Goal: Feedback & Contribution: Submit feedback/report problem

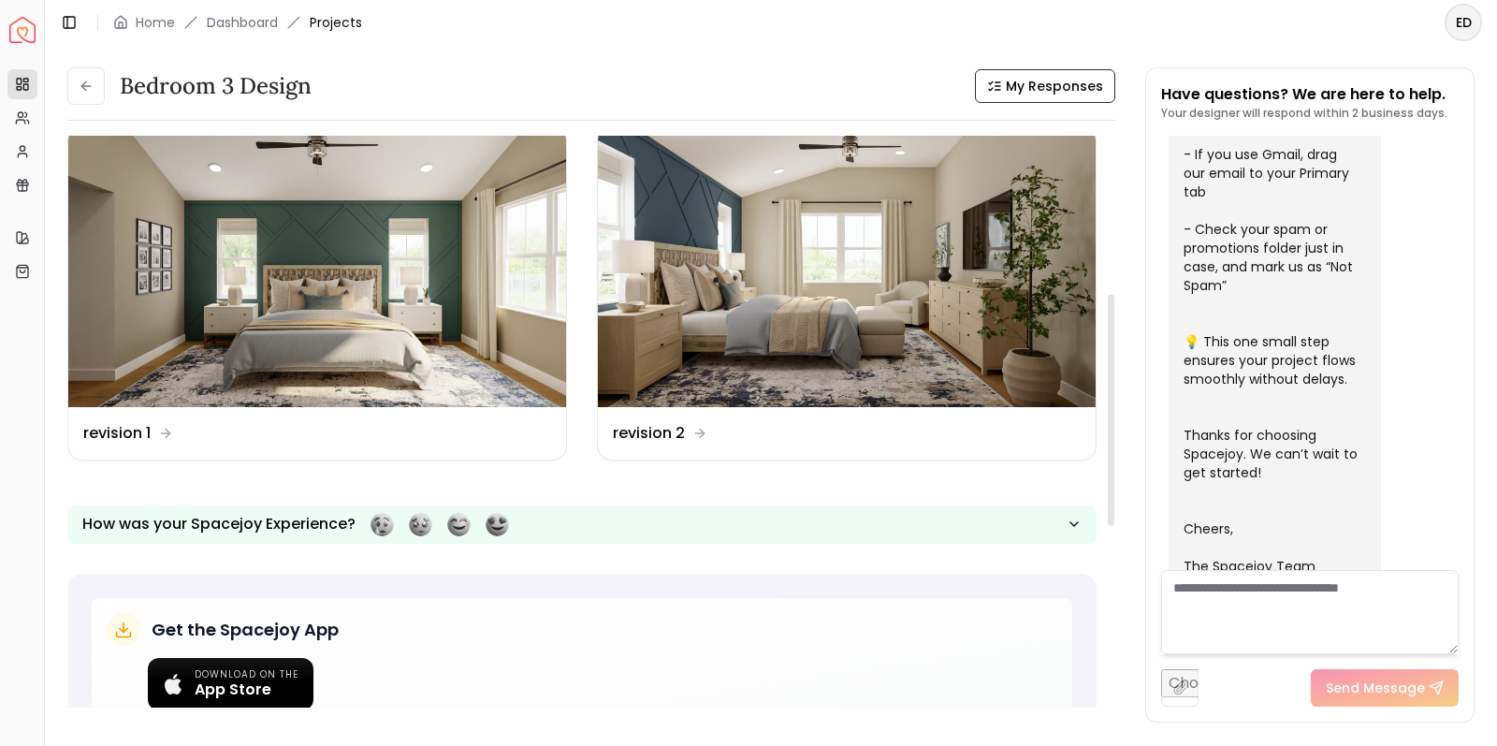
scroll to position [391, 0]
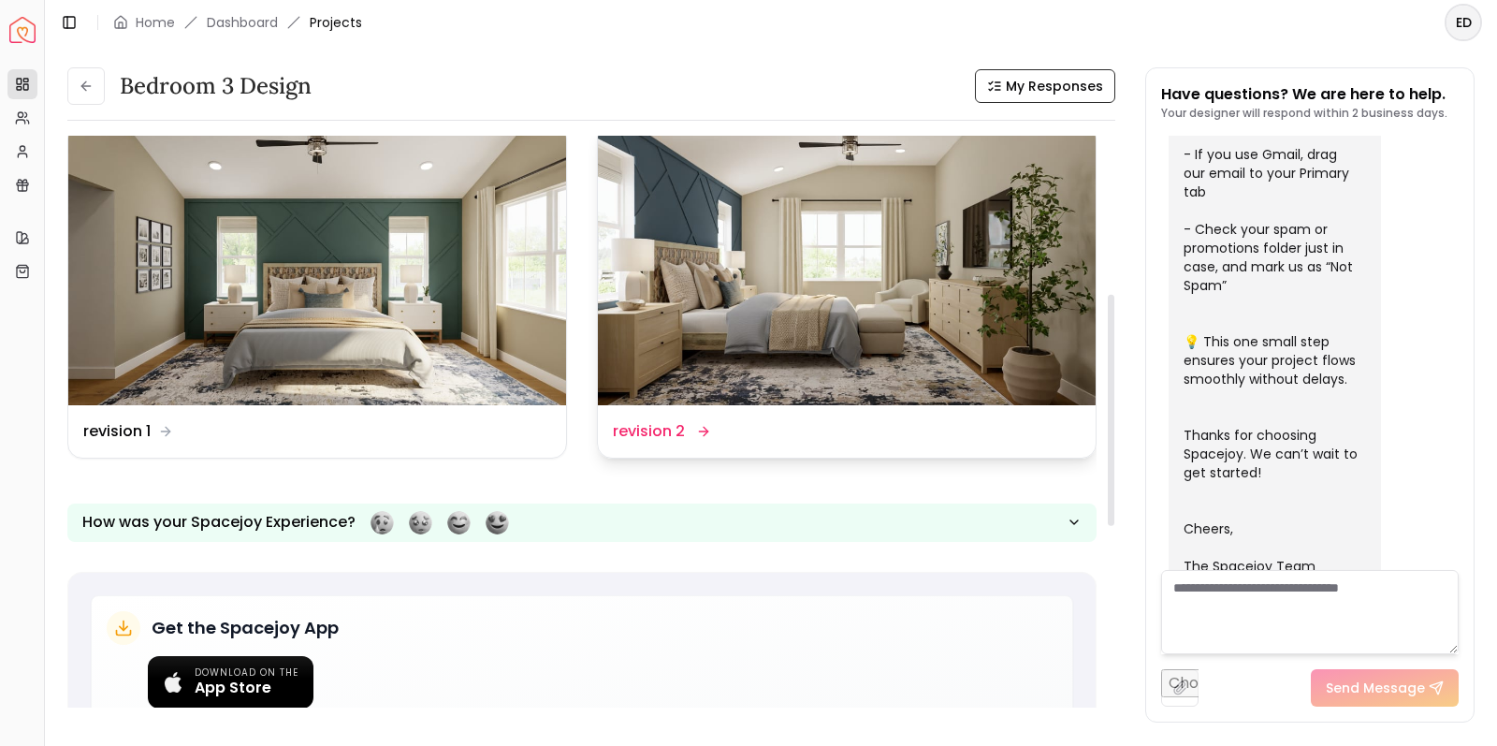
click at [665, 425] on dd "revision 2" at bounding box center [649, 431] width 72 height 22
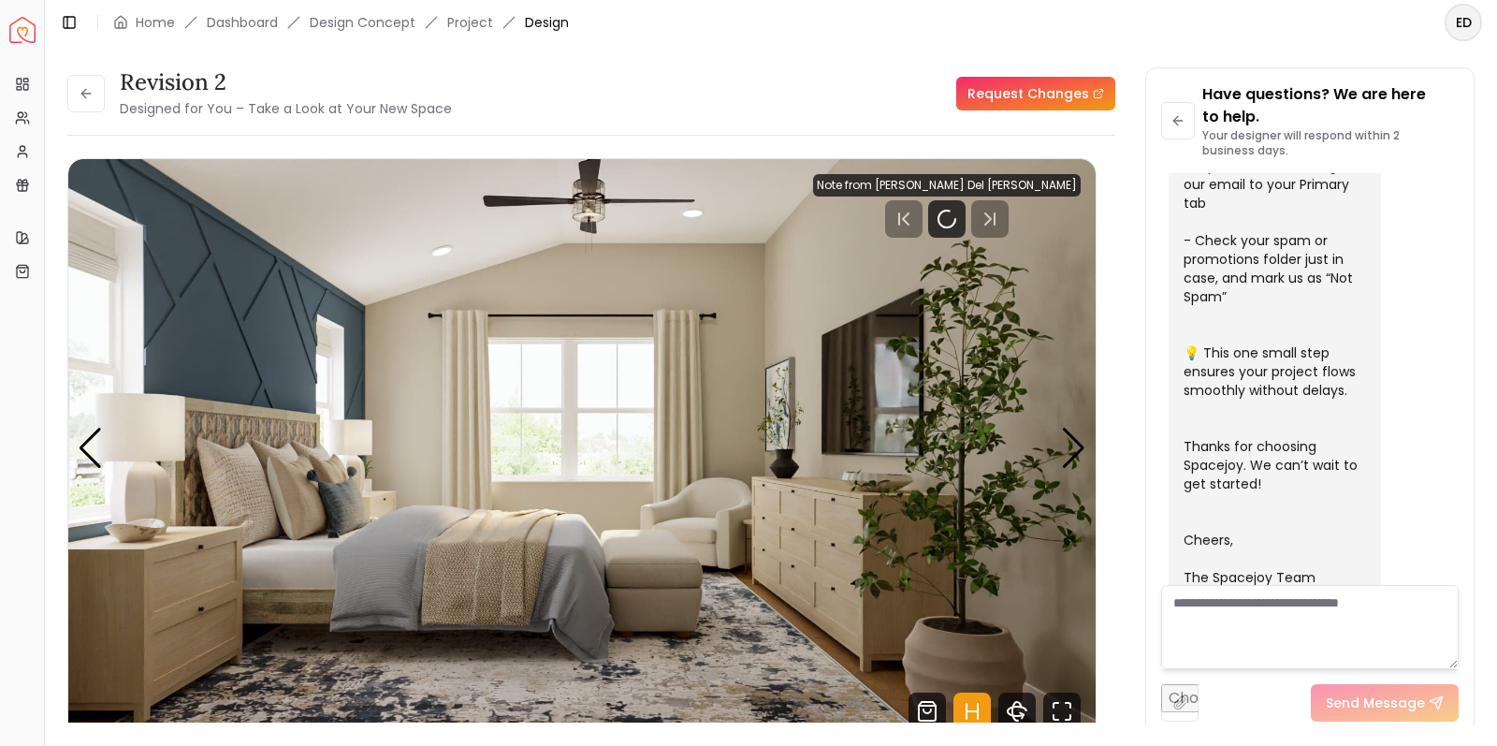
scroll to position [599, 0]
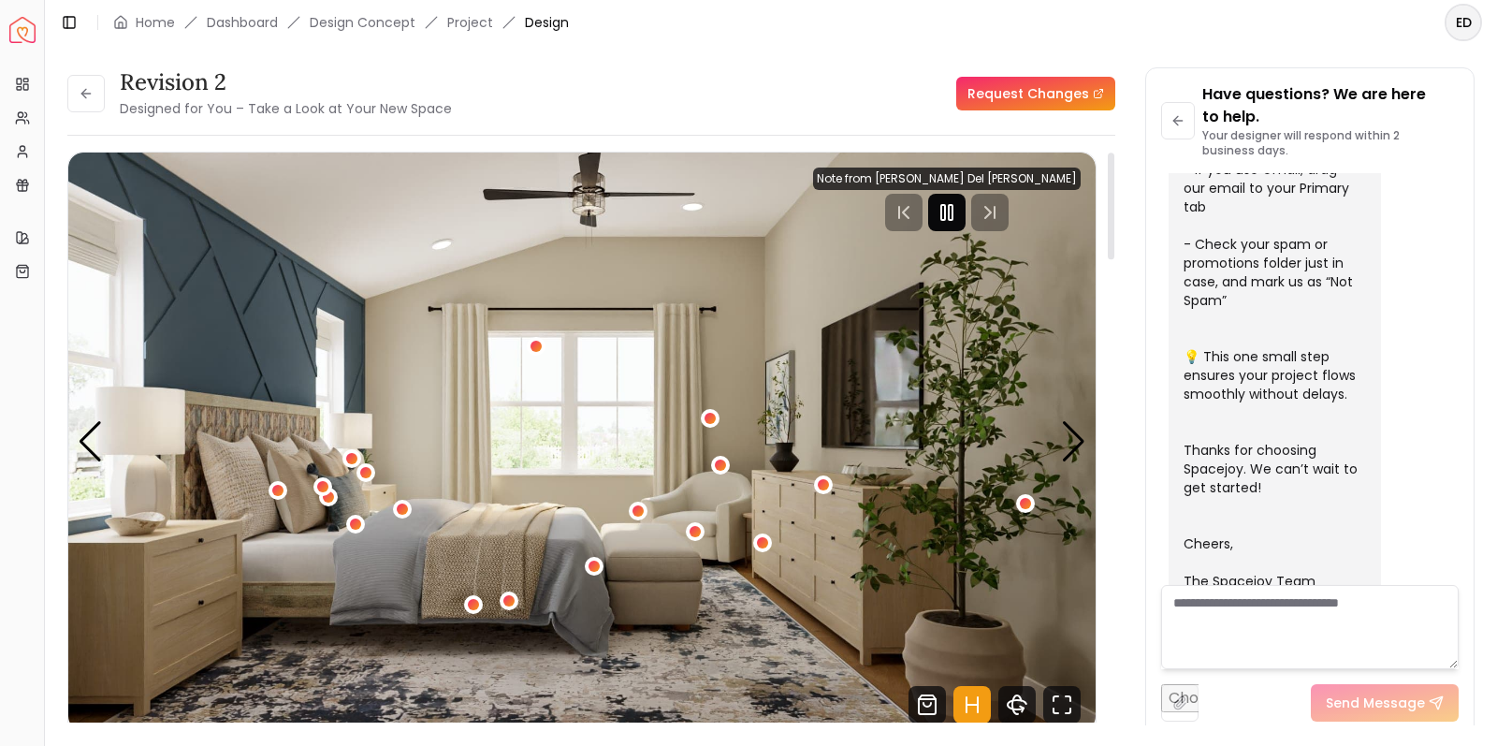
click at [965, 222] on div at bounding box center [946, 212] width 37 height 37
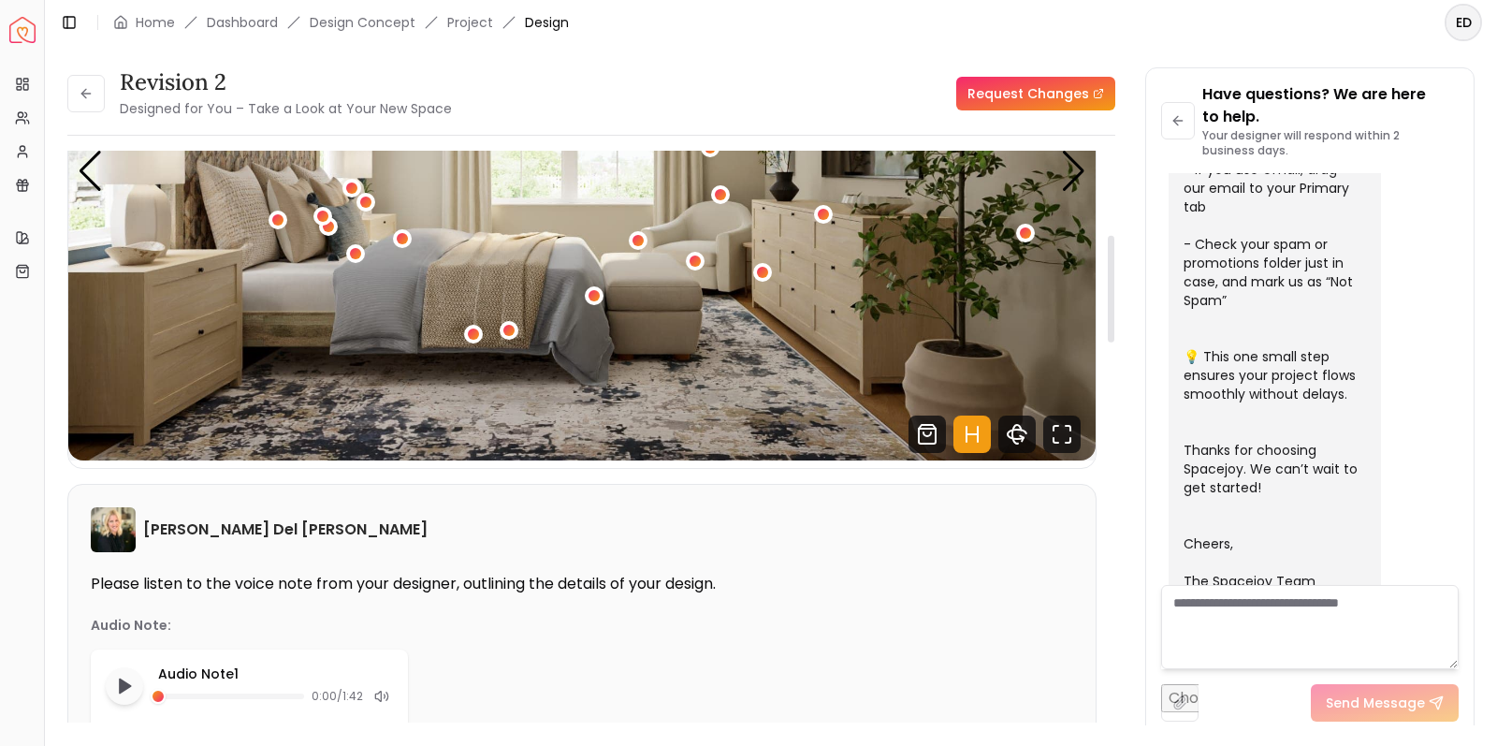
scroll to position [472, 0]
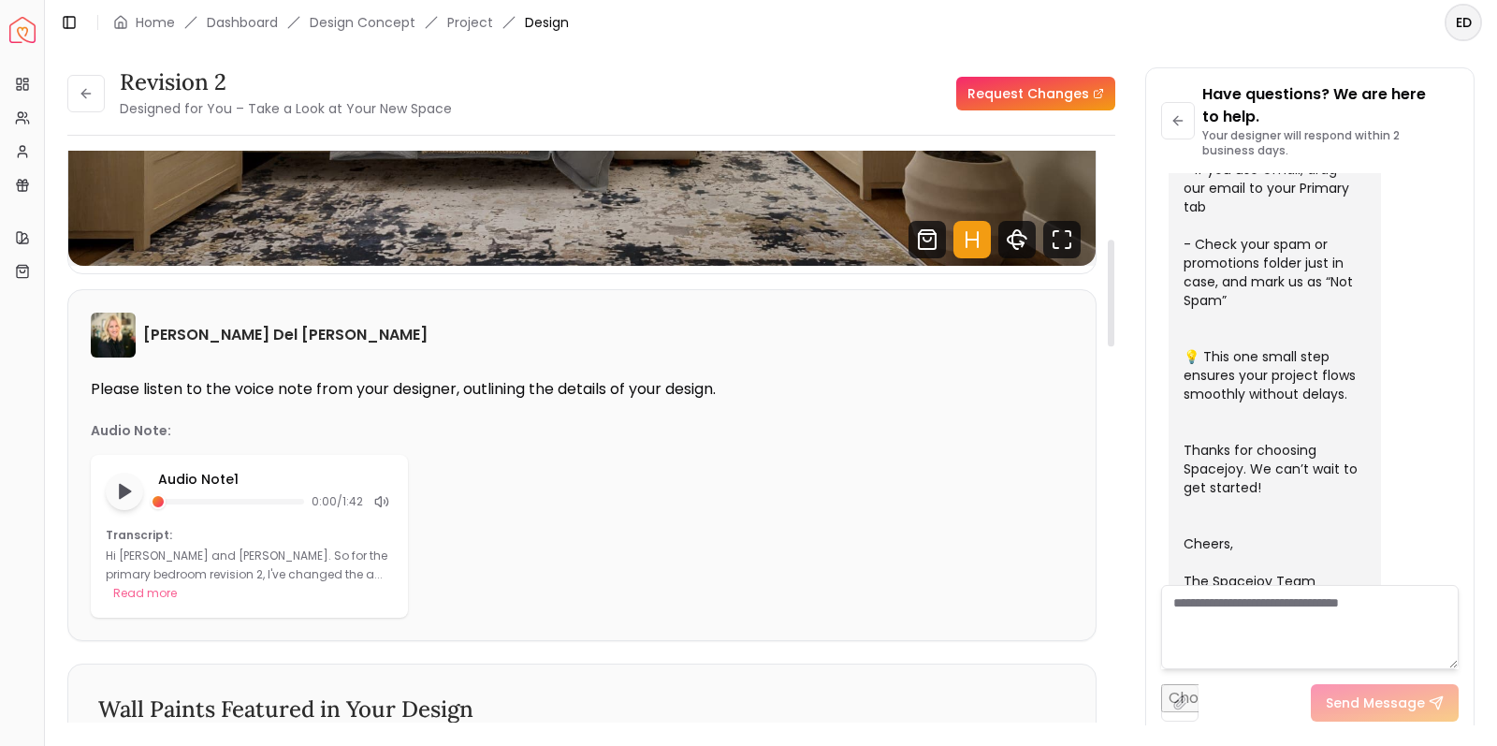
click at [1056, 100] on link "Request Changes" at bounding box center [1035, 94] width 159 height 34
click at [94, 100] on button at bounding box center [85, 93] width 37 height 37
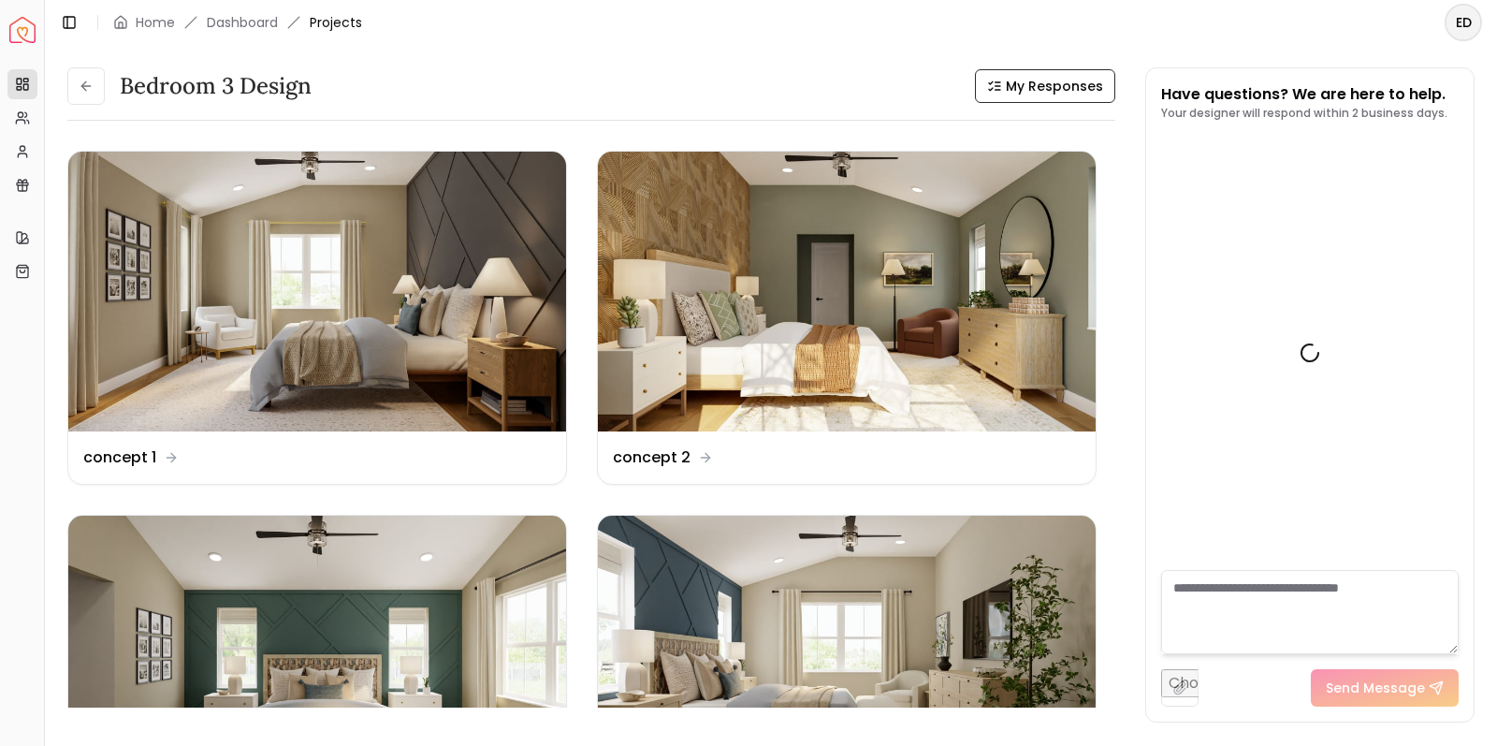
scroll to position [576, 0]
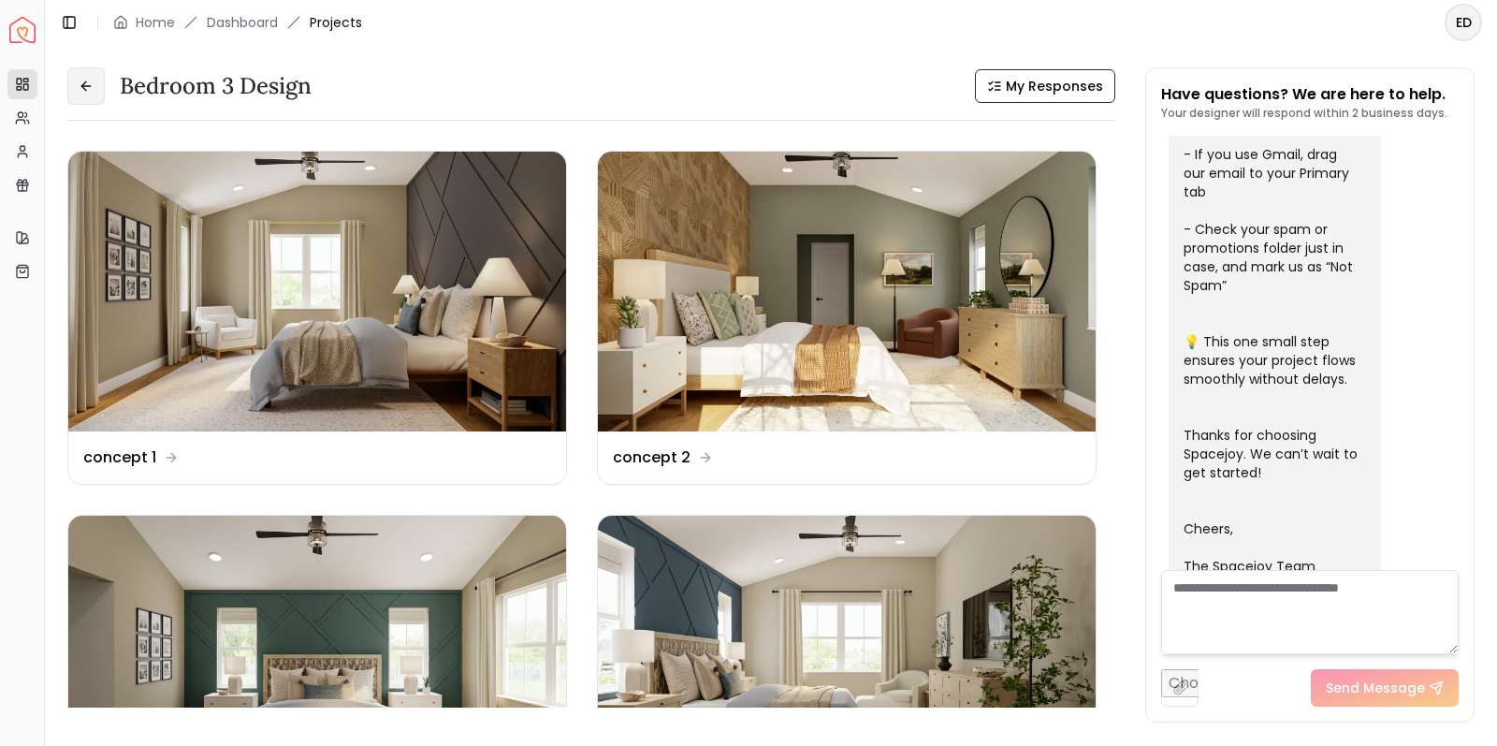
click at [100, 87] on button at bounding box center [85, 85] width 37 height 37
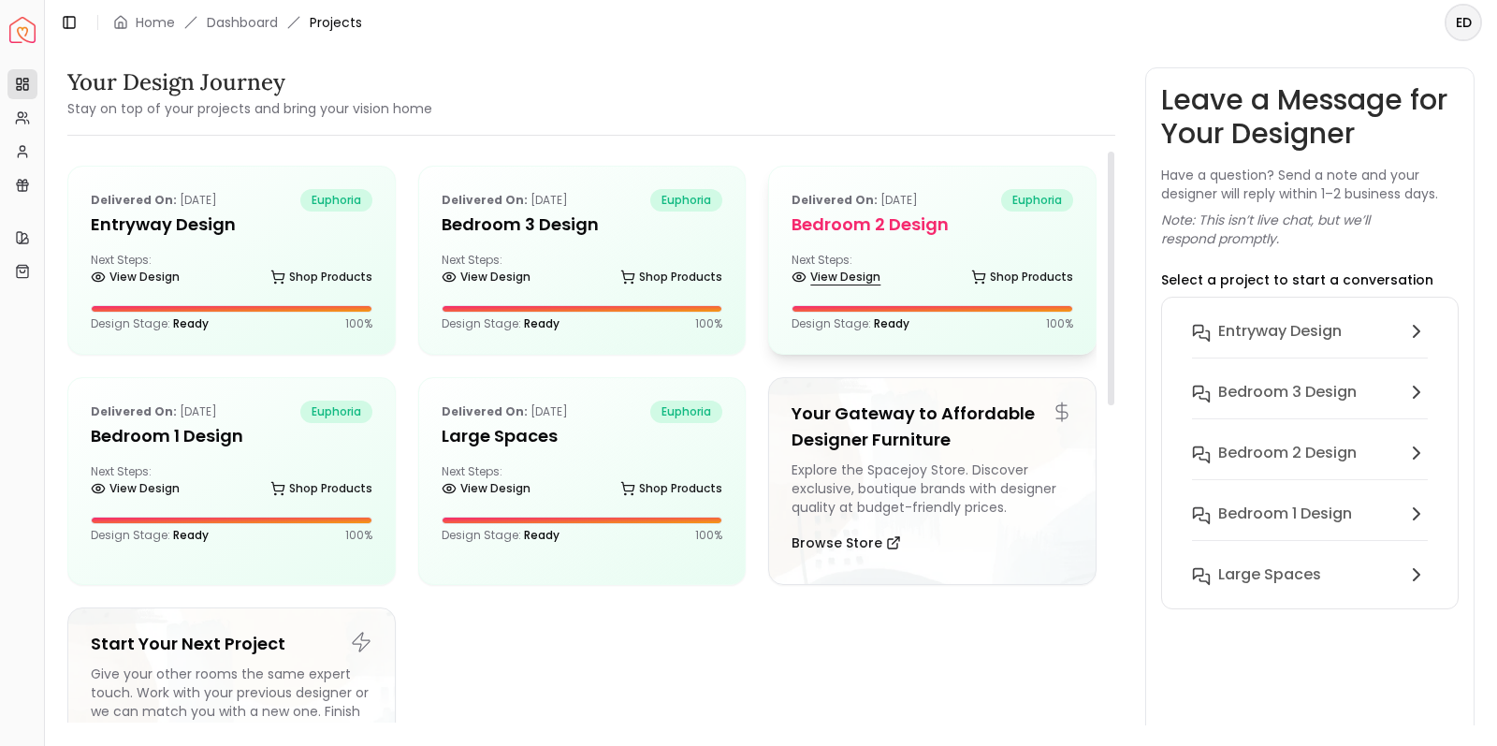
click at [867, 267] on link "View Design" at bounding box center [835, 277] width 89 height 26
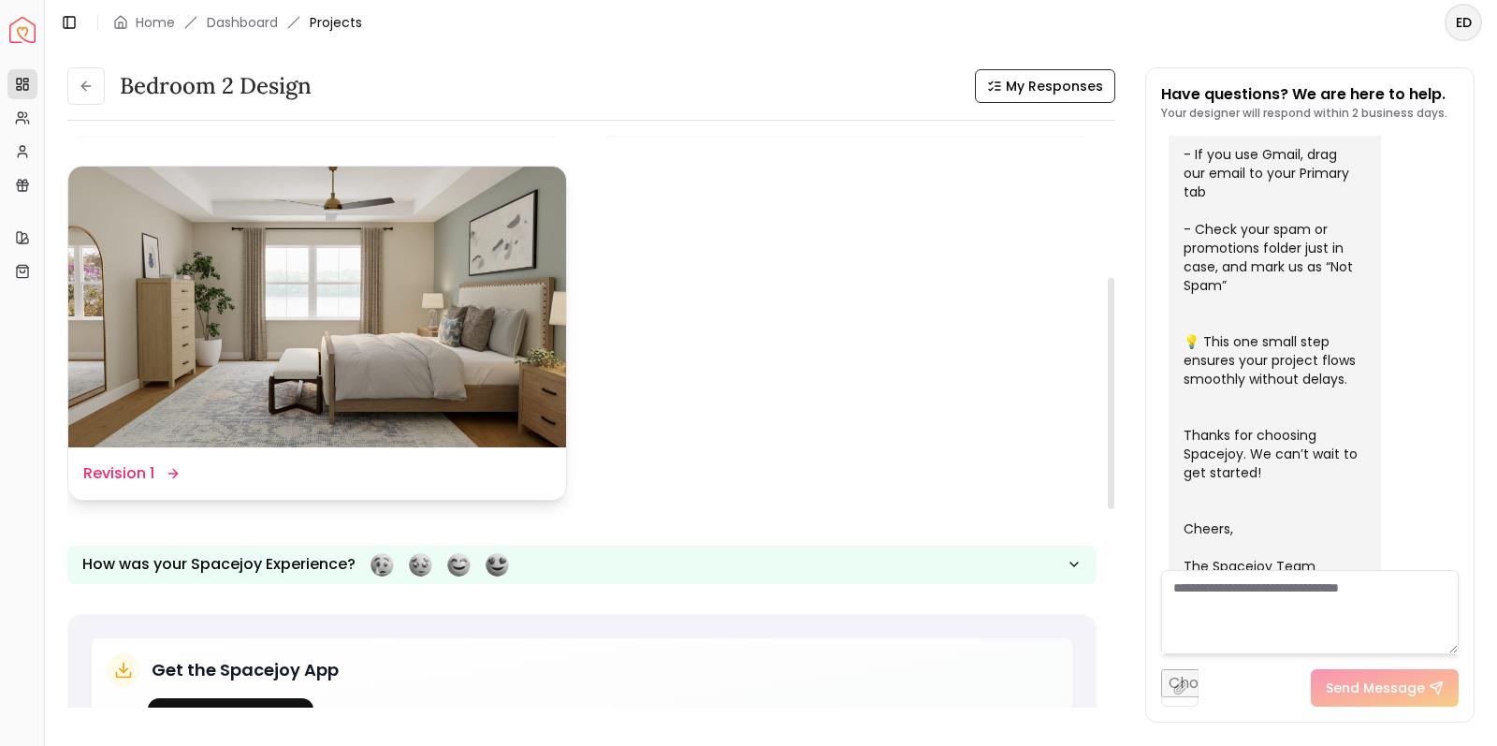
scroll to position [351, 0]
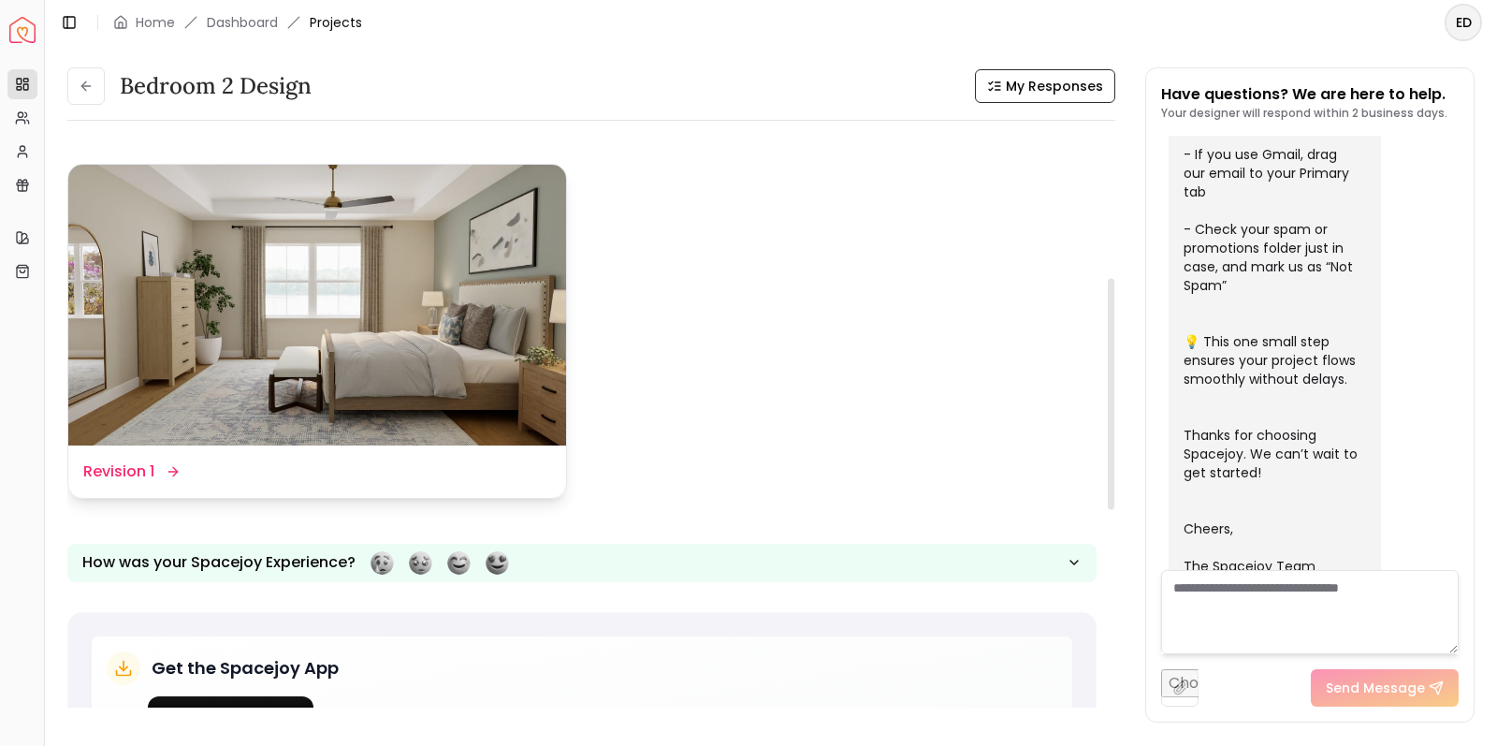
click at [138, 472] on dd "Revision 1" at bounding box center [118, 471] width 71 height 22
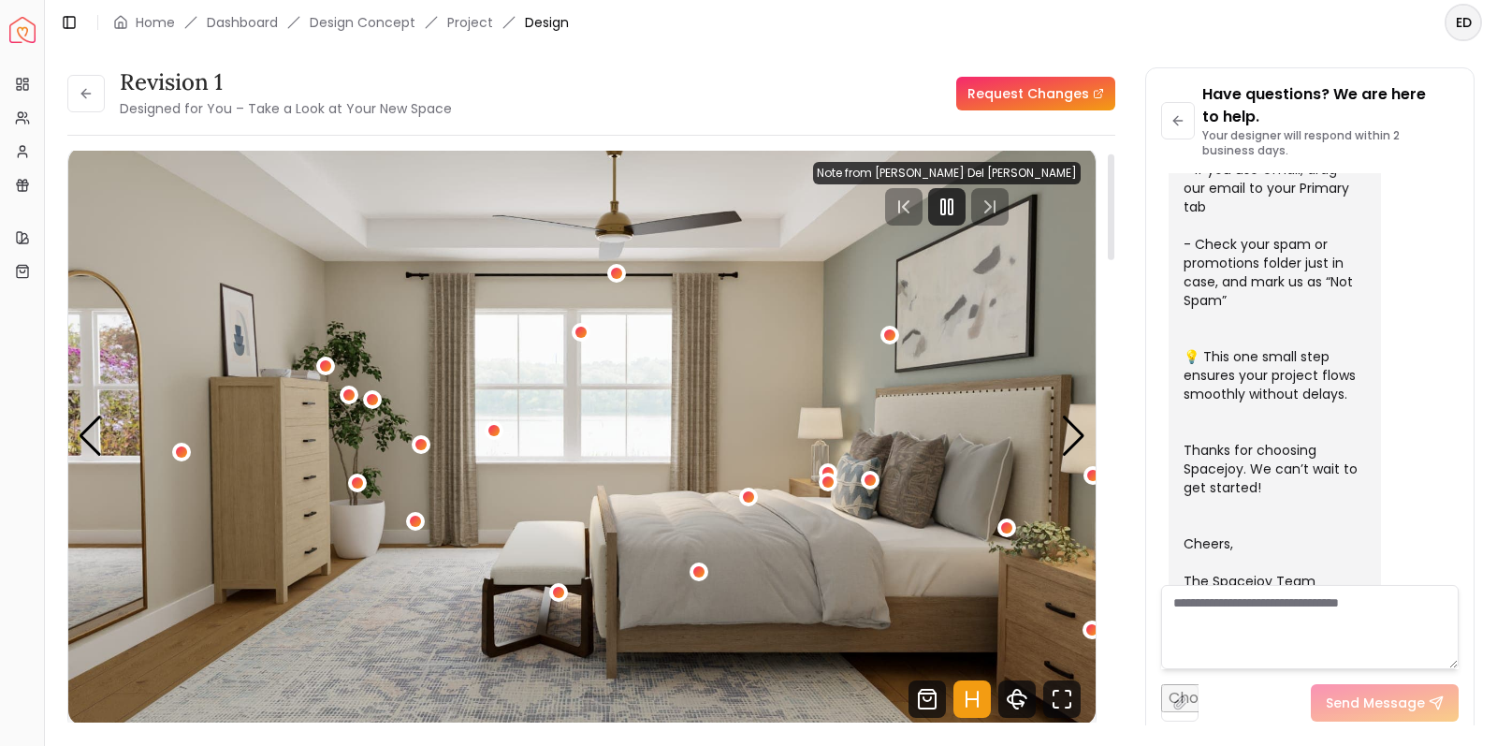
scroll to position [14, 0]
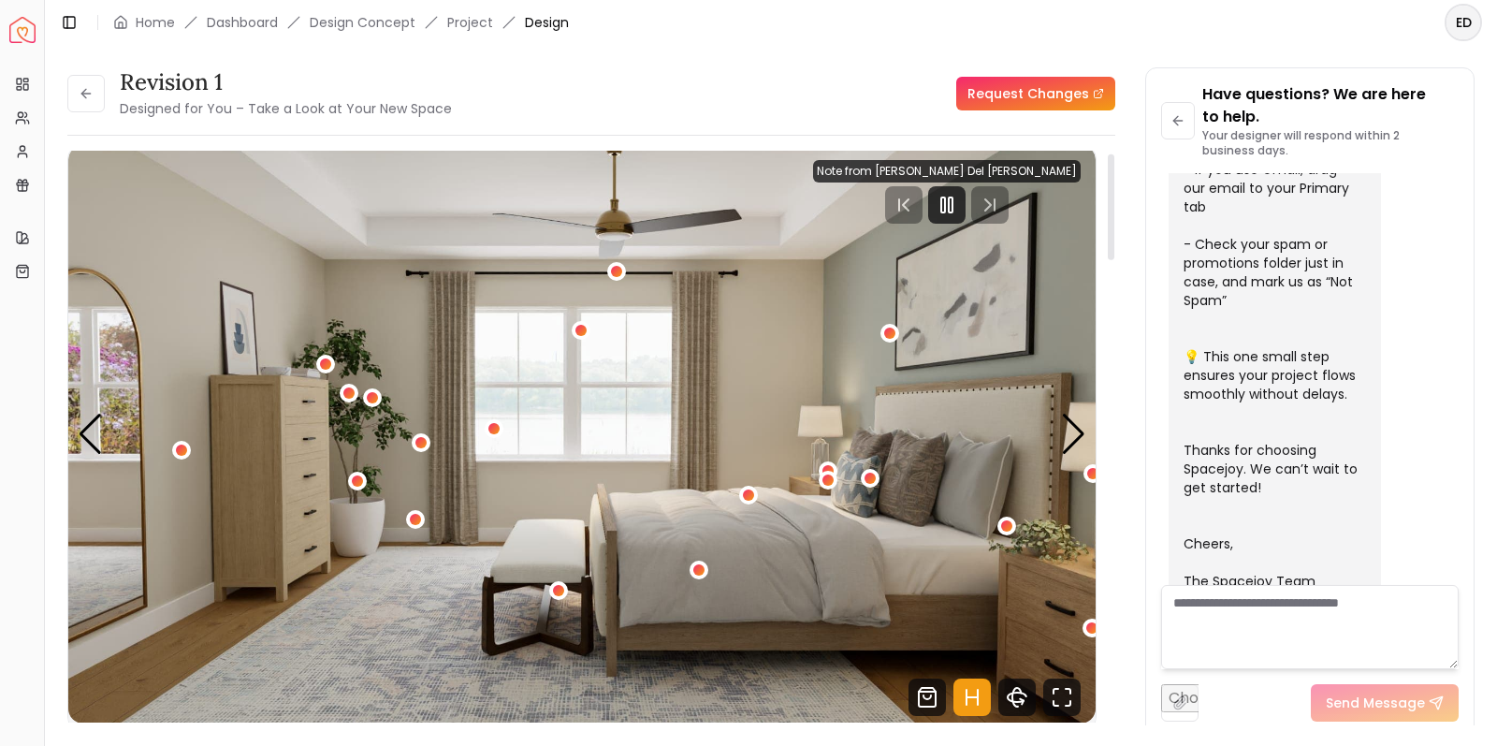
click at [1032, 97] on link "Request Changes" at bounding box center [1035, 94] width 159 height 34
drag, startPoint x: 994, startPoint y: 204, endPoint x: 994, endPoint y: 217, distance: 13.1
click at [958, 204] on icon "Pause" at bounding box center [947, 205] width 22 height 22
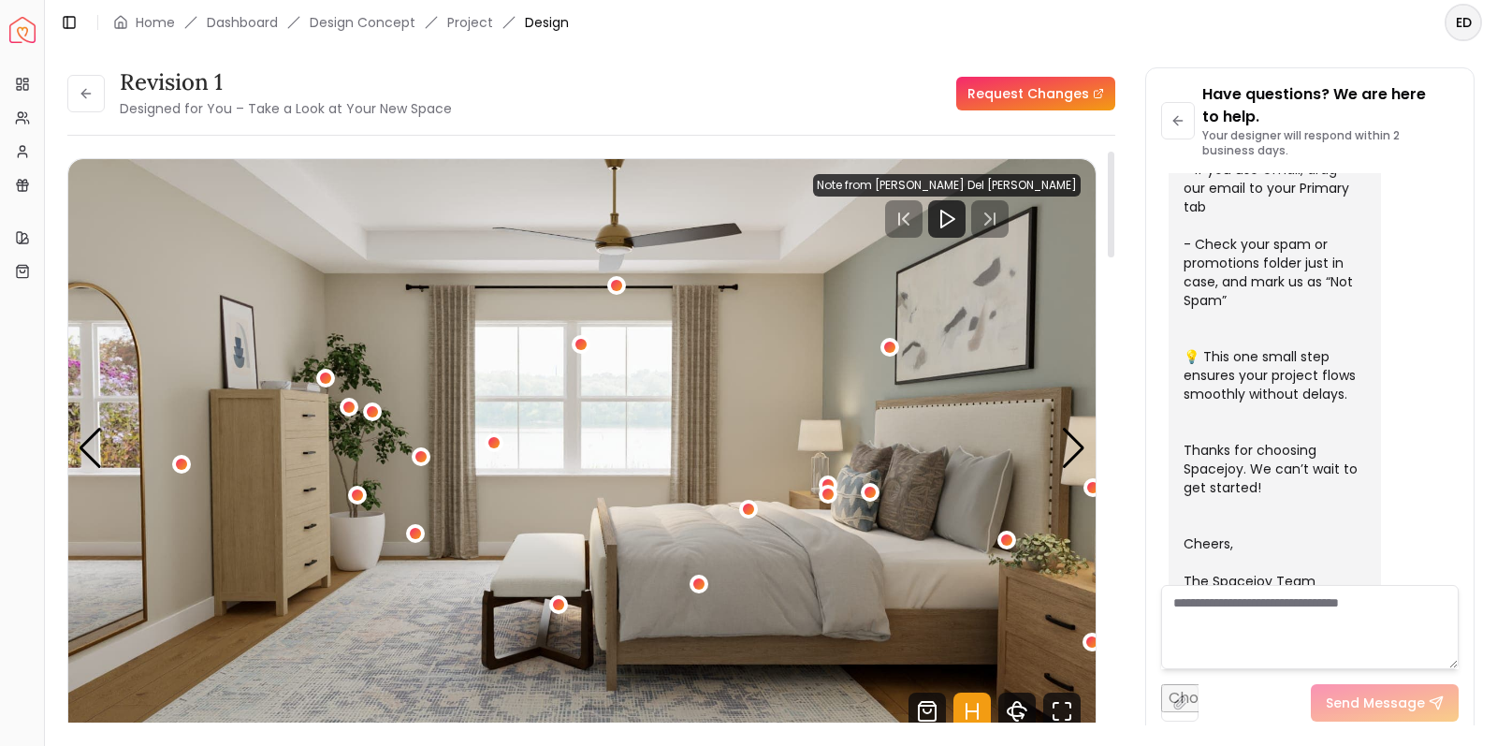
scroll to position [0, 0]
click at [1066, 99] on link "Request Changes" at bounding box center [1035, 94] width 159 height 34
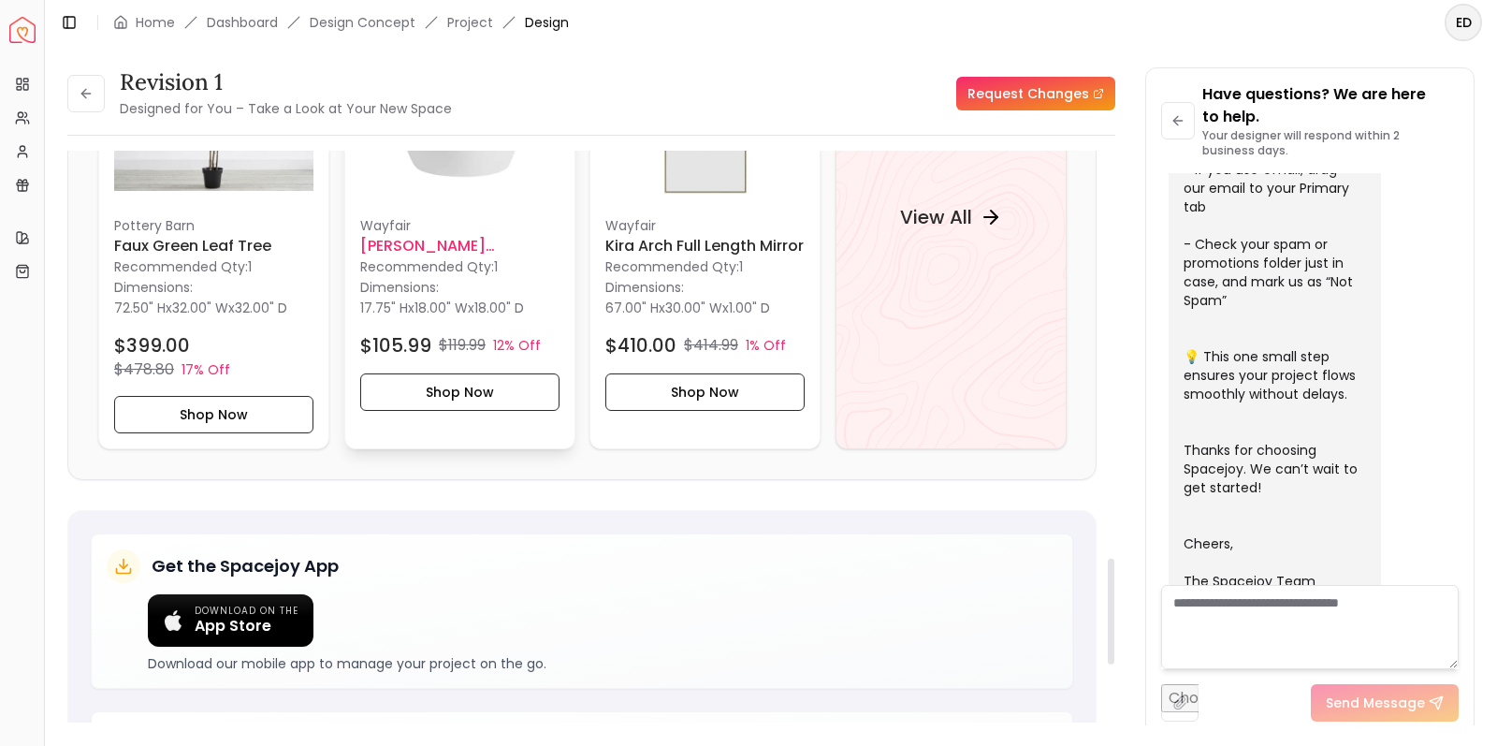
scroll to position [2194, 0]
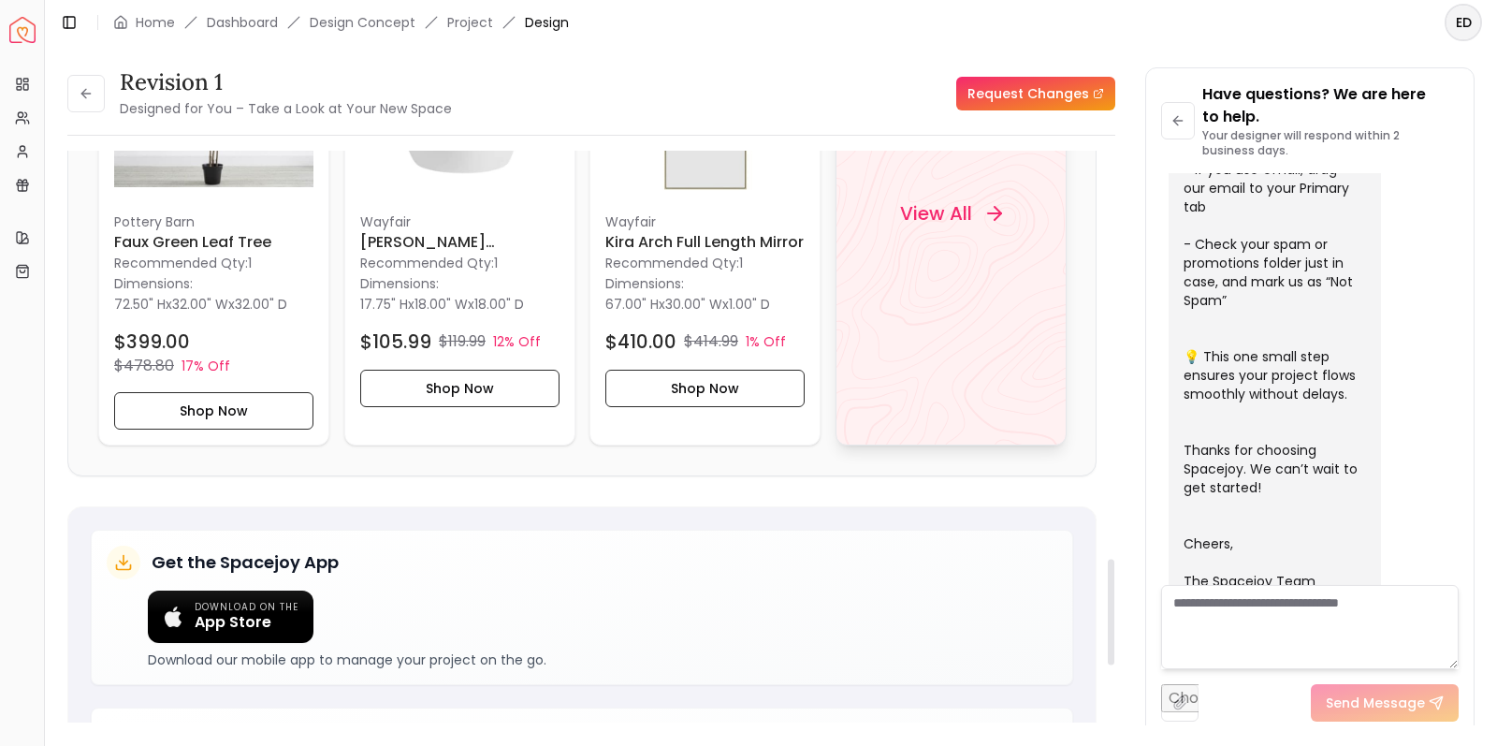
click at [943, 212] on h4 "View All" at bounding box center [935, 213] width 72 height 26
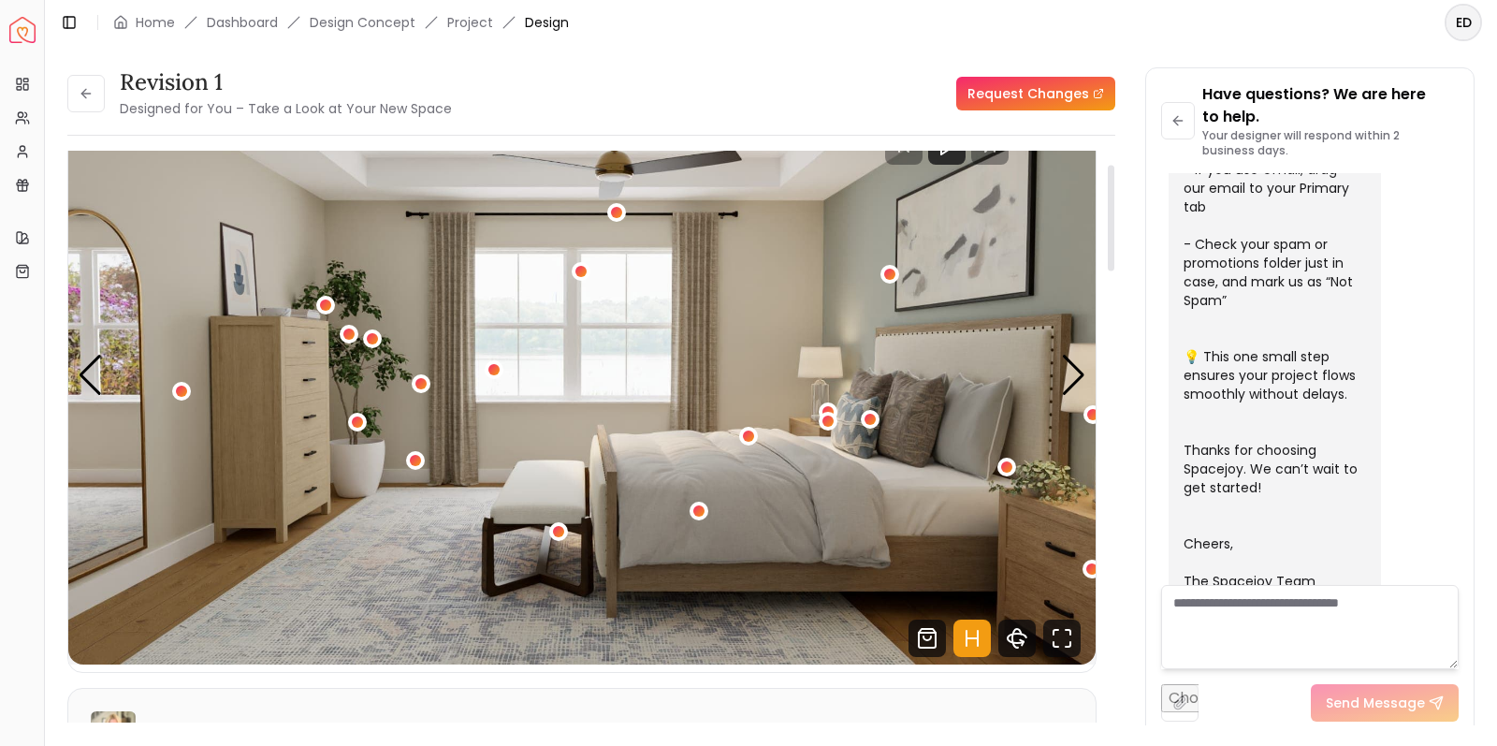
scroll to position [67, 0]
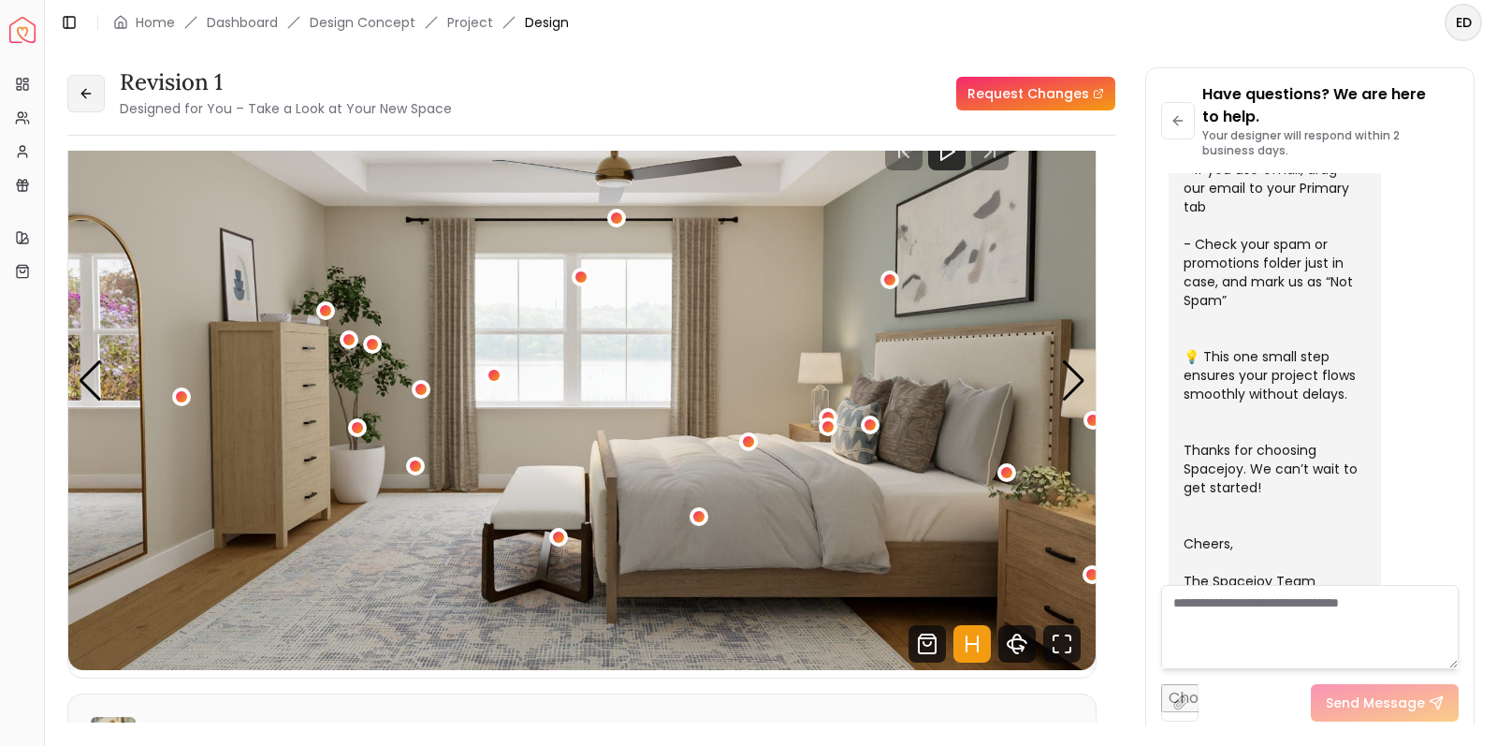
click at [82, 93] on icon at bounding box center [83, 93] width 5 height 8
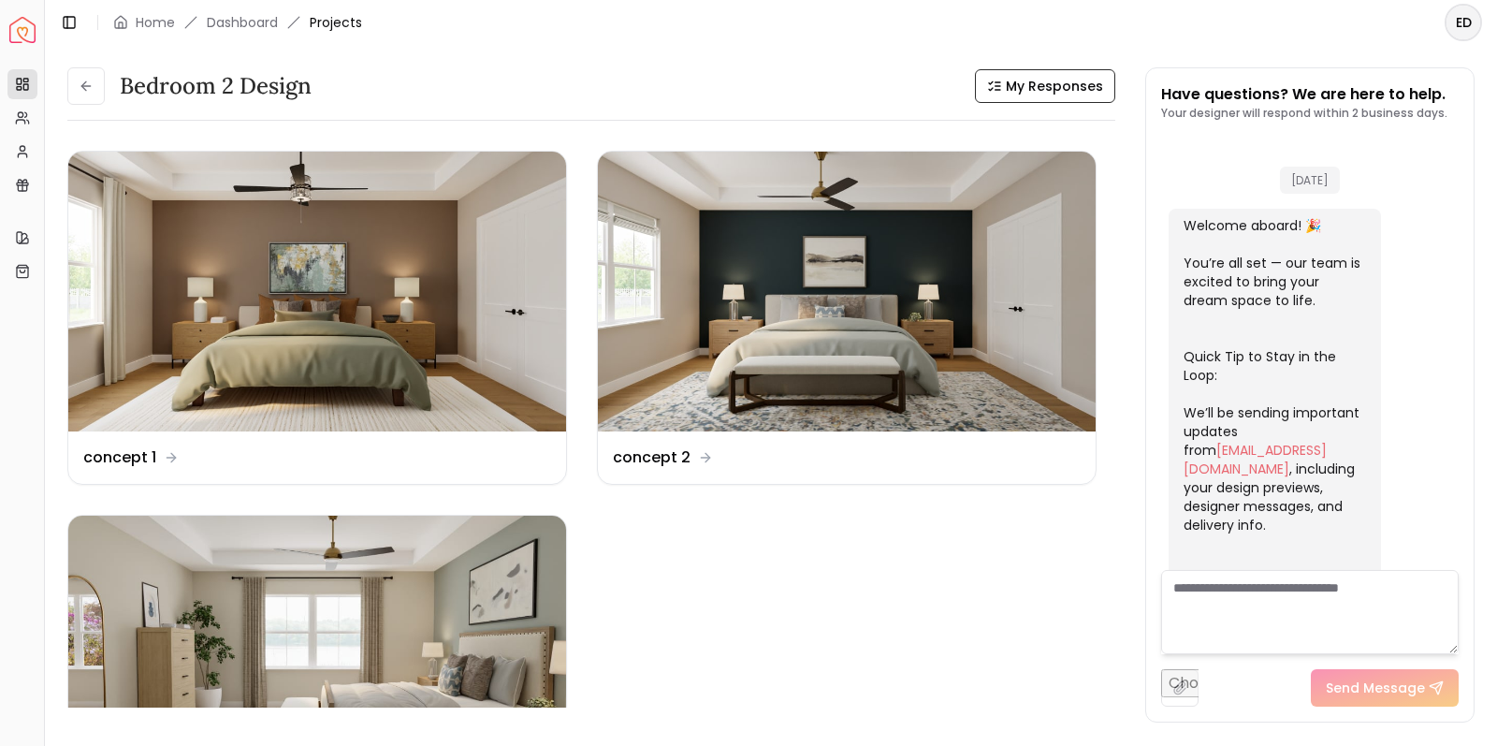
scroll to position [576, 0]
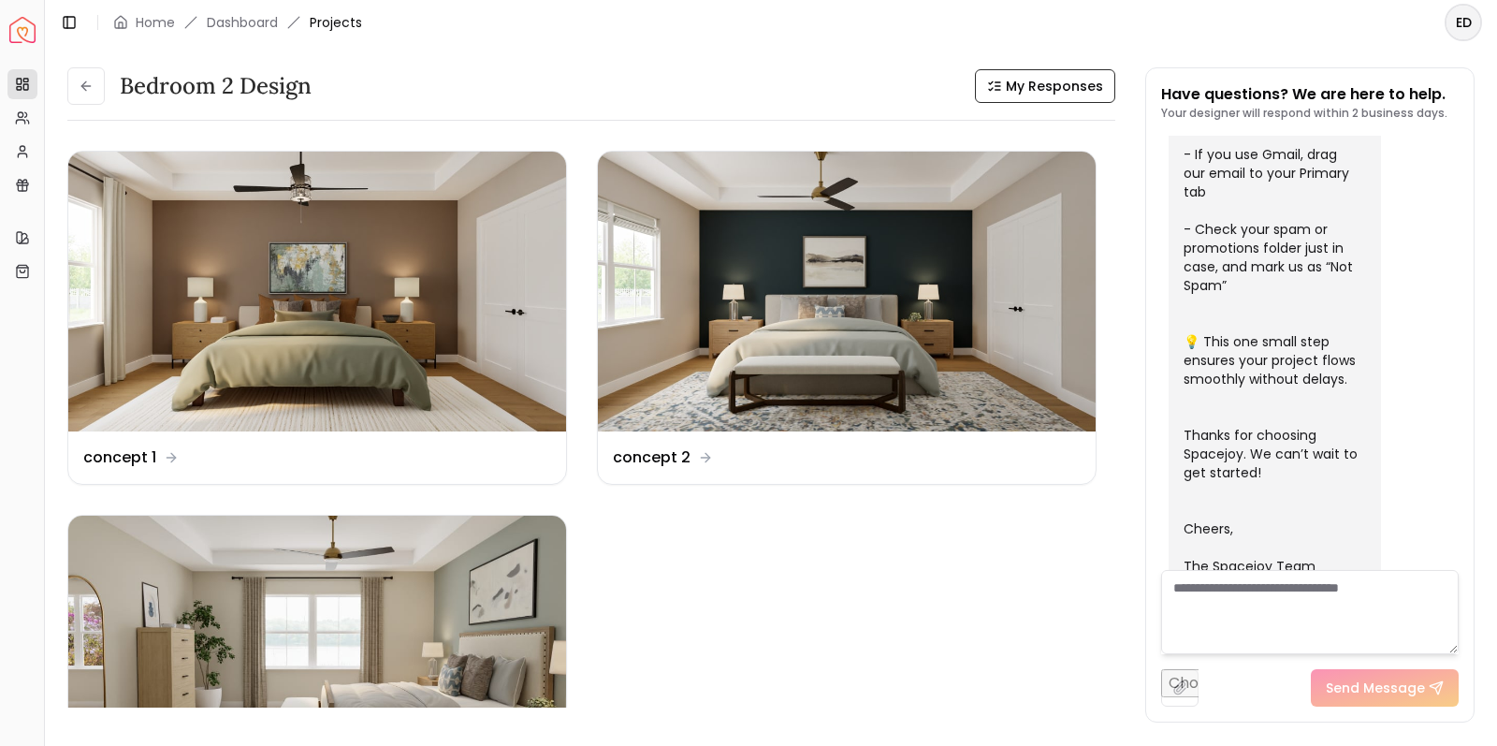
click at [82, 93] on icon at bounding box center [86, 86] width 15 height 15
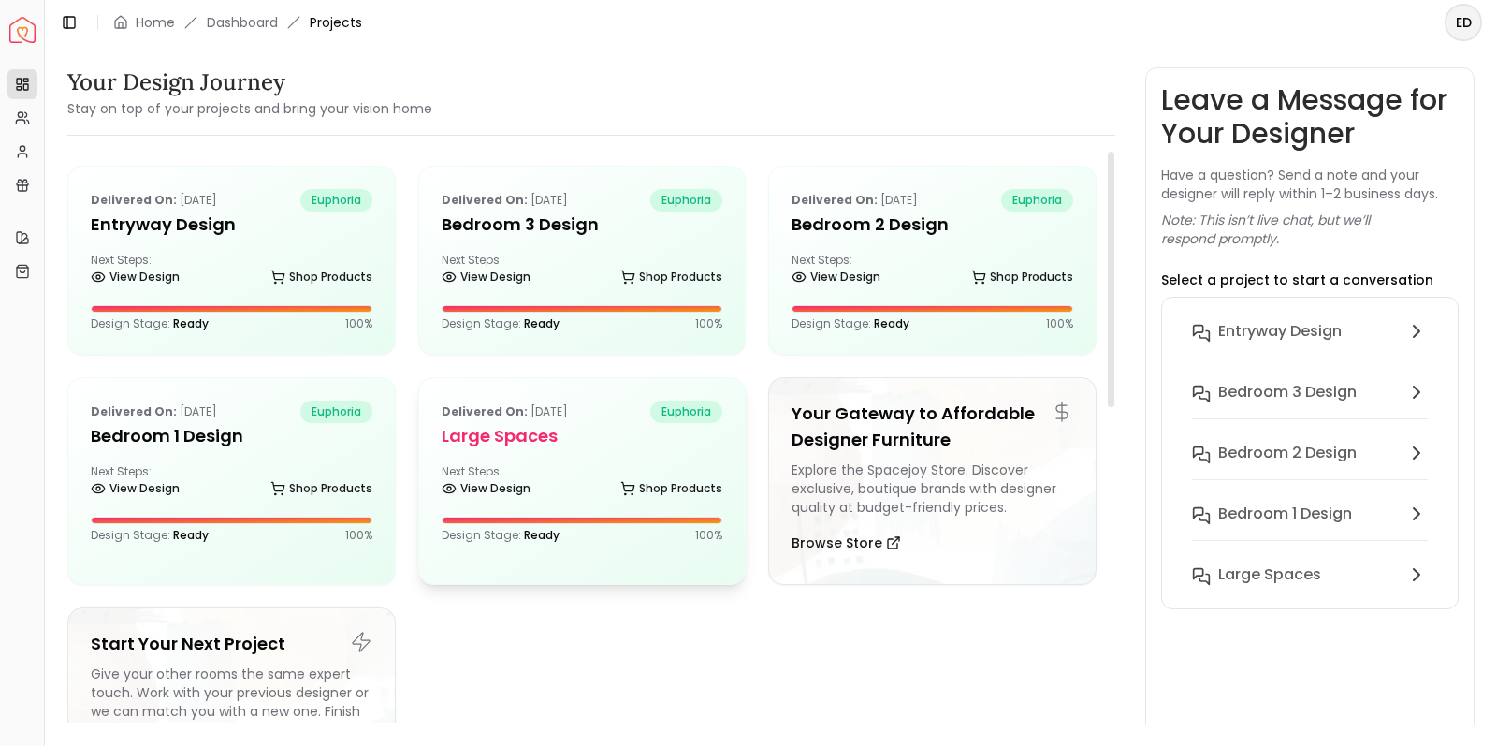
click at [646, 441] on h5 "Large Spaces" at bounding box center [583, 436] width 282 height 26
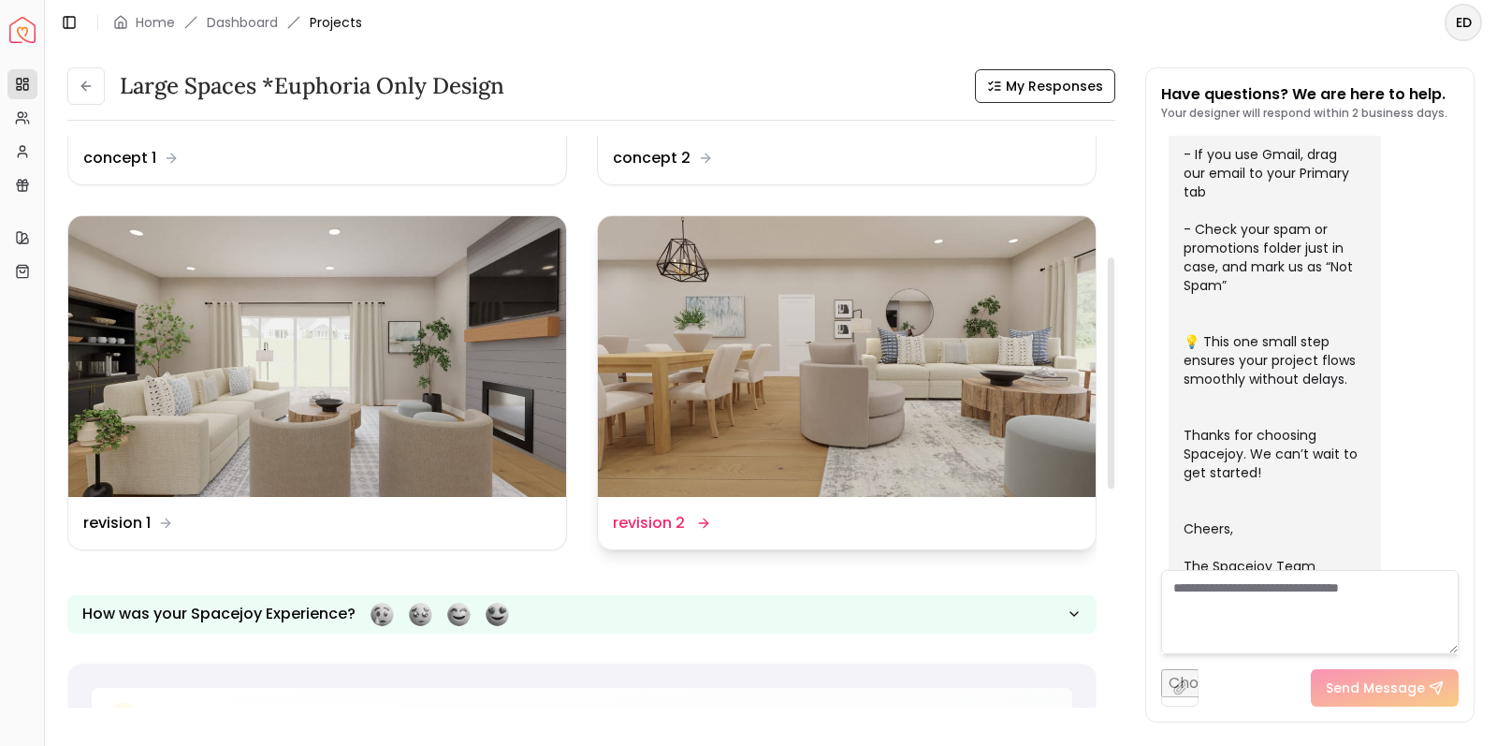
scroll to position [308, 0]
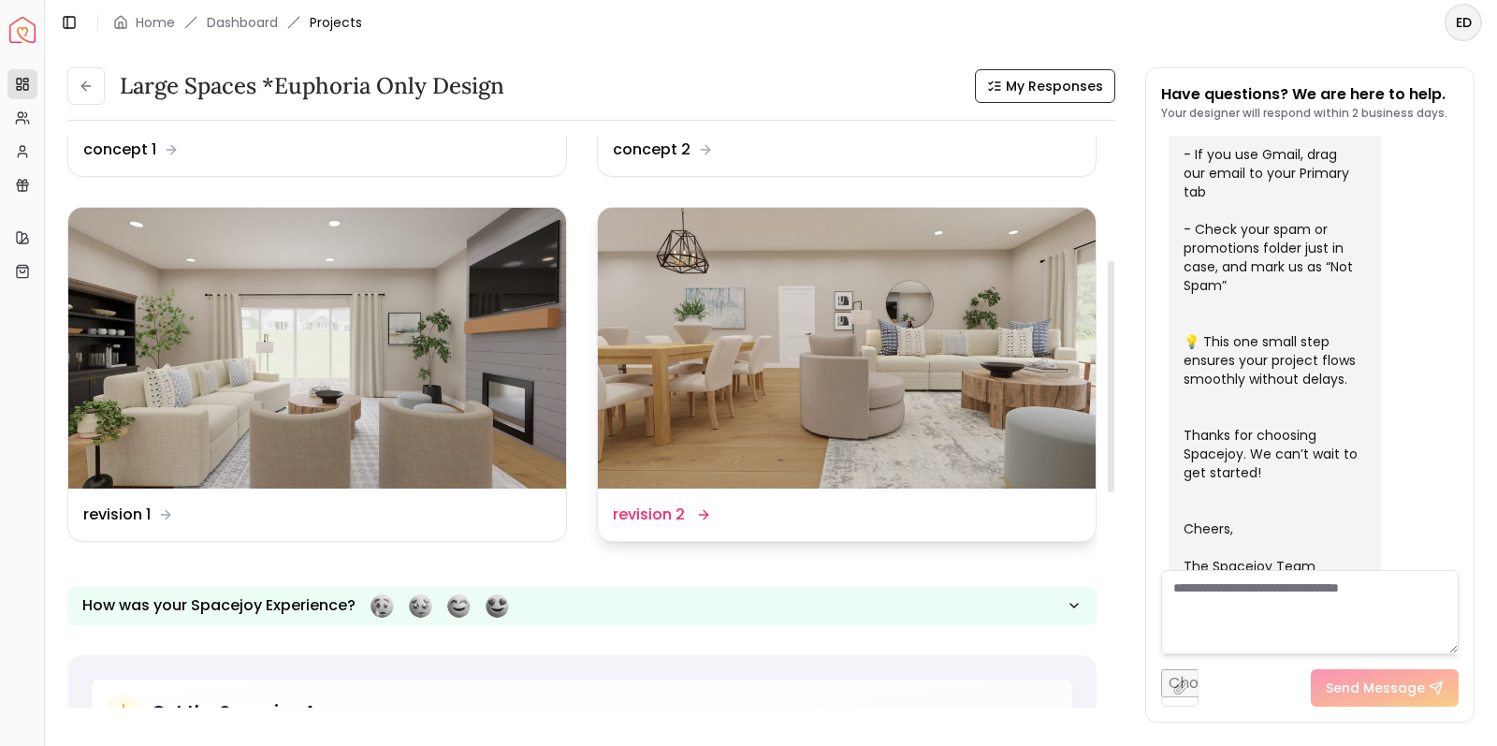
click at [675, 513] on dd "revision 2" at bounding box center [649, 514] width 72 height 22
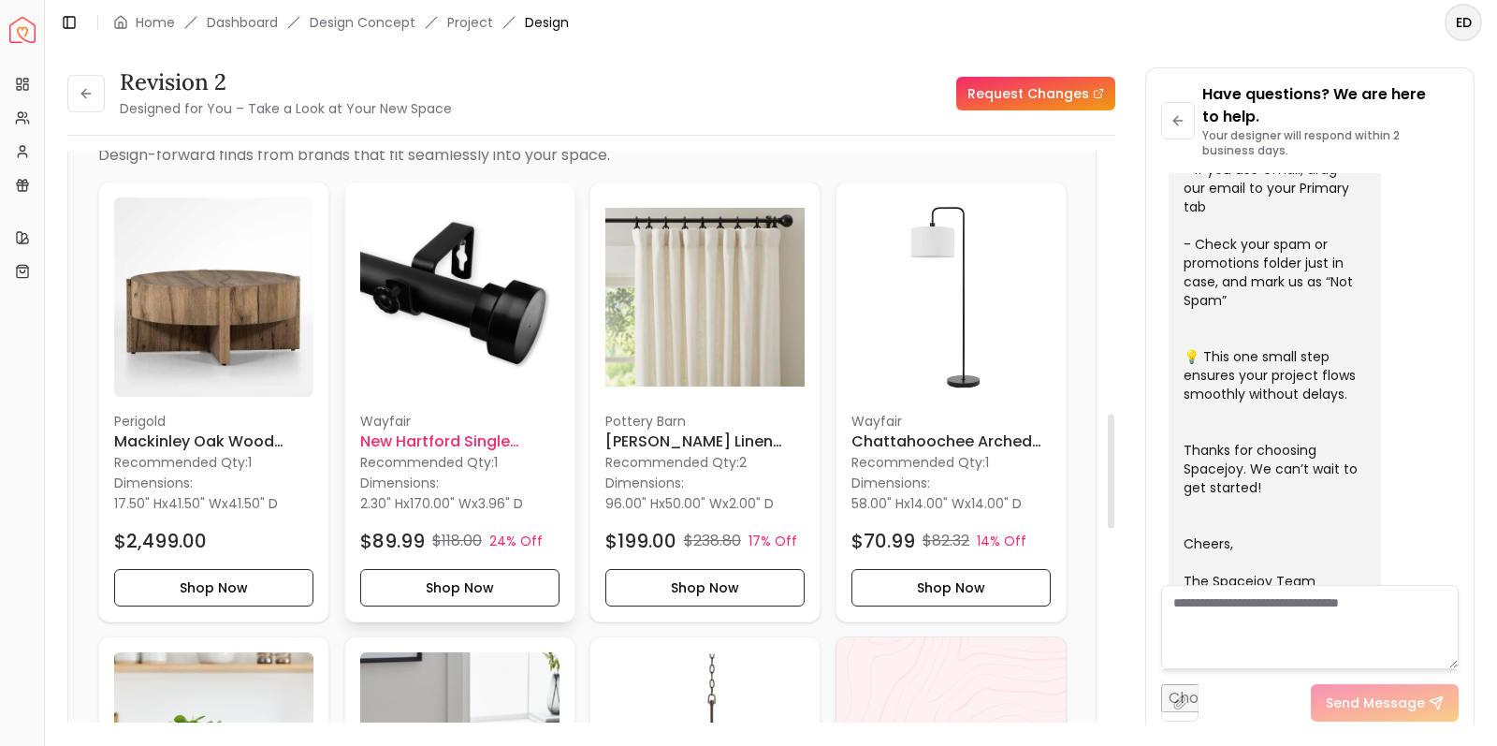
scroll to position [1314, 0]
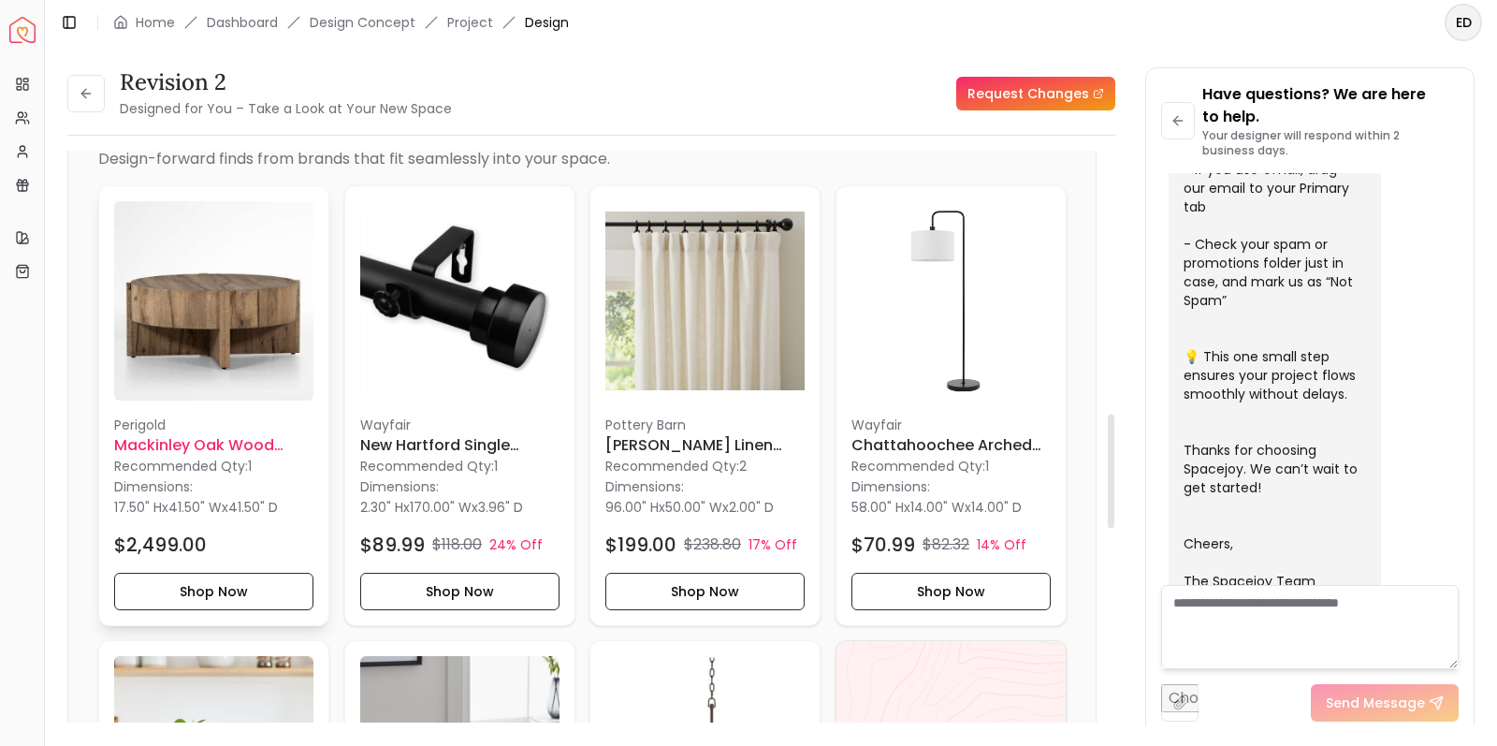
click at [226, 568] on div "Perigold Mackinley Oak Wood Coffee Table Recommended Qty: 1 Dimensions: 17.50" …" at bounding box center [213, 511] width 199 height 195
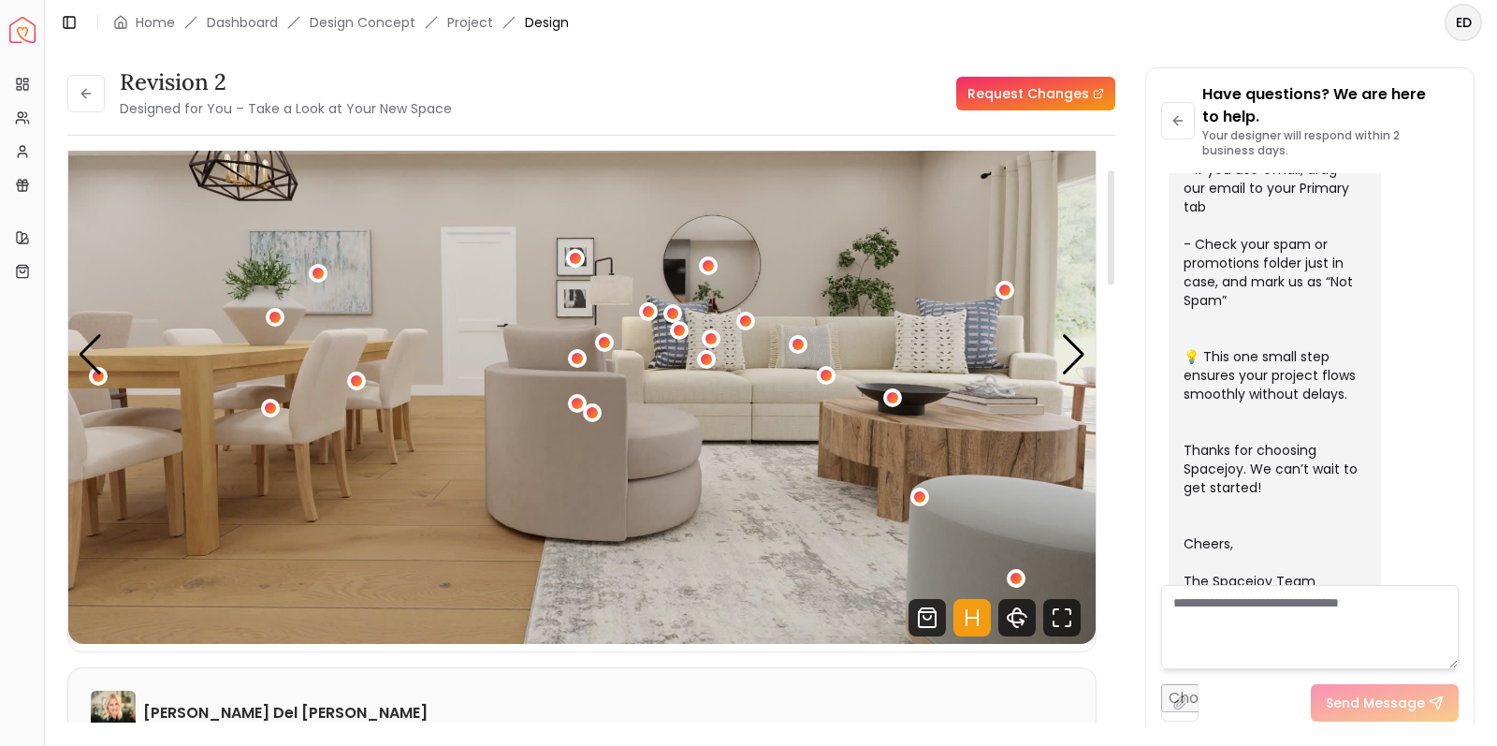
scroll to position [0, 0]
click at [1078, 353] on div "Next slide" at bounding box center [1073, 353] width 25 height 41
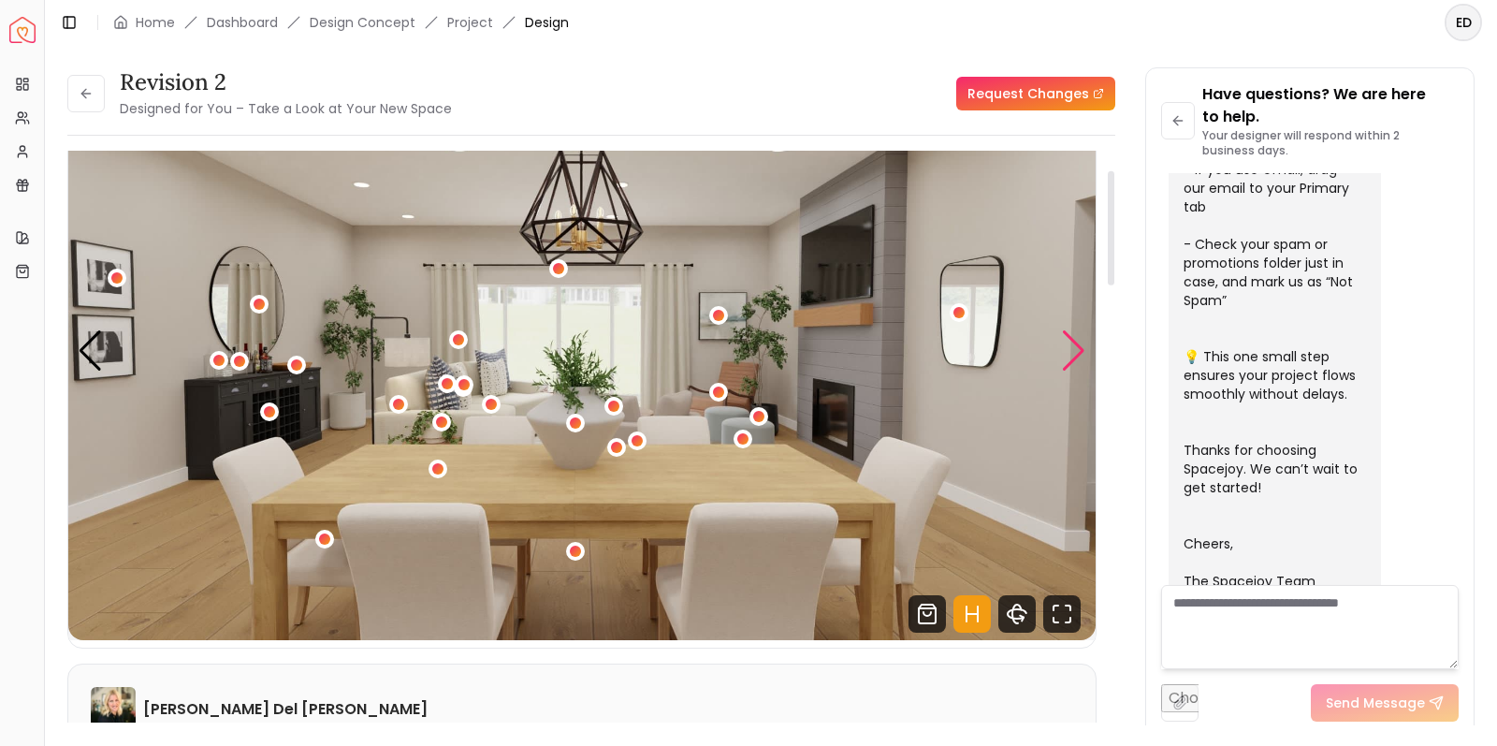
click at [1078, 353] on div "Next slide" at bounding box center [1073, 350] width 25 height 41
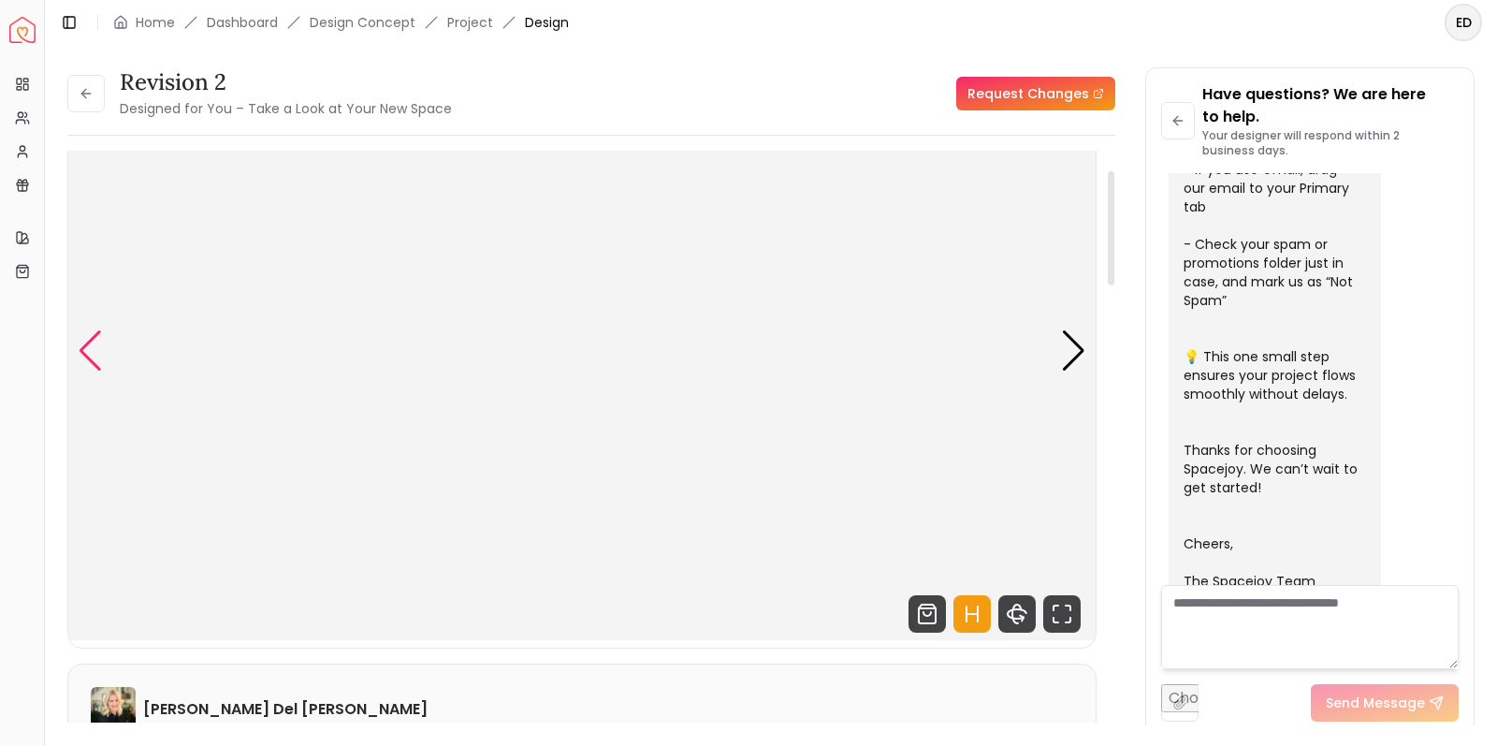
click at [94, 349] on div "Previous slide" at bounding box center [90, 350] width 25 height 41
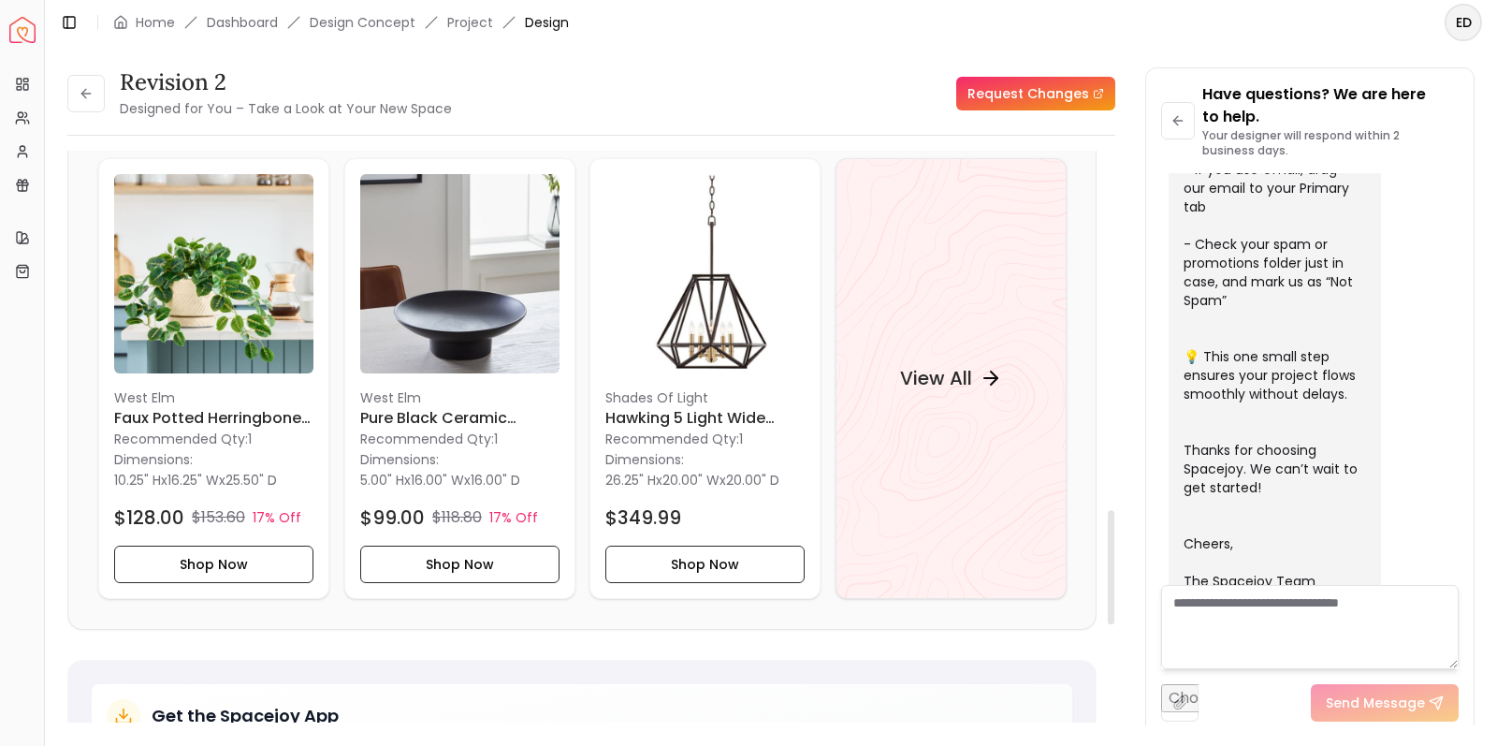
scroll to position [1803, 0]
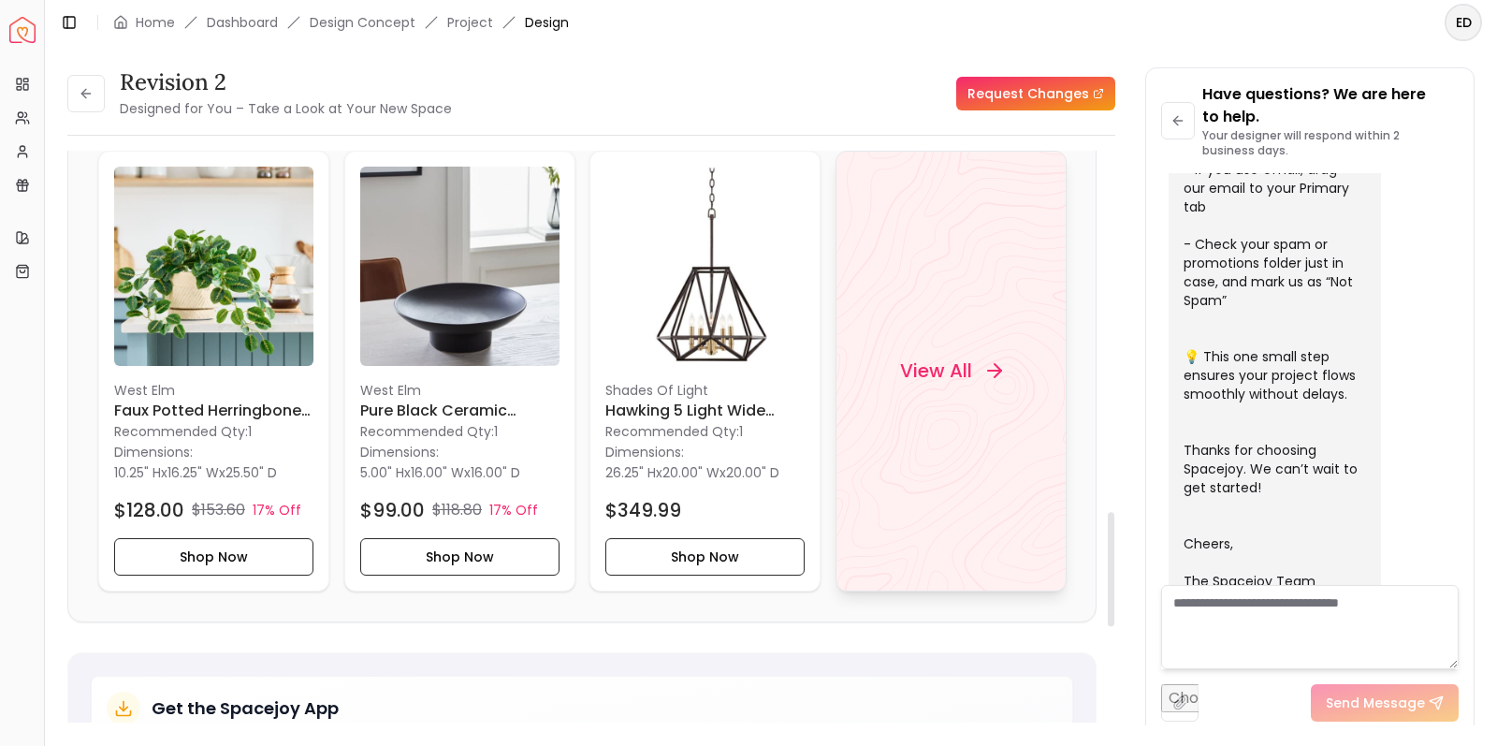
click at [946, 375] on h4 "View All" at bounding box center [935, 370] width 72 height 26
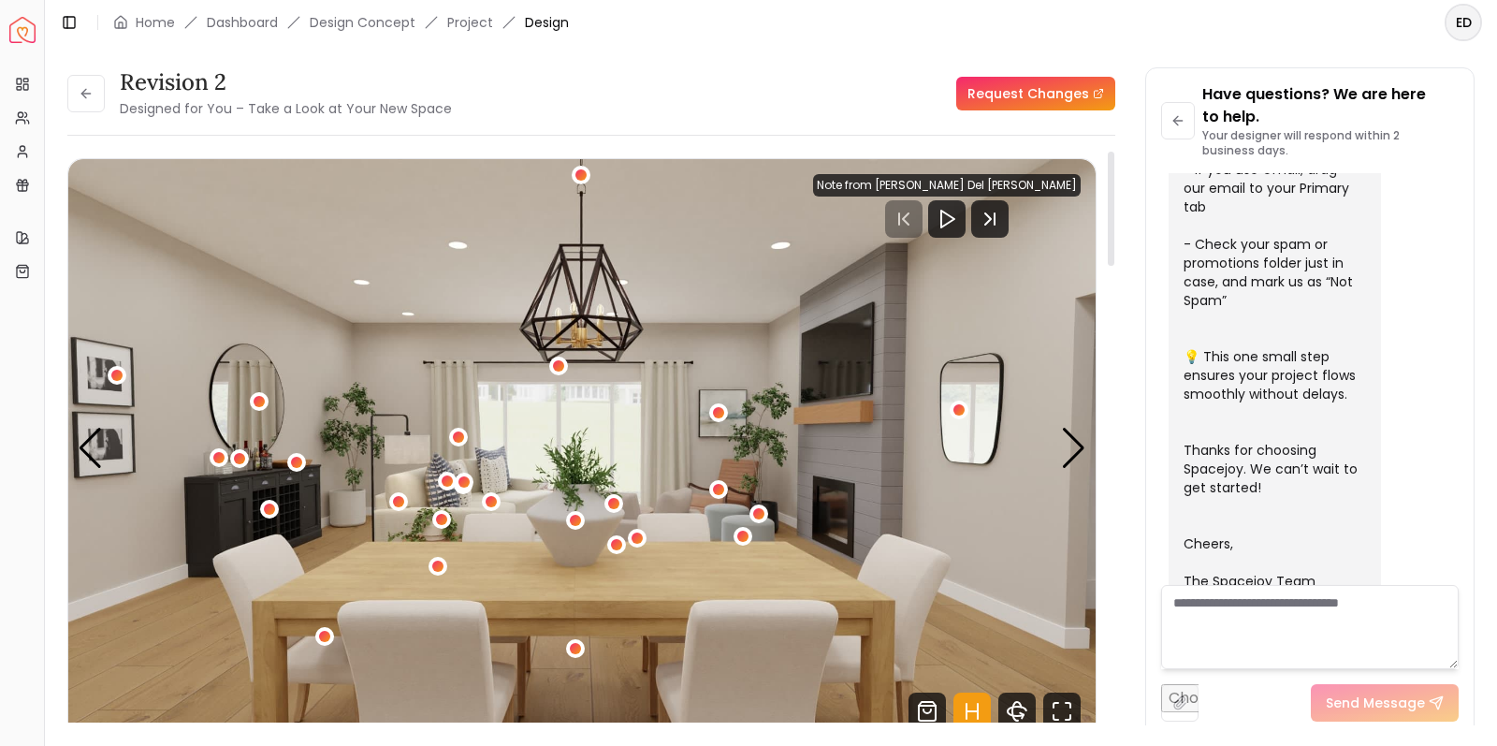
scroll to position [0, 0]
click at [1022, 96] on link "Request Changes" at bounding box center [1035, 94] width 159 height 34
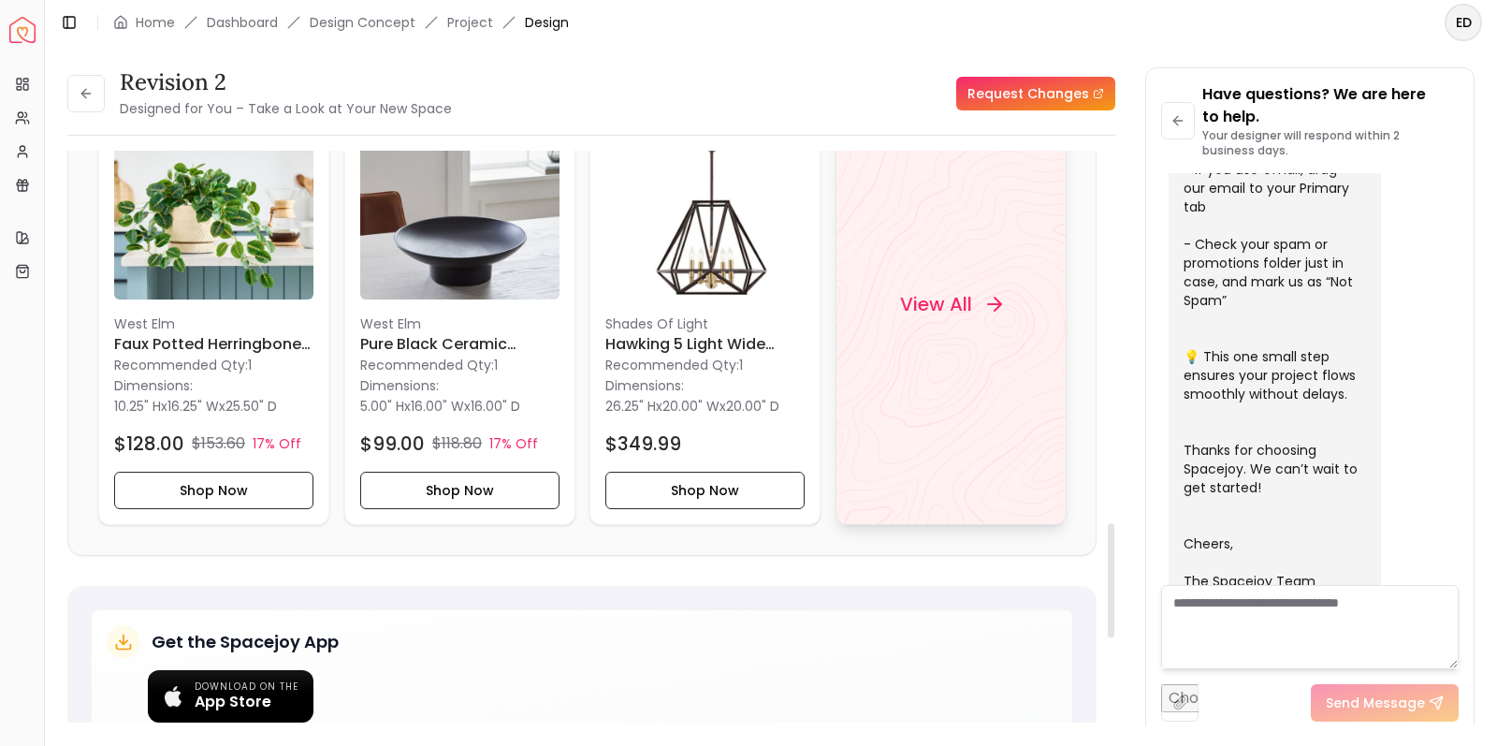
scroll to position [1872, 0]
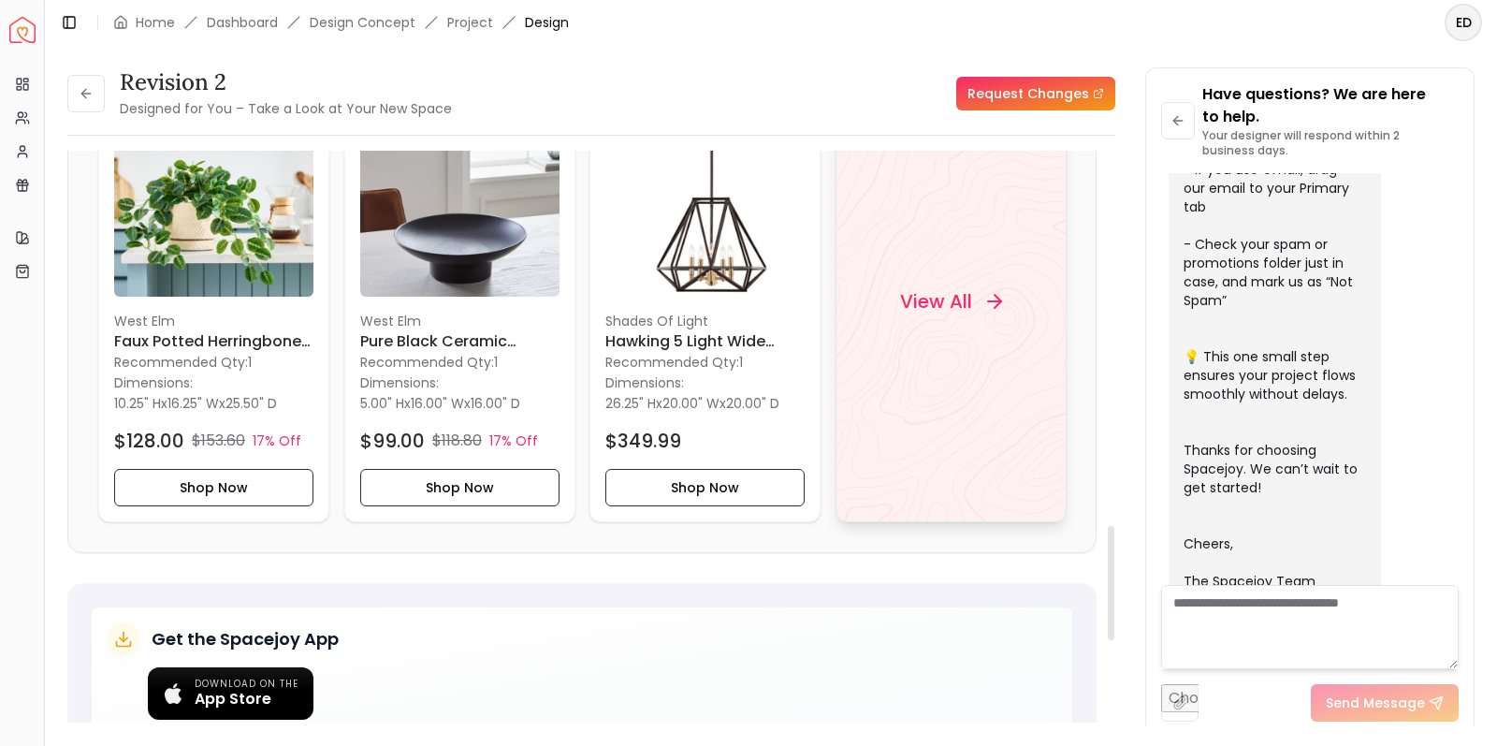
click at [924, 299] on h4 "View All" at bounding box center [935, 301] width 72 height 26
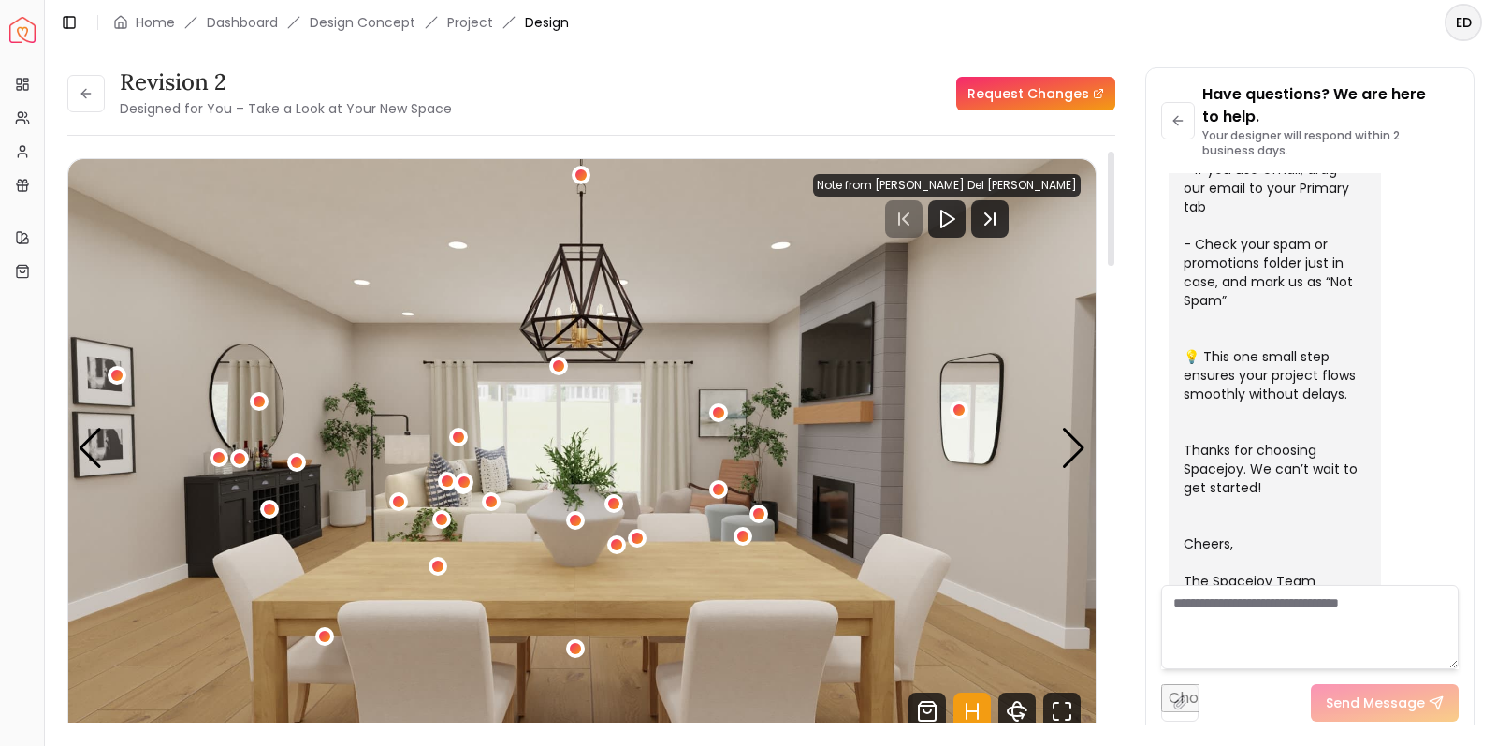
scroll to position [0, 0]
click at [93, 94] on icon at bounding box center [86, 93] width 15 height 15
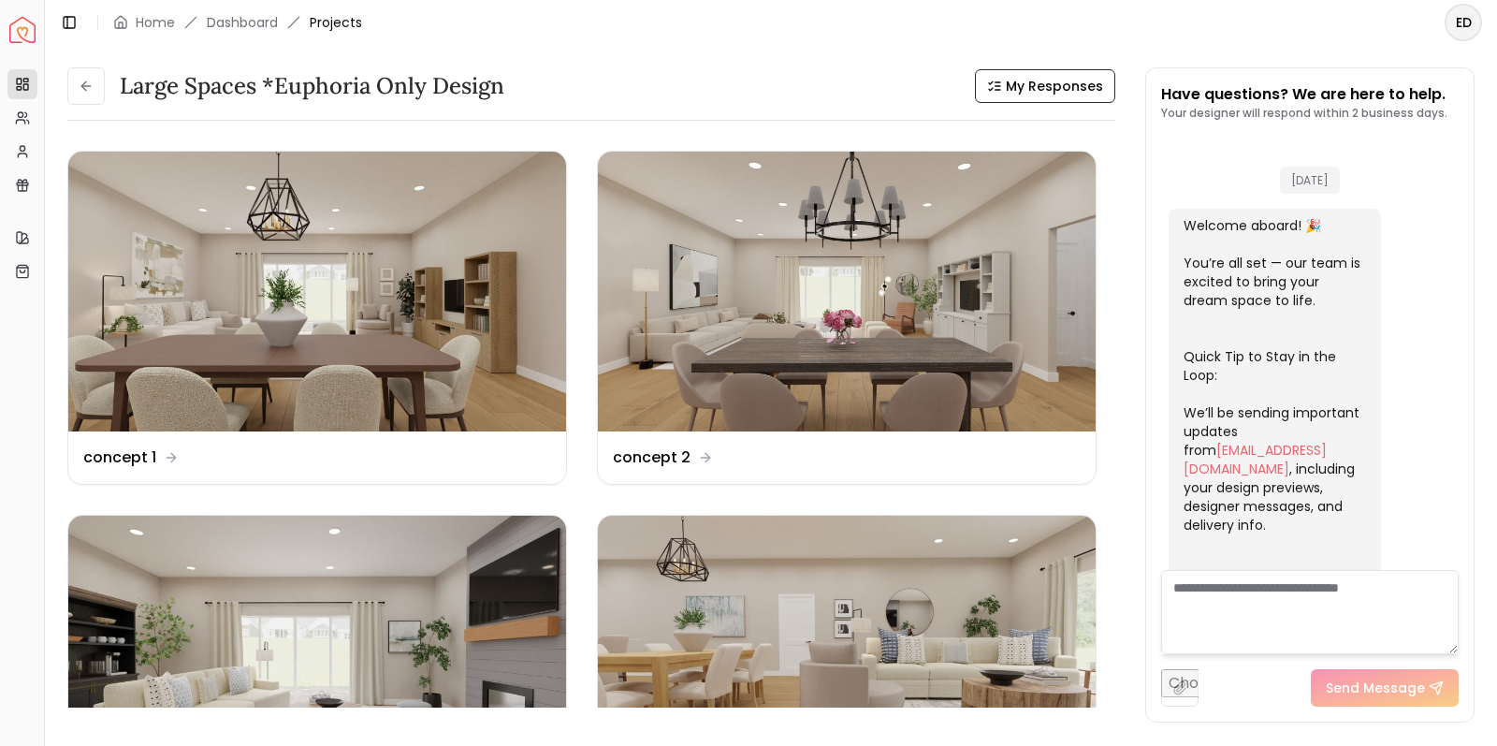
scroll to position [576, 0]
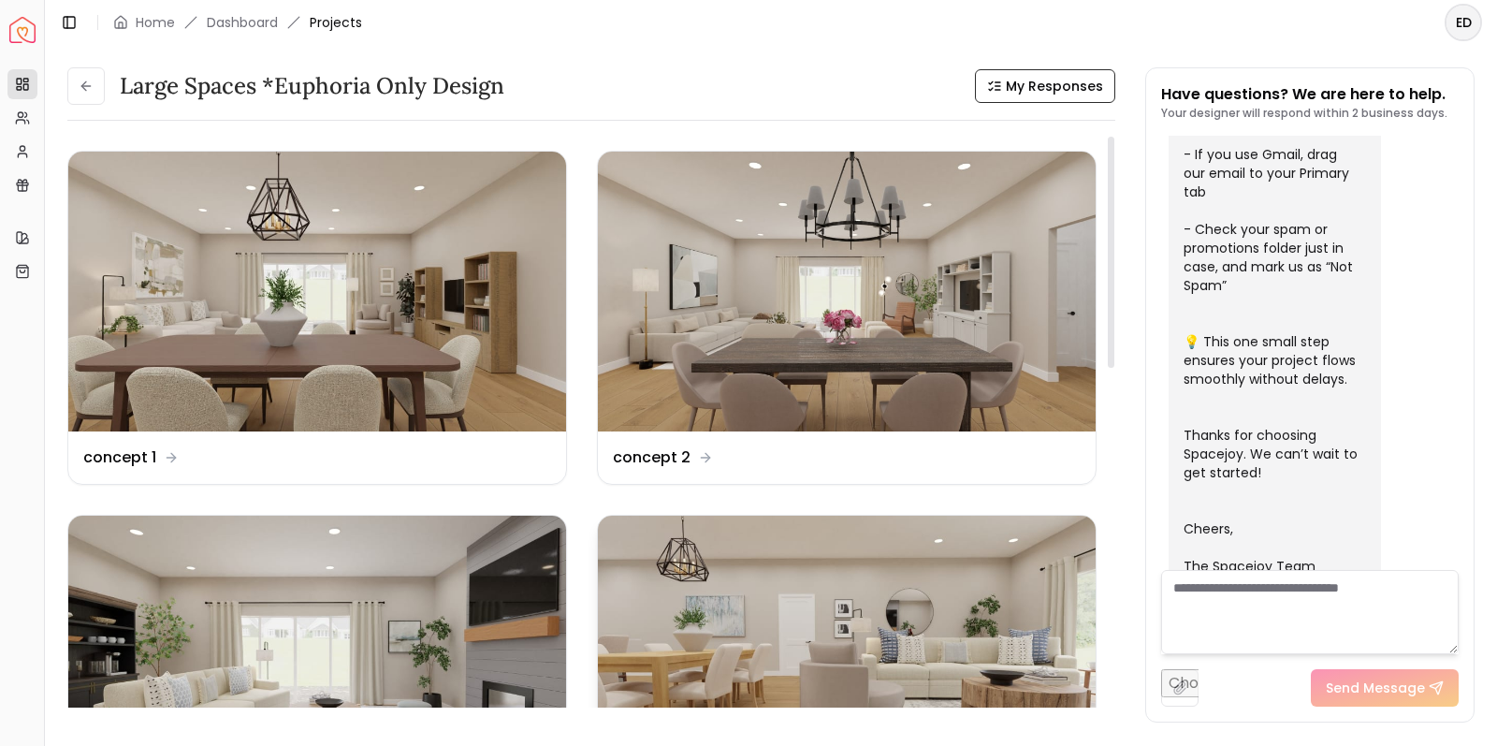
click at [683, 591] on img at bounding box center [847, 655] width 498 height 280
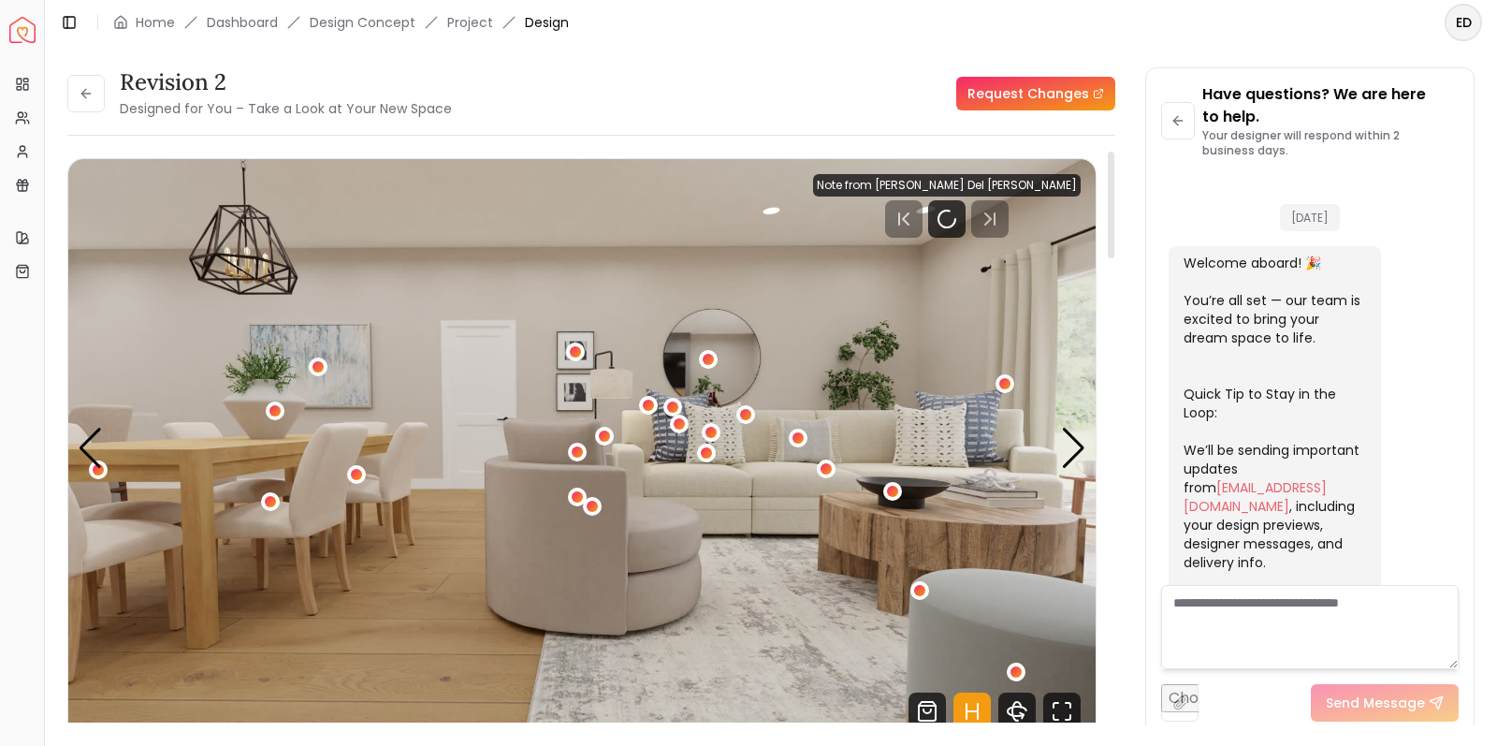
scroll to position [599, 0]
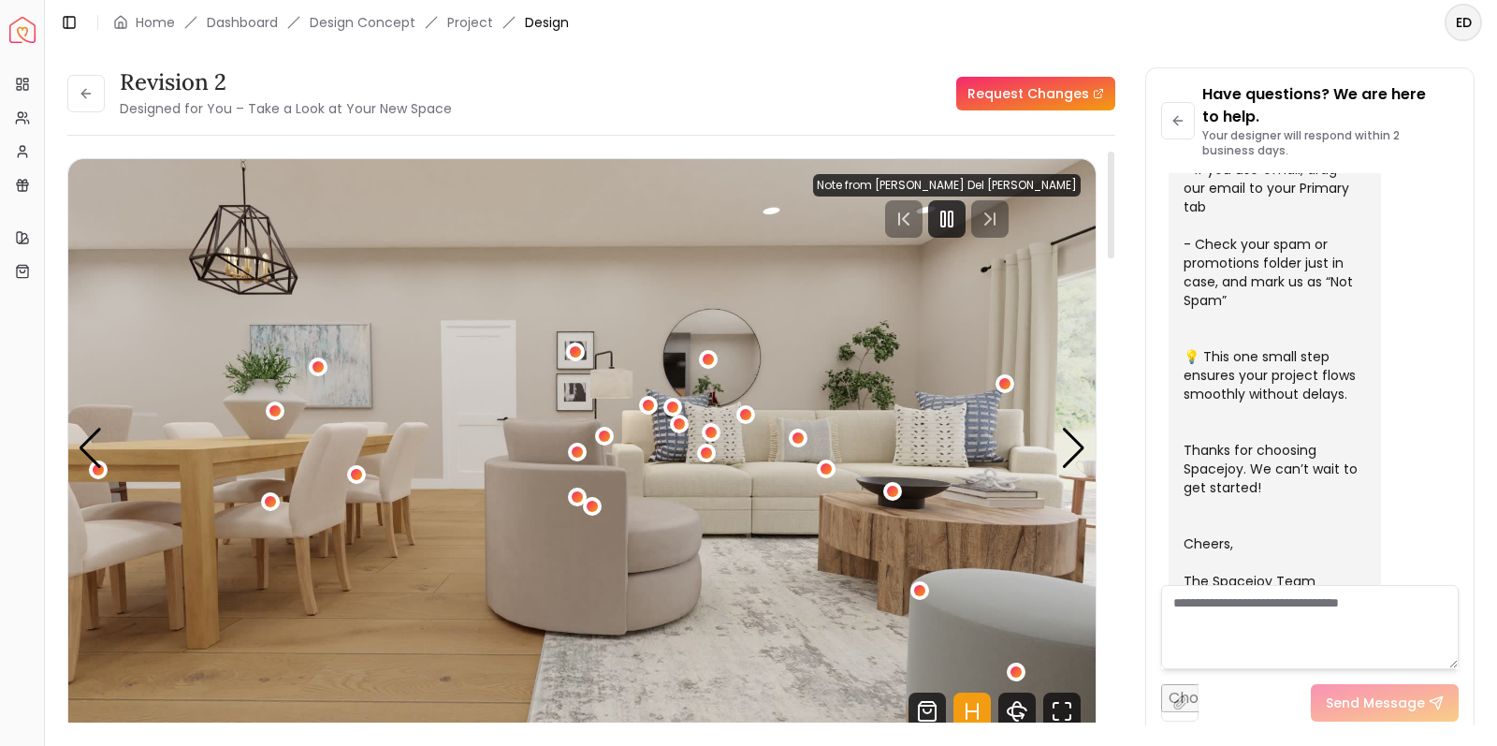
click at [813, 644] on img "1 / 6" at bounding box center [581, 448] width 1027 height 578
click at [952, 223] on rect "Pause" at bounding box center [951, 218] width 4 height 15
click at [1037, 99] on link "Request Changes" at bounding box center [1035, 94] width 159 height 34
click at [96, 95] on button at bounding box center [85, 93] width 37 height 37
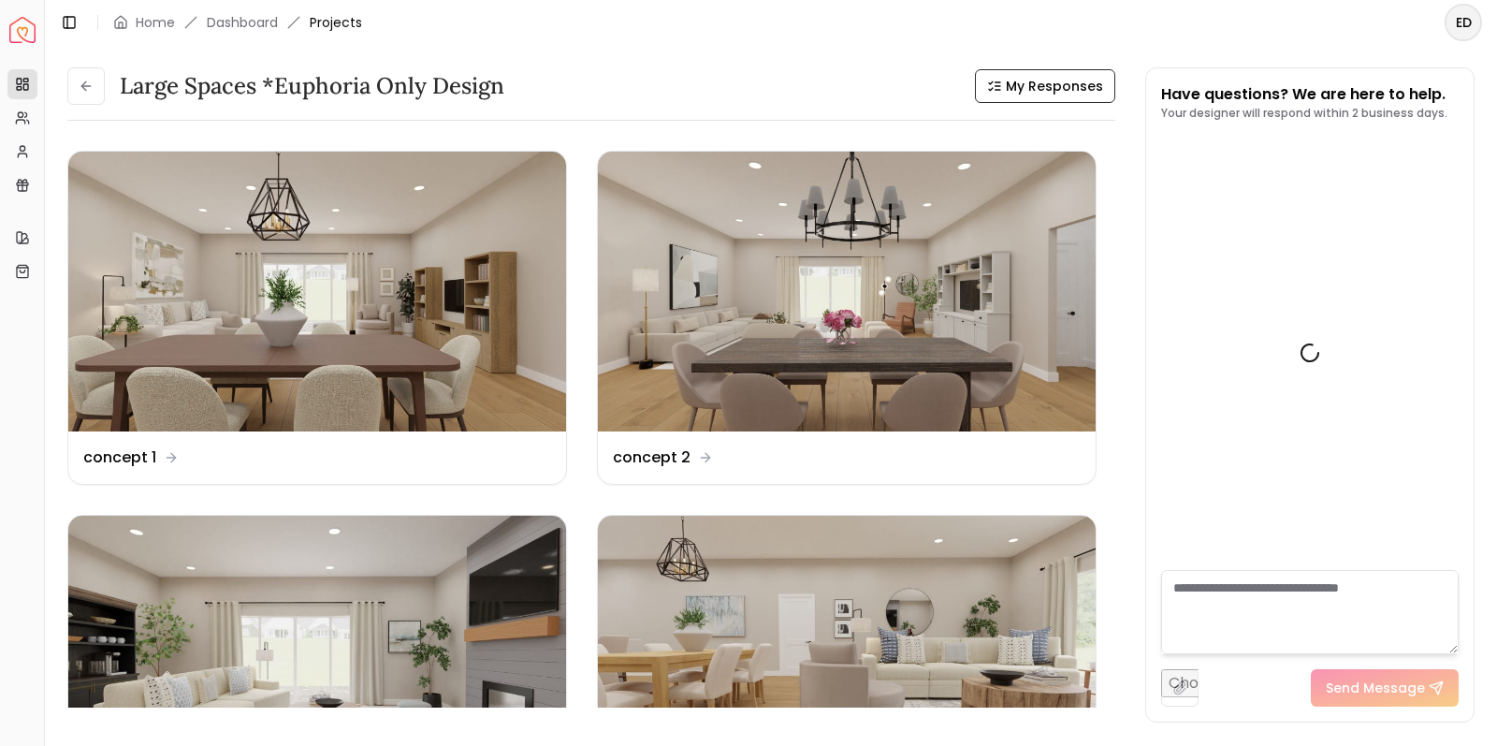
scroll to position [576, 0]
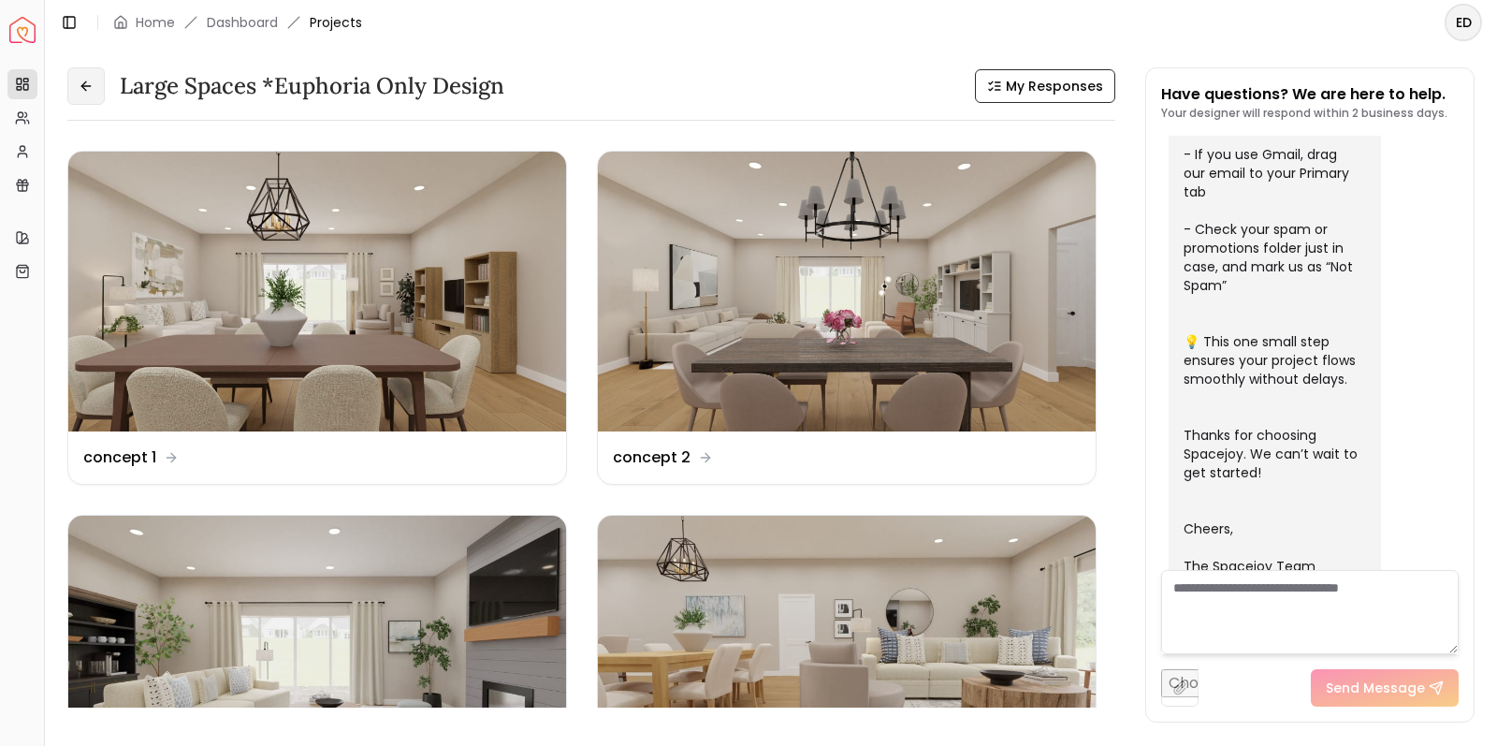
click at [96, 95] on button at bounding box center [85, 85] width 37 height 37
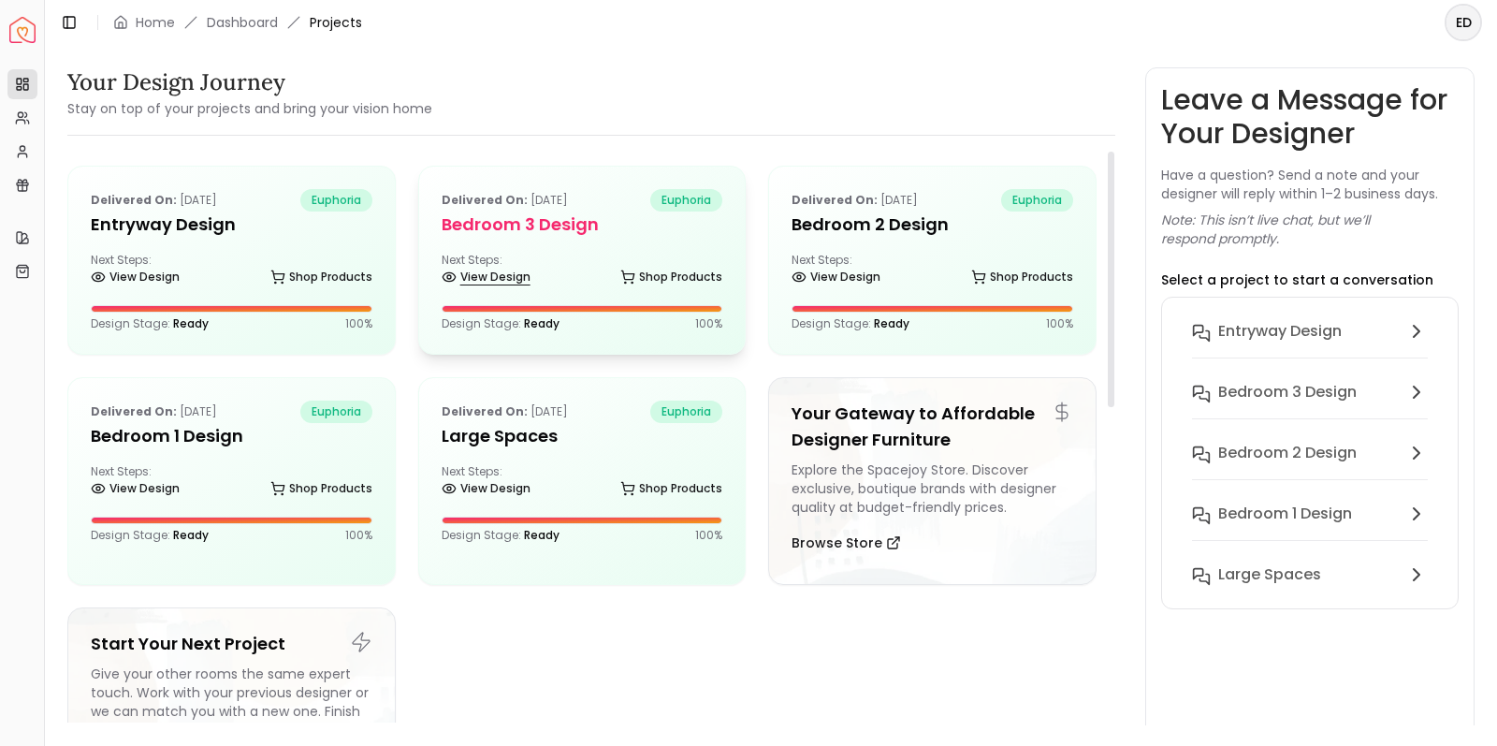
click at [502, 279] on link "View Design" at bounding box center [486, 277] width 89 height 26
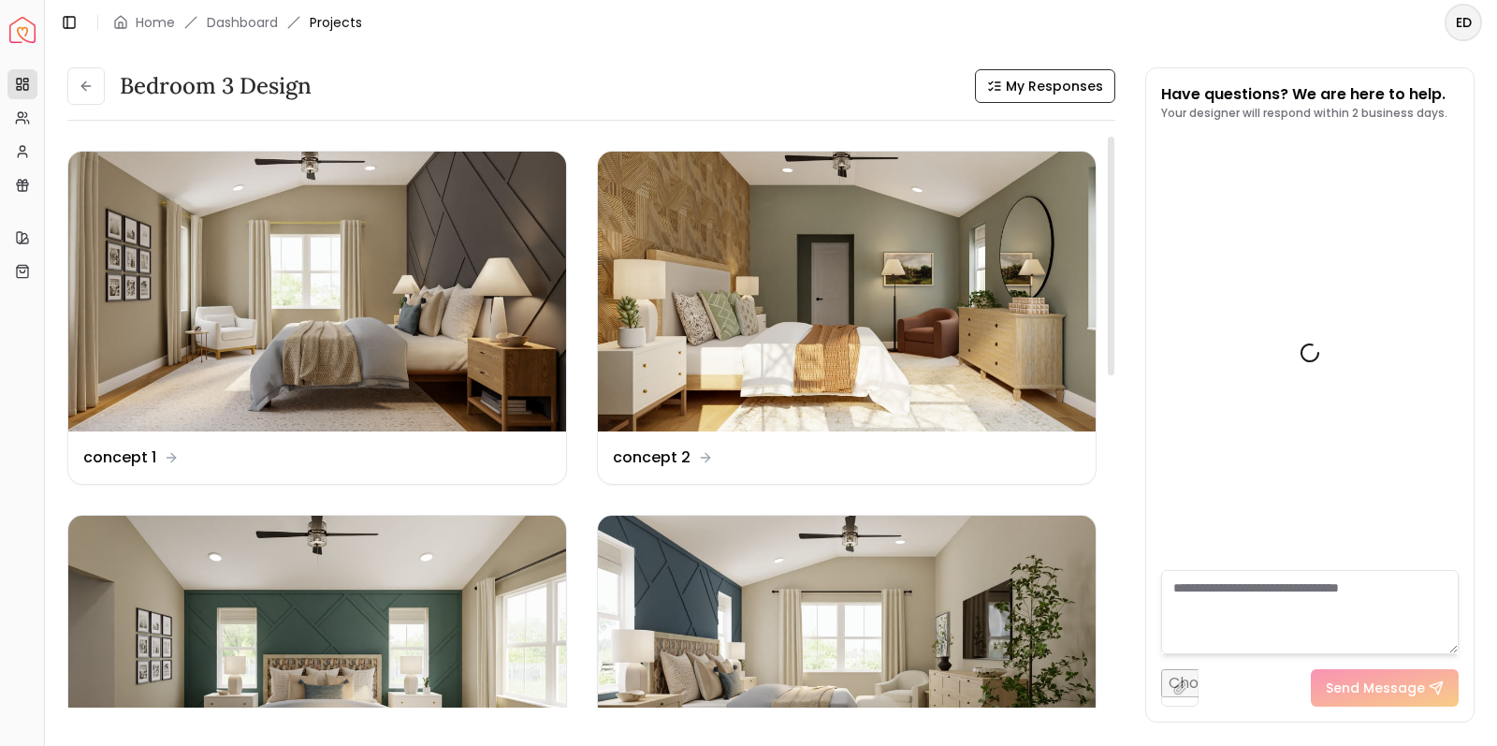
scroll to position [576, 0]
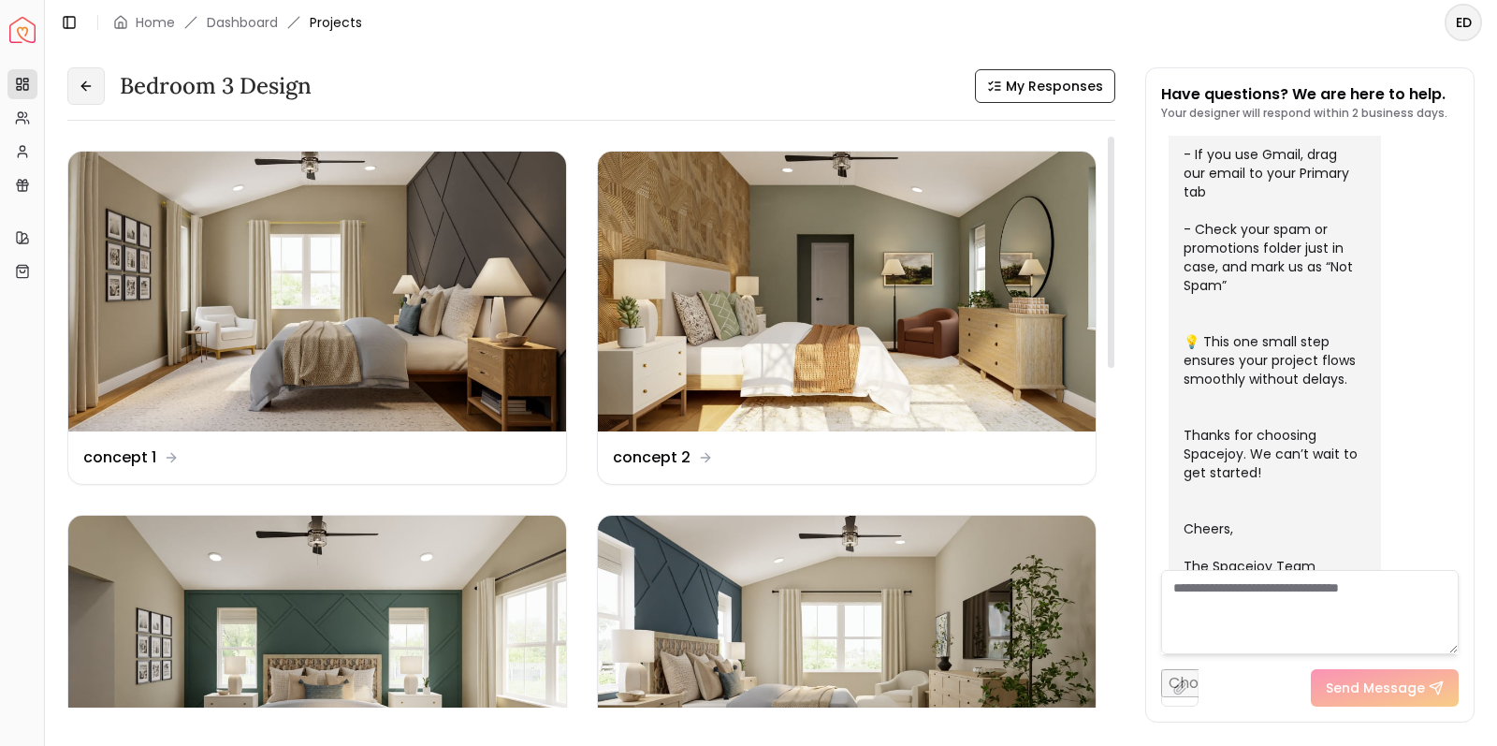
click at [94, 89] on button at bounding box center [85, 85] width 37 height 37
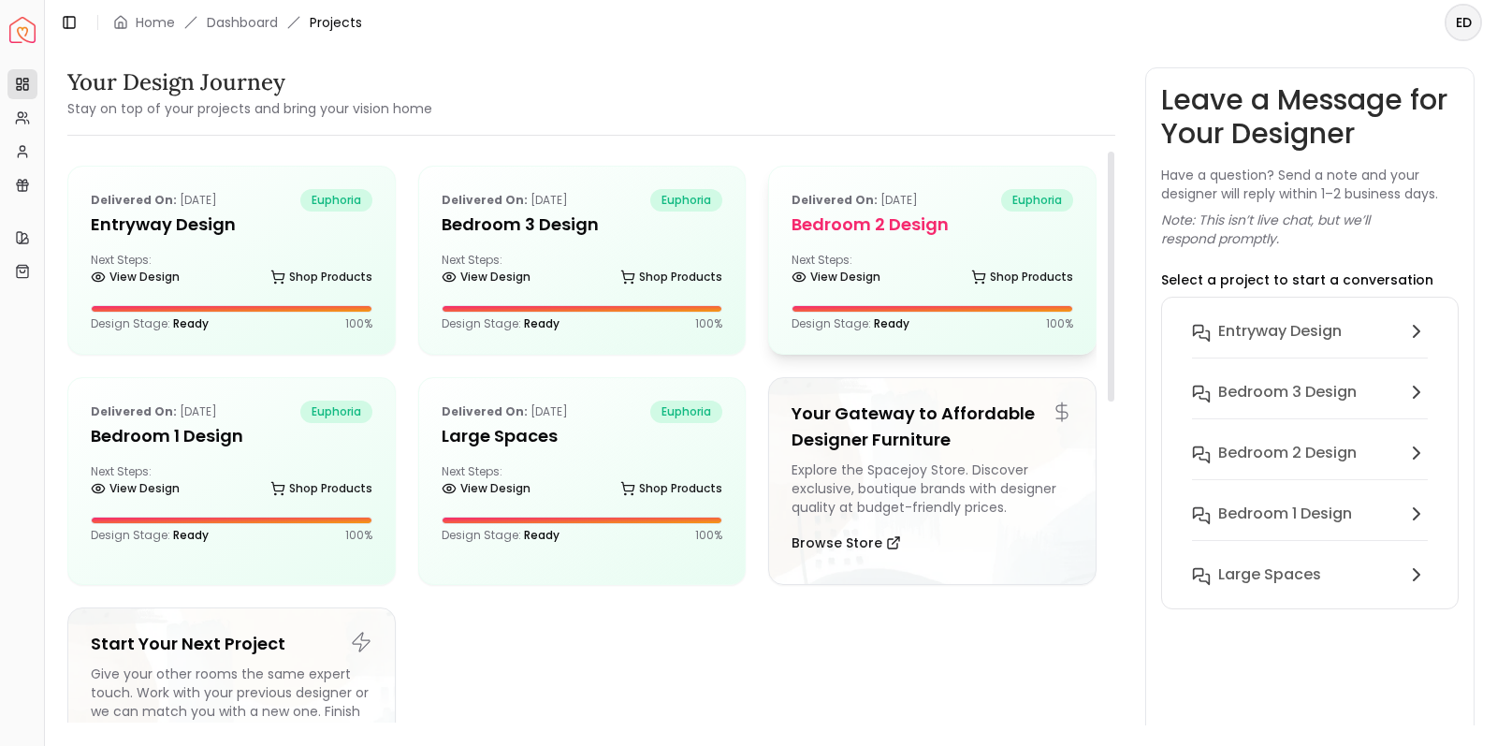
click at [865, 246] on div "Delivered on: Sep 11, 2025 euphoria Bedroom 2 design Next Steps: View Design Sh…" at bounding box center [932, 260] width 327 height 187
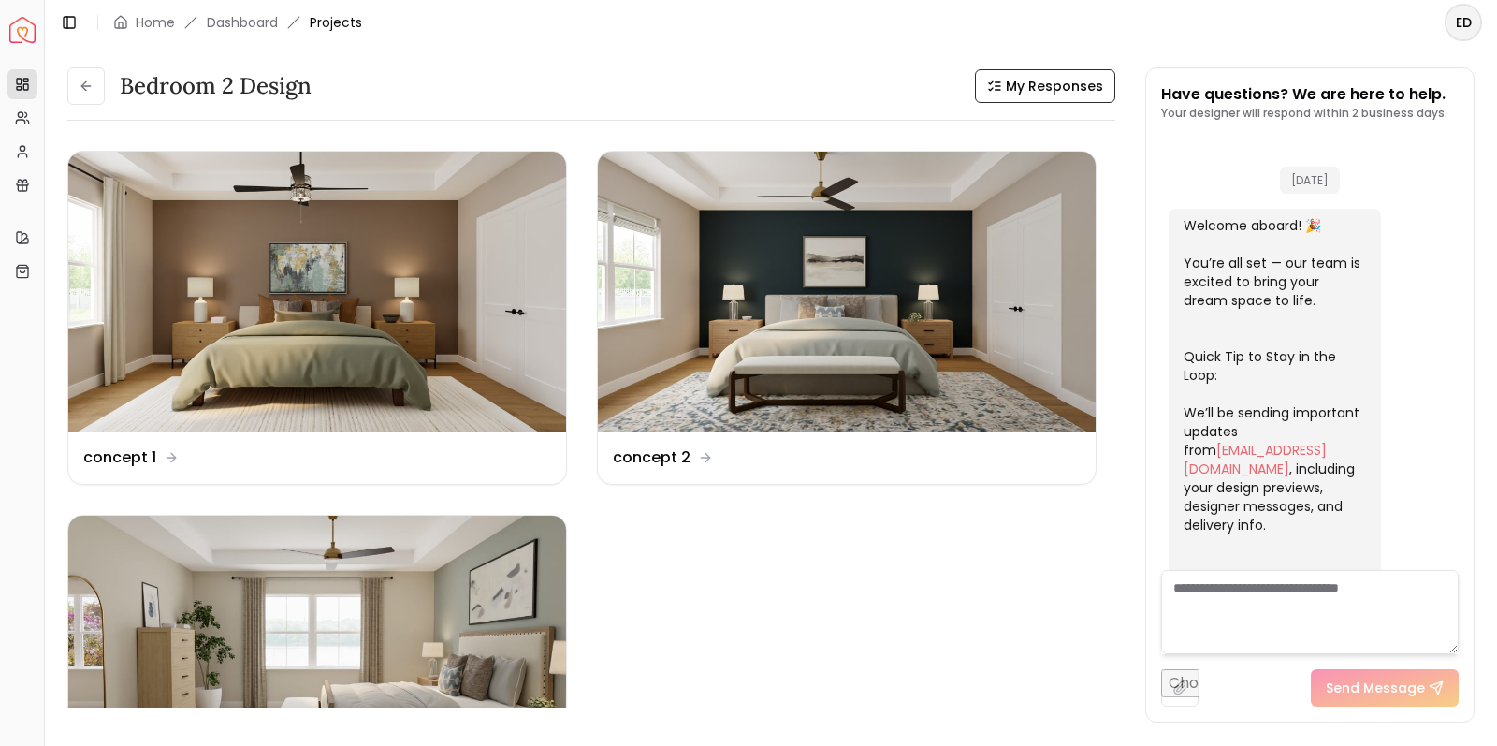
scroll to position [576, 0]
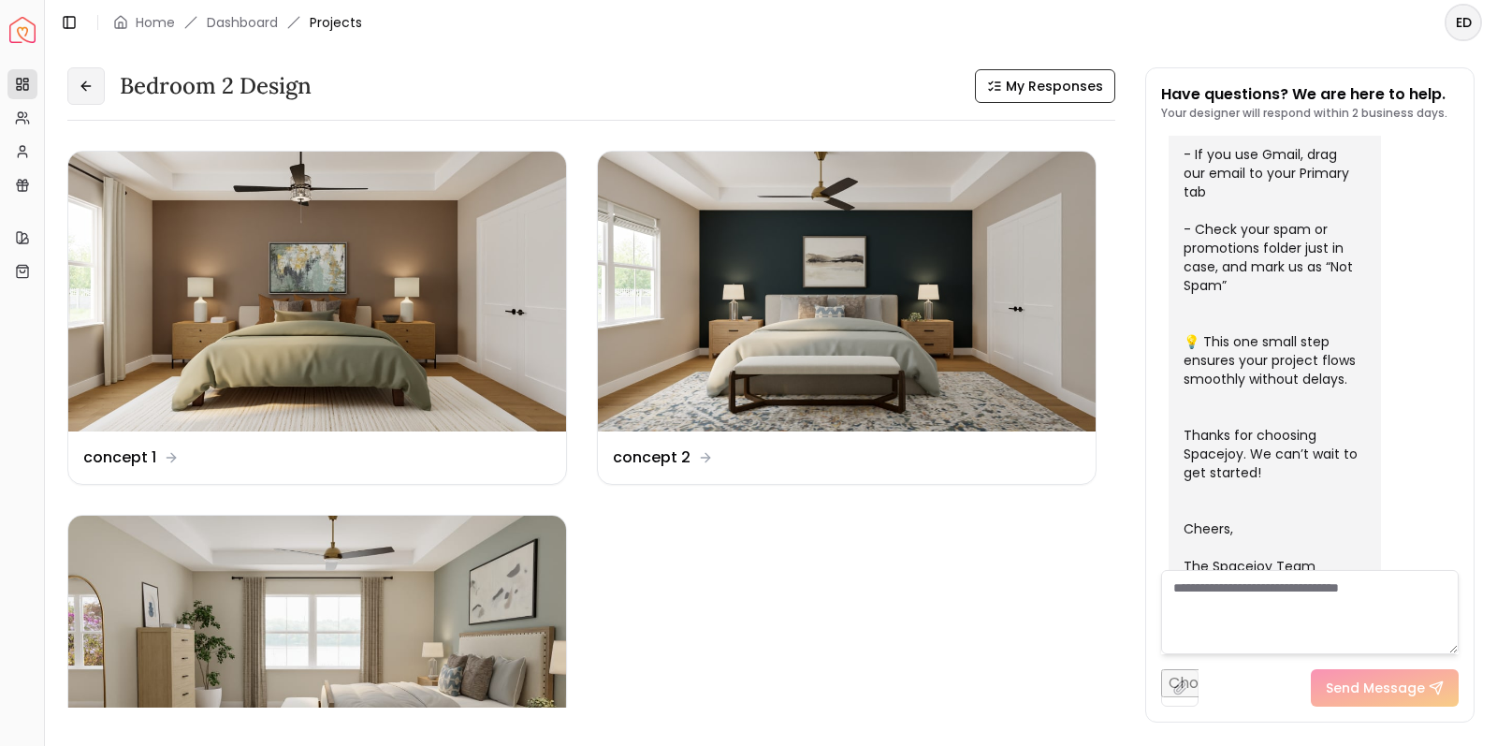
click at [77, 80] on button at bounding box center [85, 85] width 37 height 37
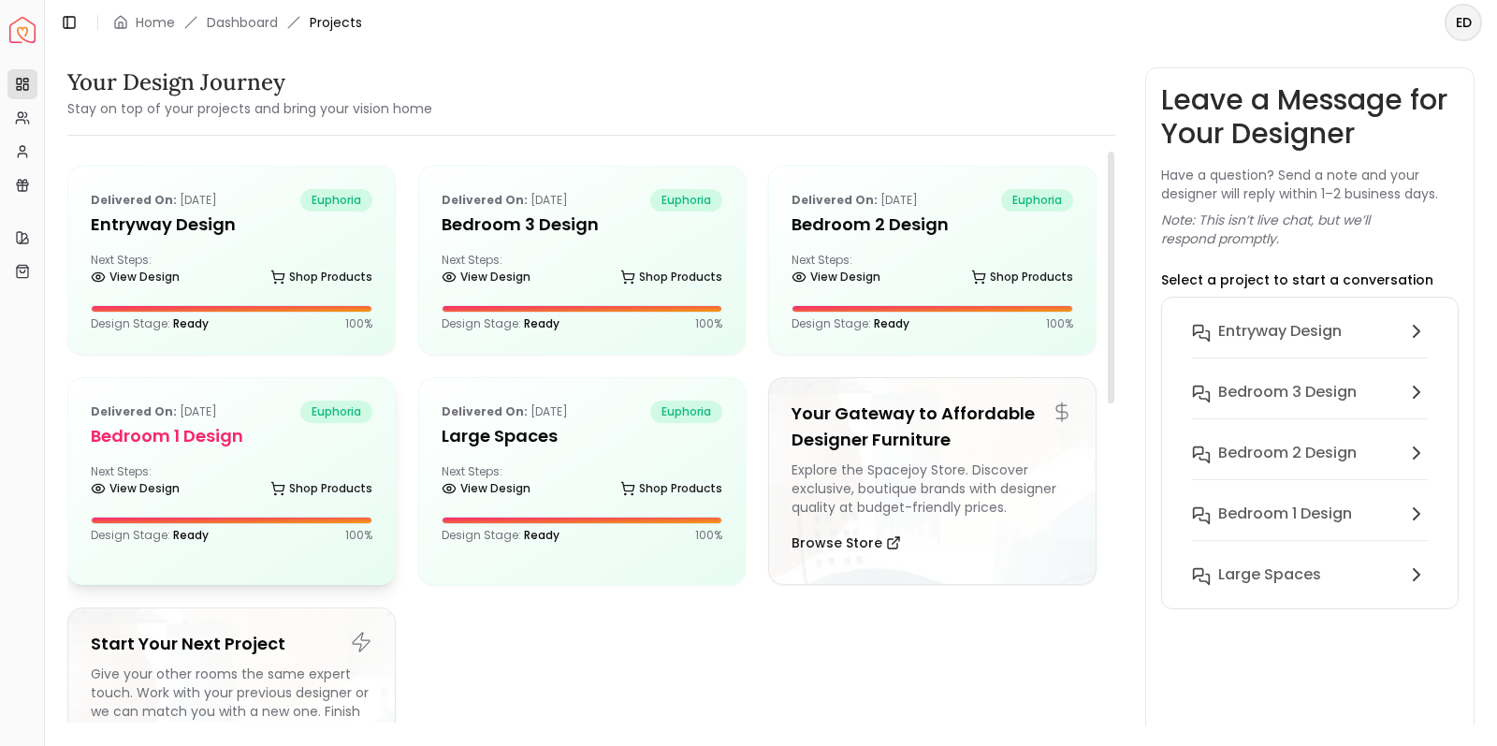
click at [229, 435] on h5 "Bedroom 1 design" at bounding box center [232, 436] width 282 height 26
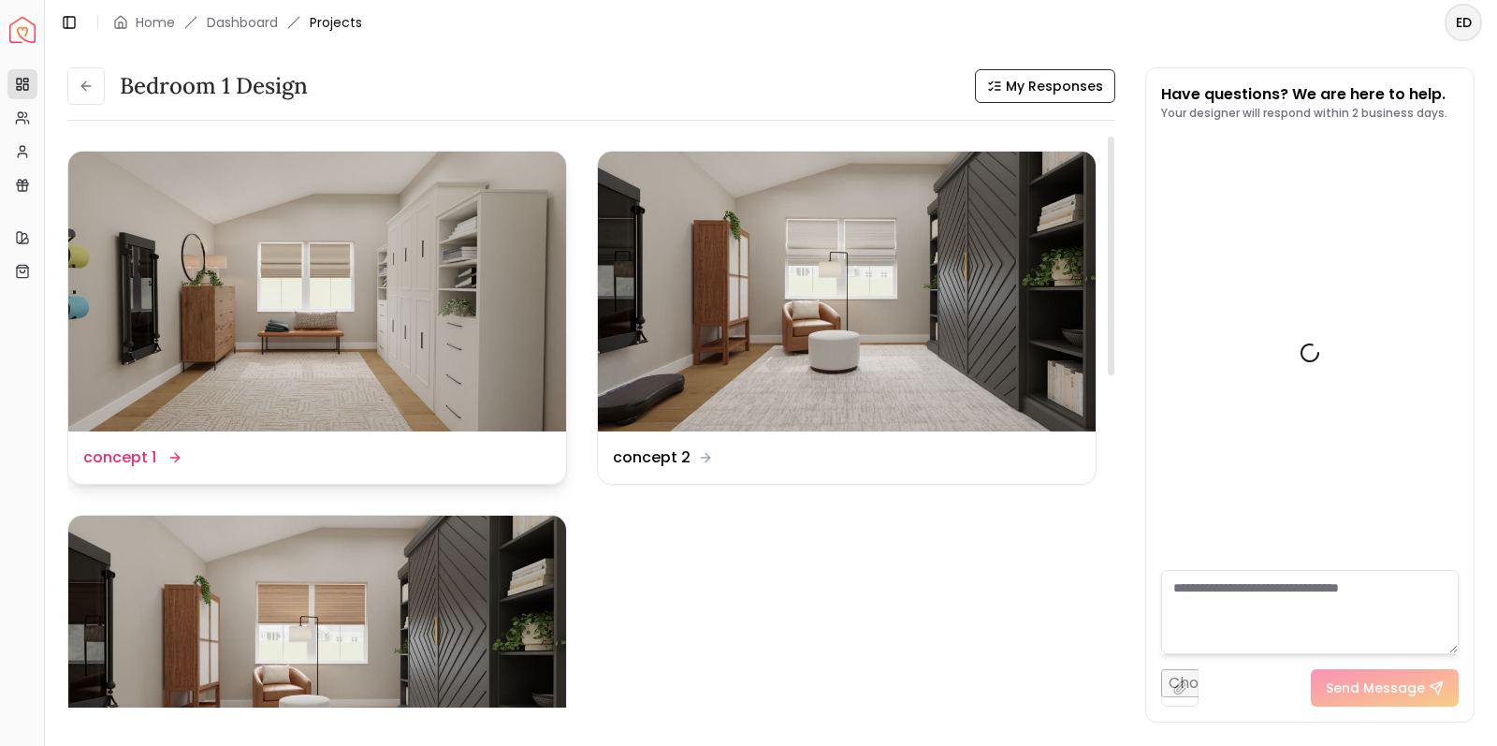
scroll to position [576, 0]
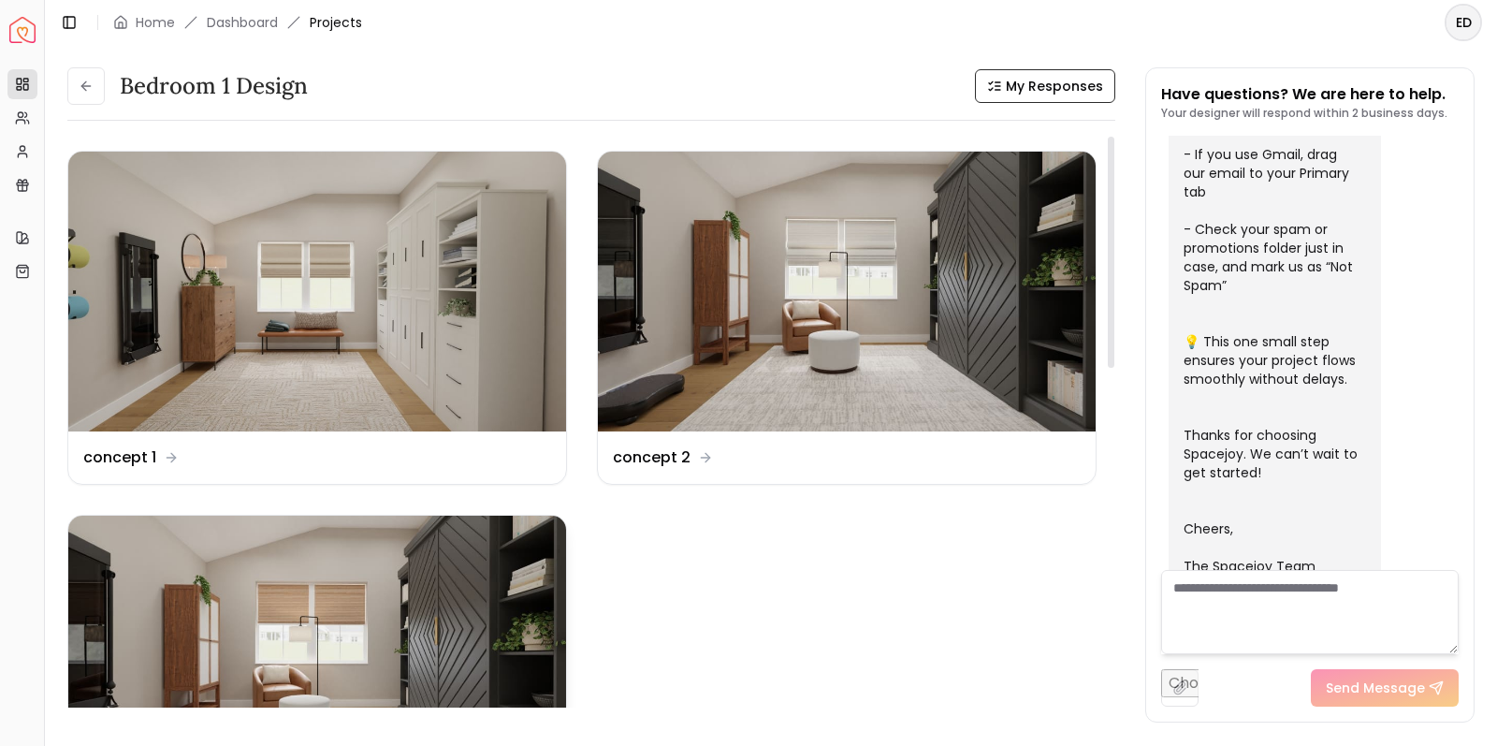
click at [385, 570] on img at bounding box center [317, 655] width 498 height 280
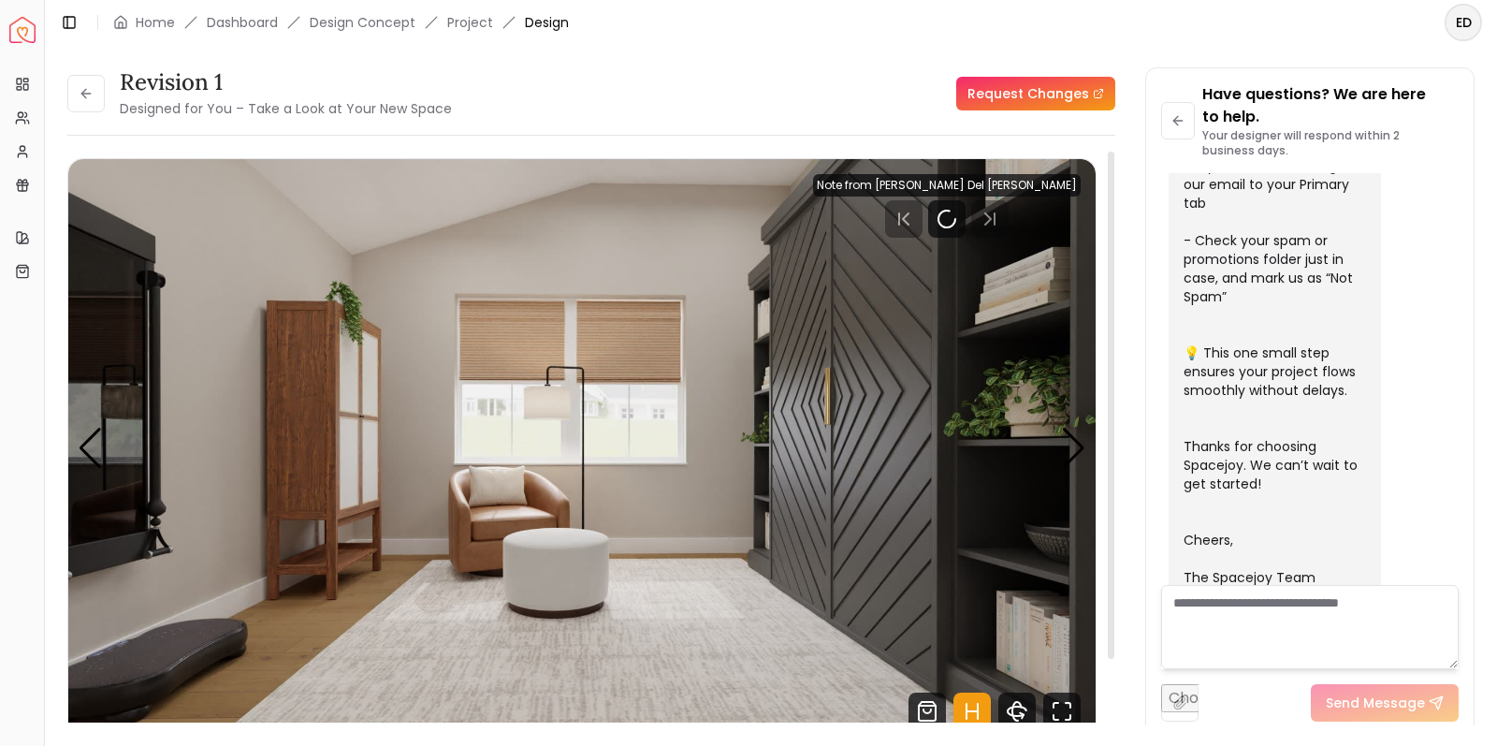
scroll to position [599, 0]
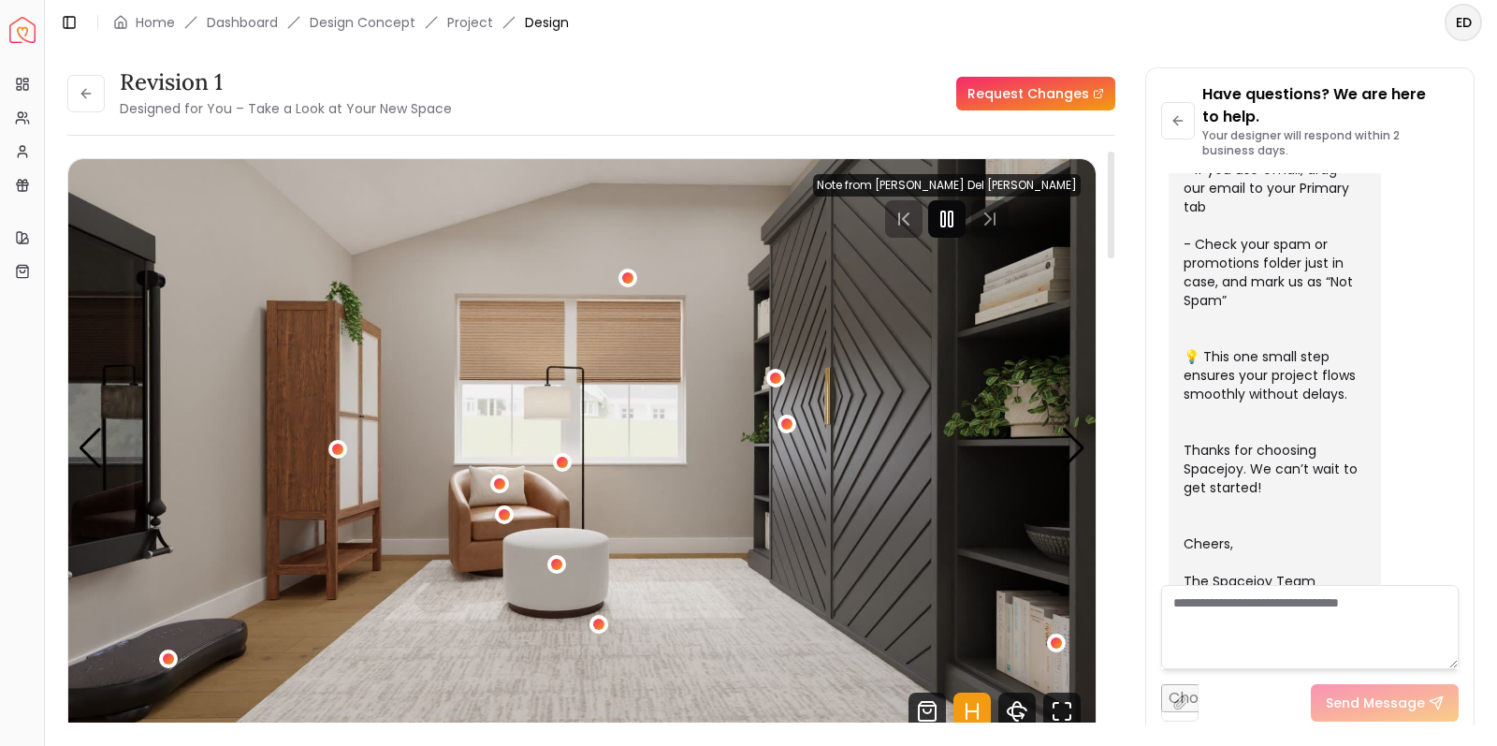
click at [952, 226] on rect "Pause" at bounding box center [951, 218] width 4 height 15
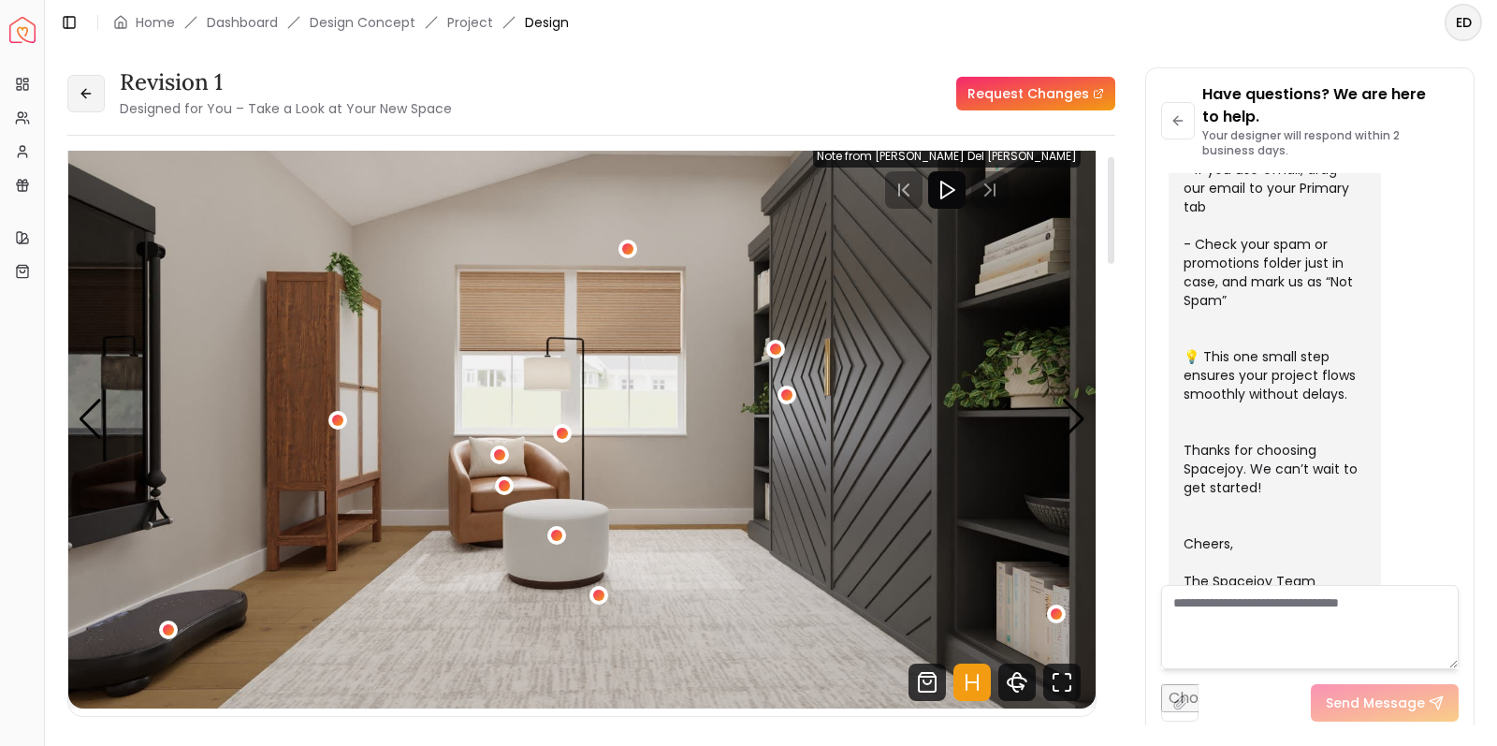
click at [84, 96] on icon at bounding box center [83, 93] width 5 height 8
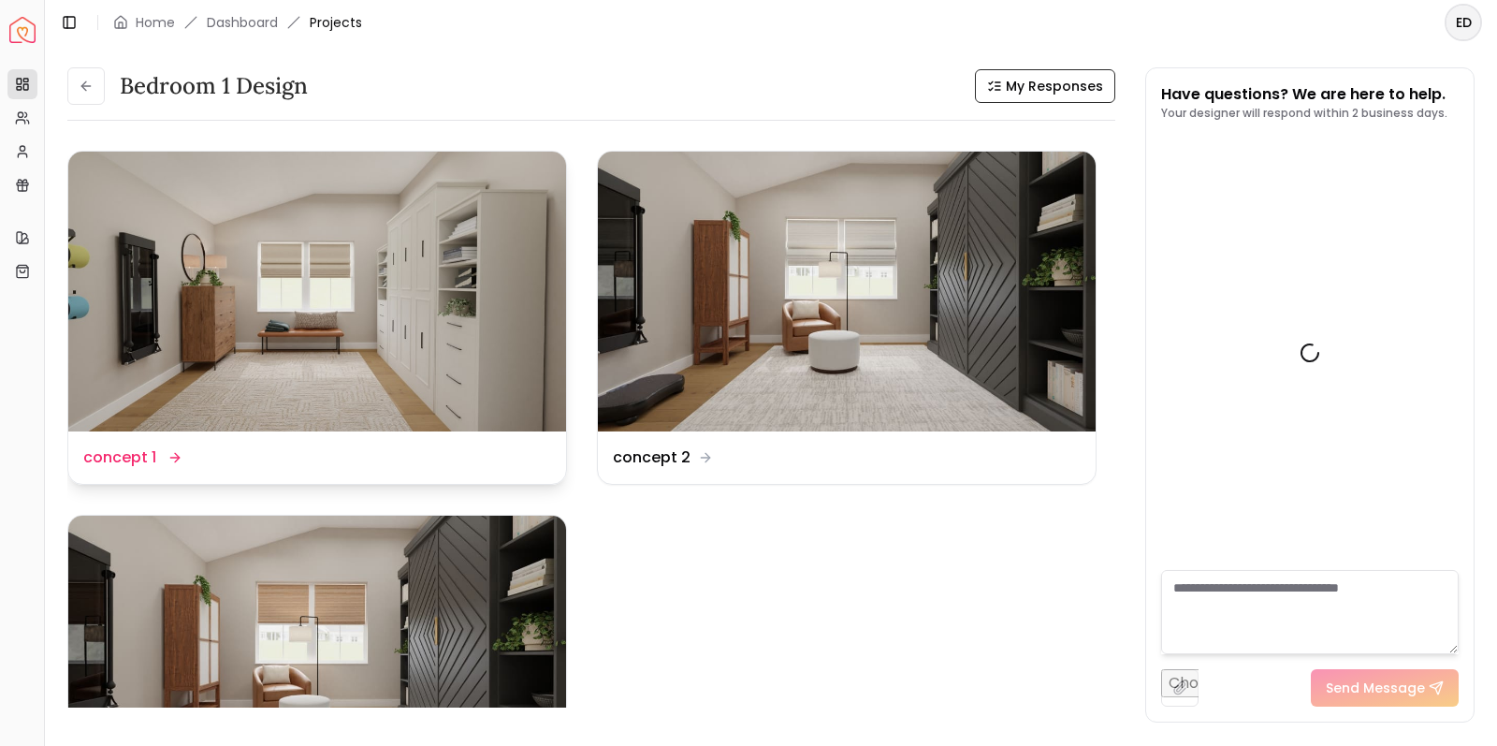
scroll to position [576, 0]
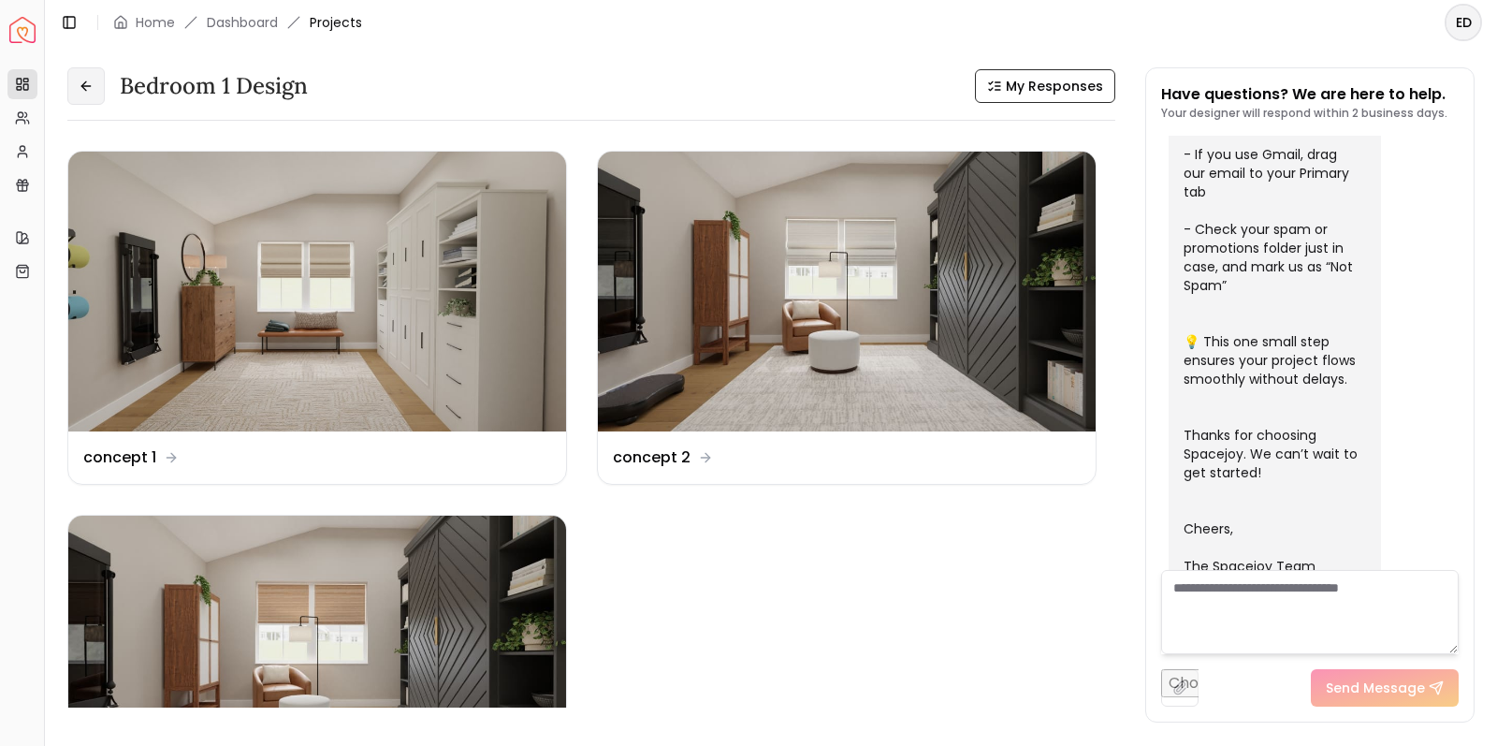
click at [80, 86] on icon at bounding box center [86, 86] width 15 height 15
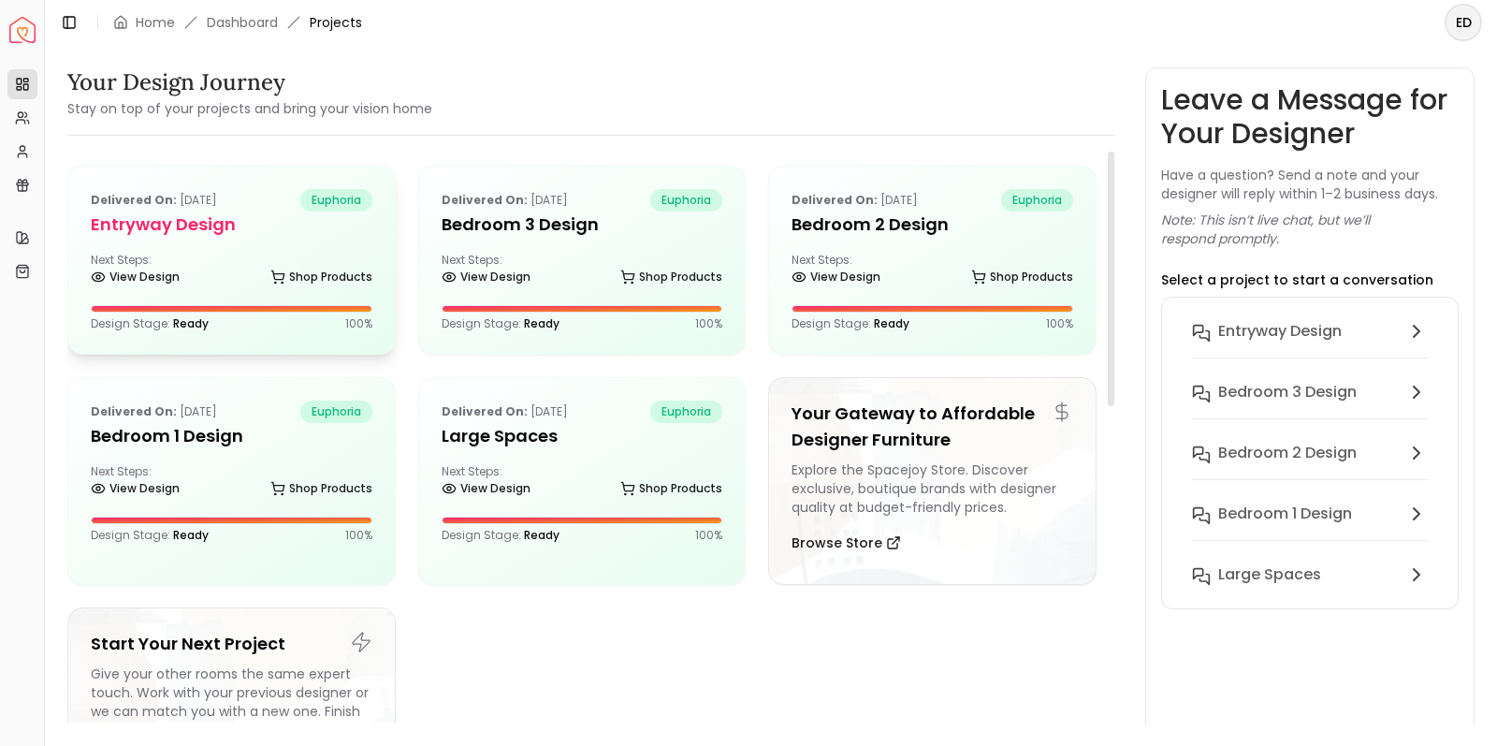
click at [190, 239] on div "Delivered on: Sep 21, 2025 euphoria entryway design Next Steps: View Design Sho…" at bounding box center [231, 260] width 327 height 187
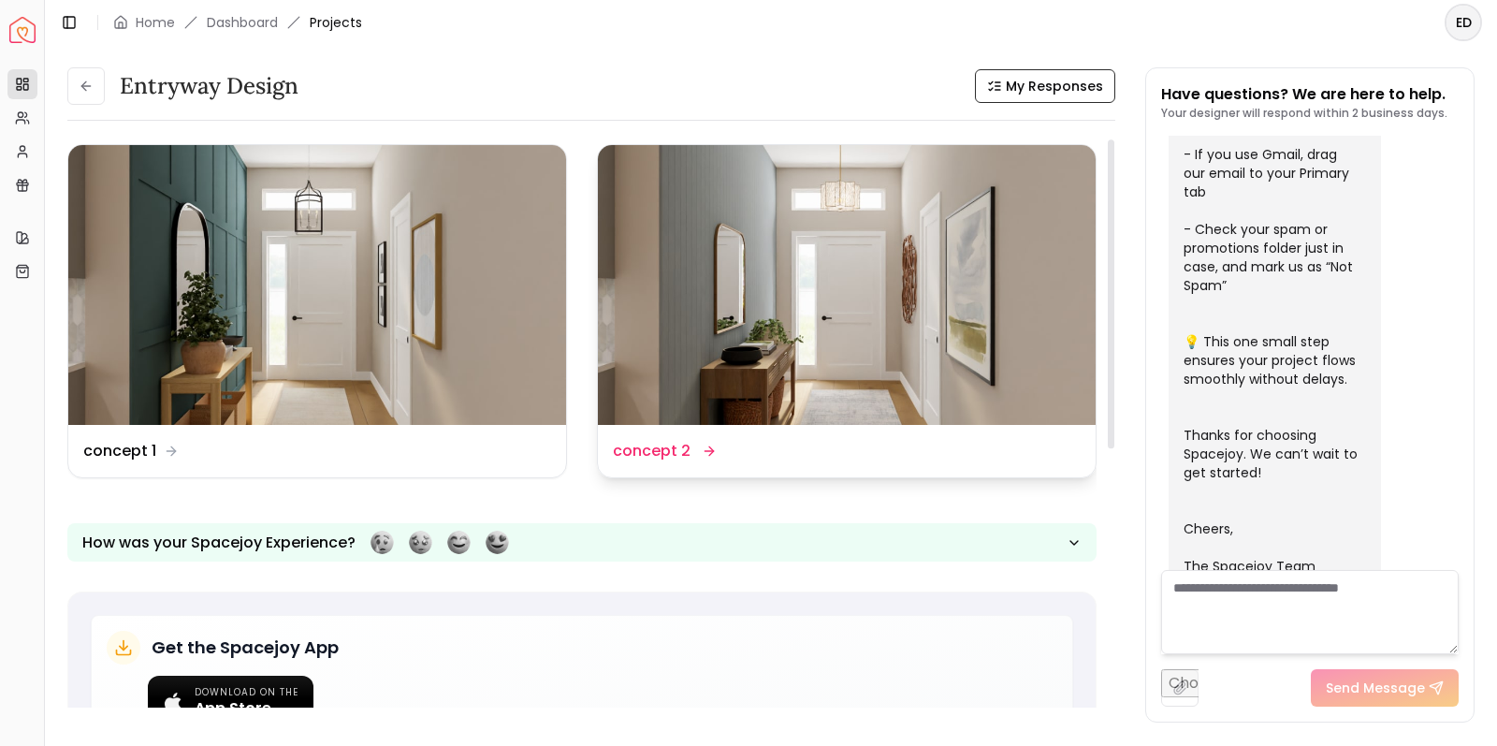
scroll to position [6, 0]
click at [737, 379] on img at bounding box center [847, 286] width 498 height 280
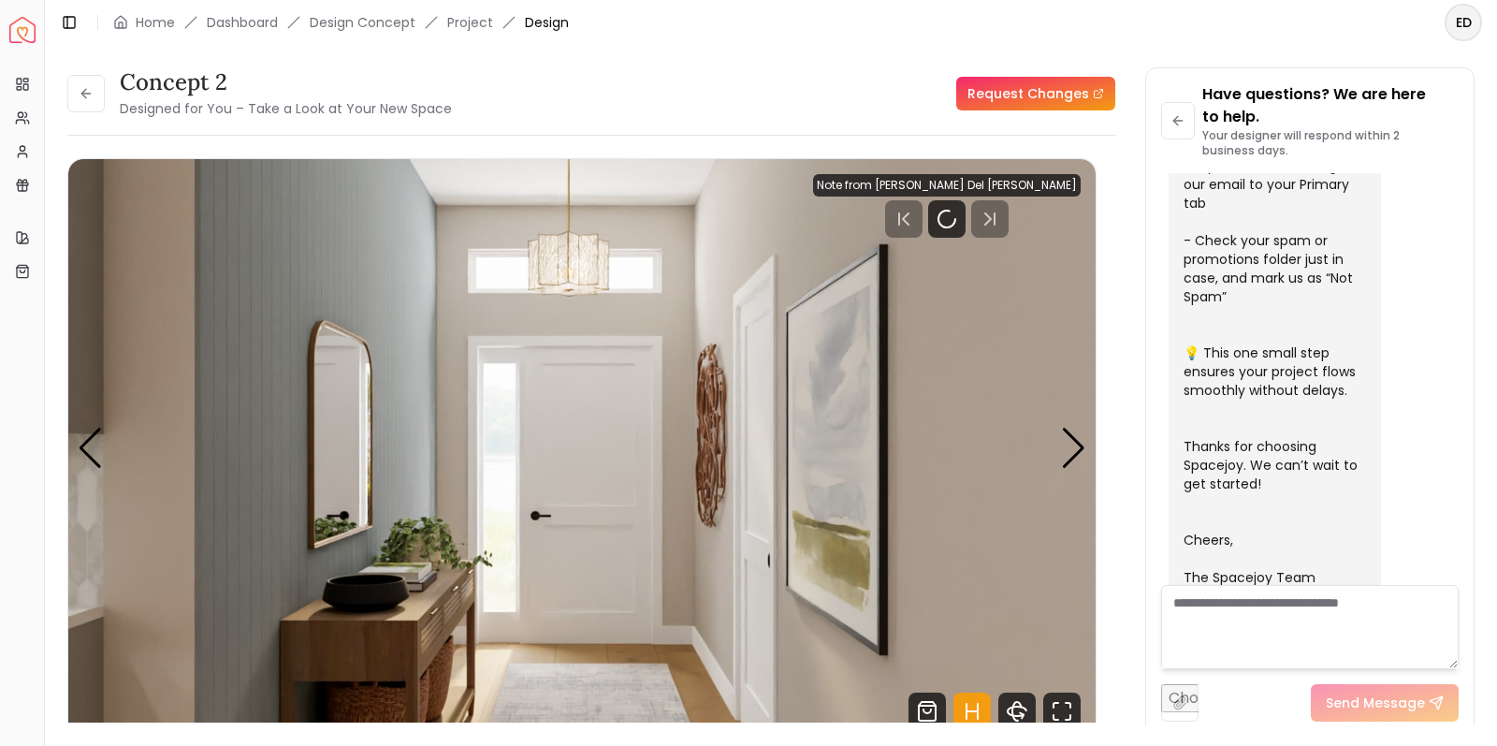
scroll to position [599, 0]
click at [958, 222] on icon "Pause" at bounding box center [947, 219] width 22 height 22
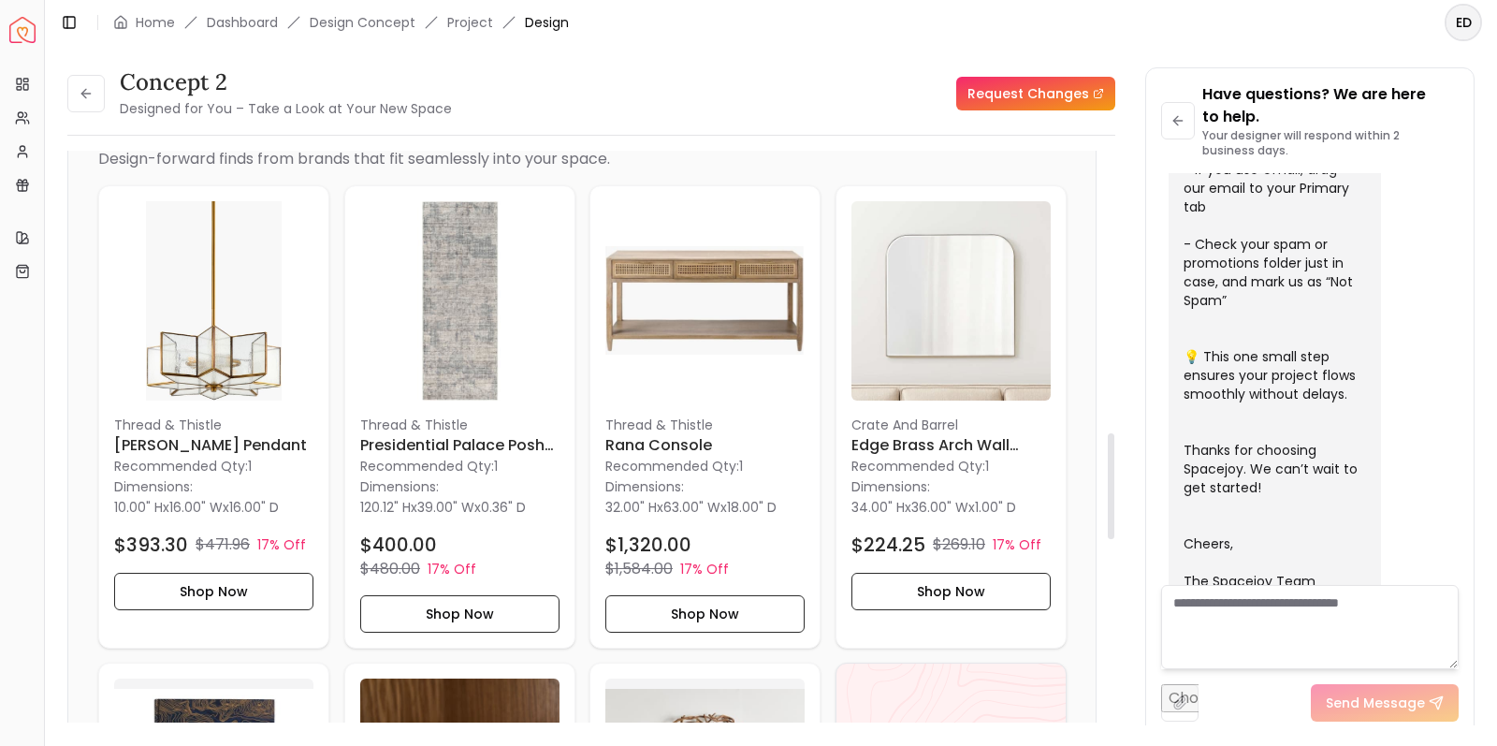
scroll to position [1517, 0]
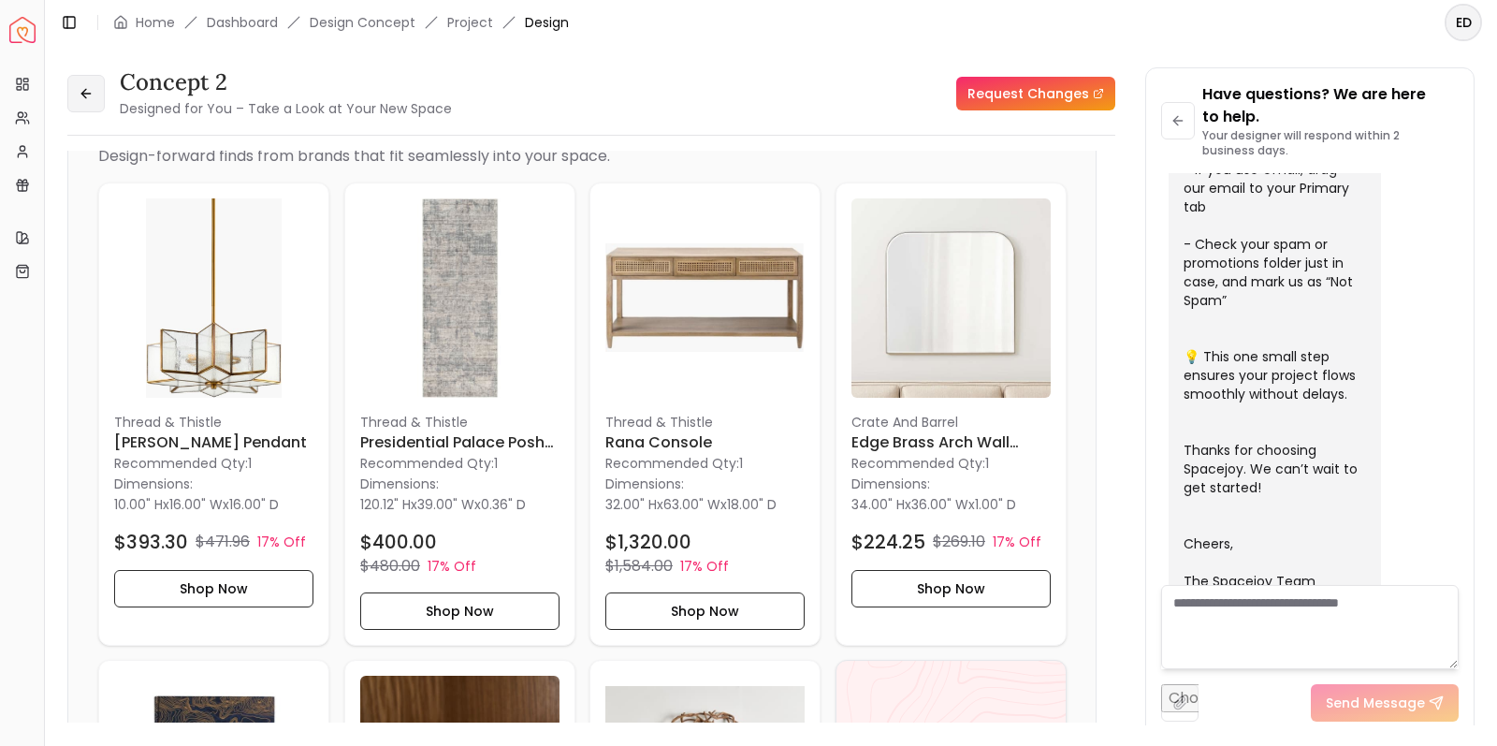
click at [90, 98] on icon at bounding box center [86, 93] width 15 height 15
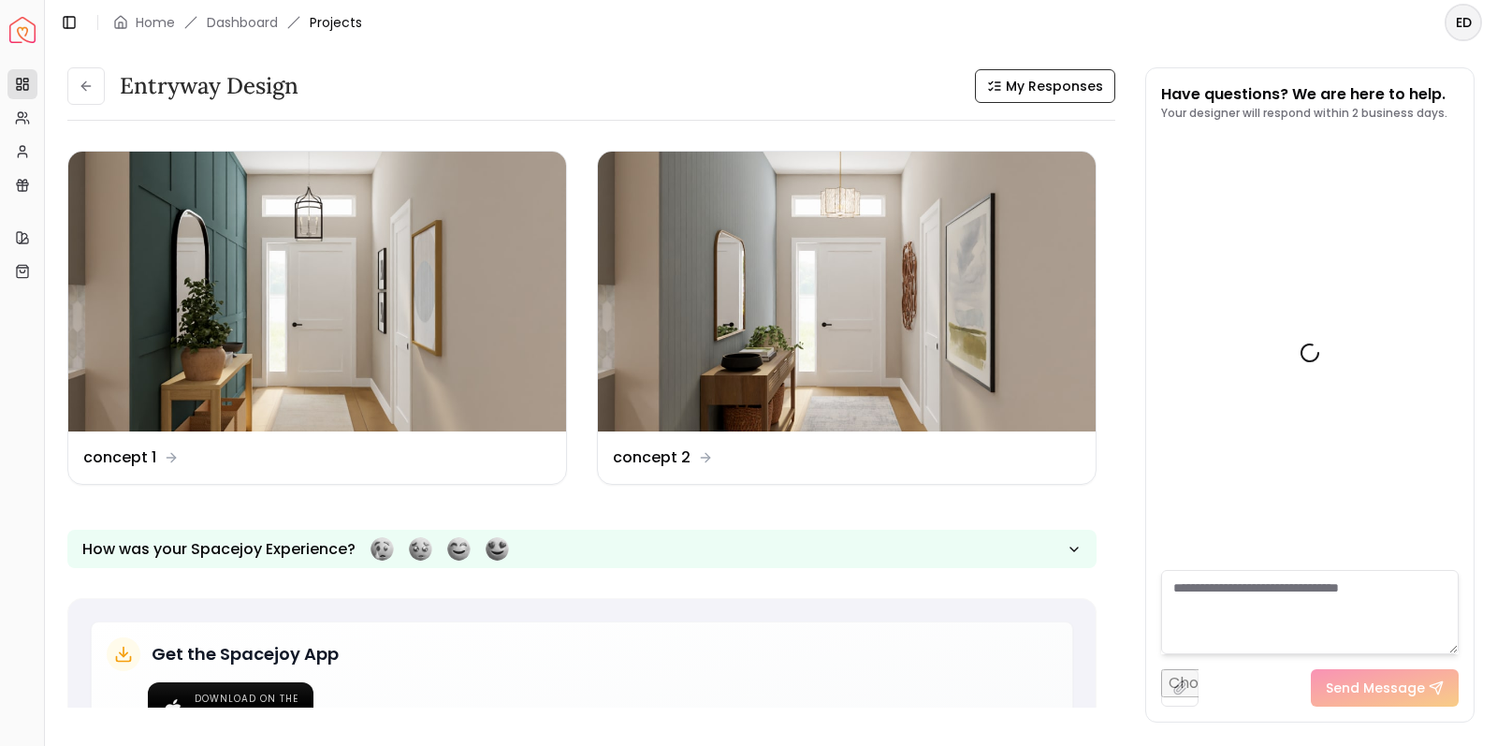
scroll to position [576, 0]
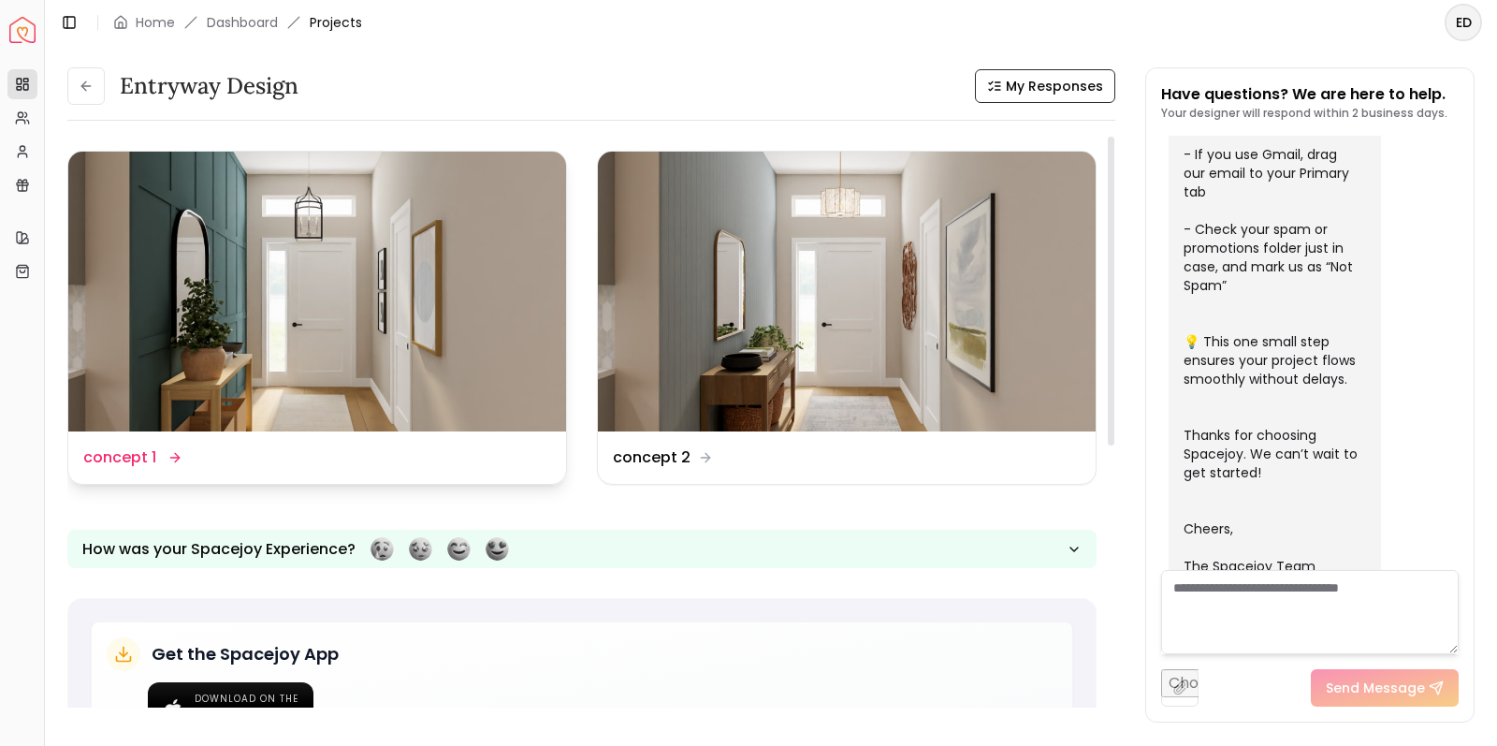
click at [399, 291] on img at bounding box center [317, 292] width 498 height 280
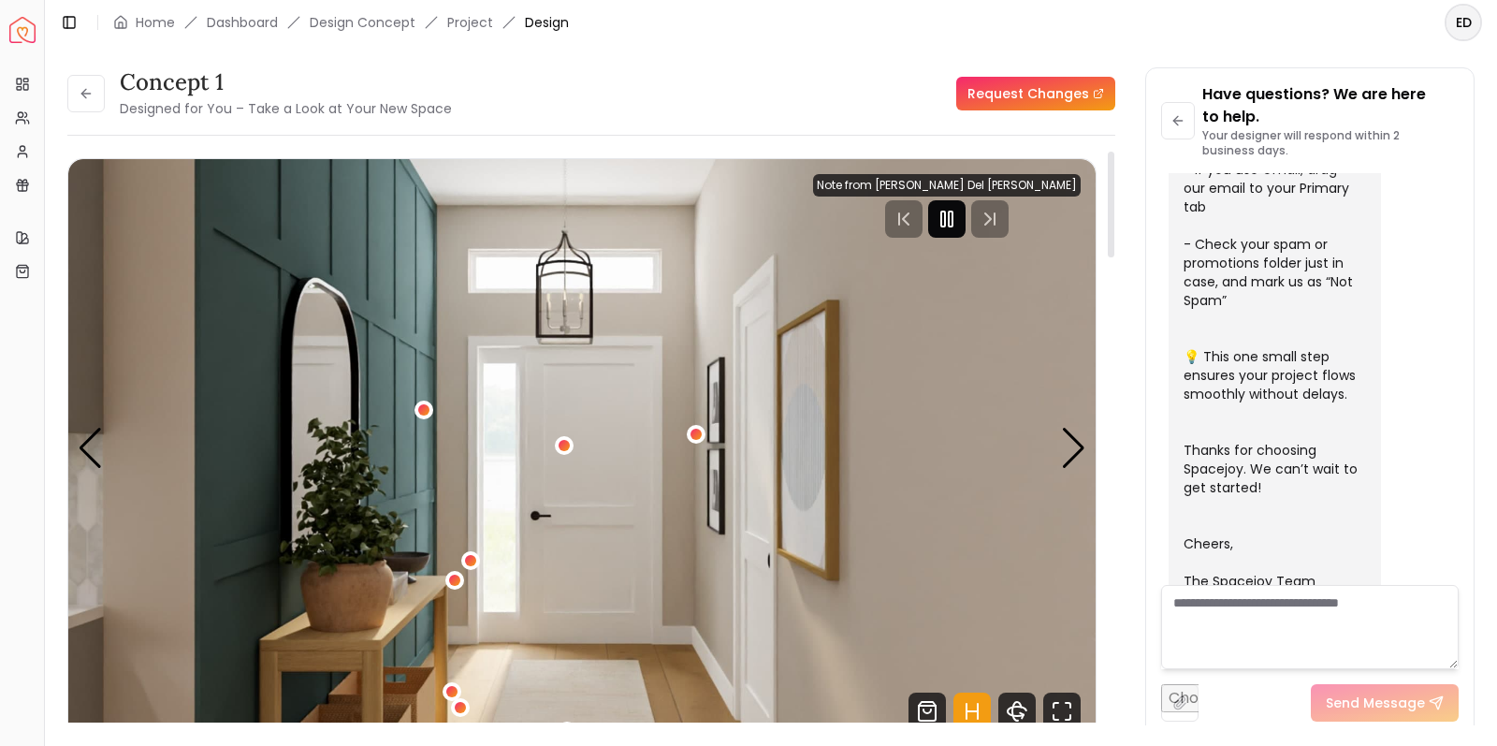
click at [958, 225] on icon "Pause" at bounding box center [947, 219] width 22 height 22
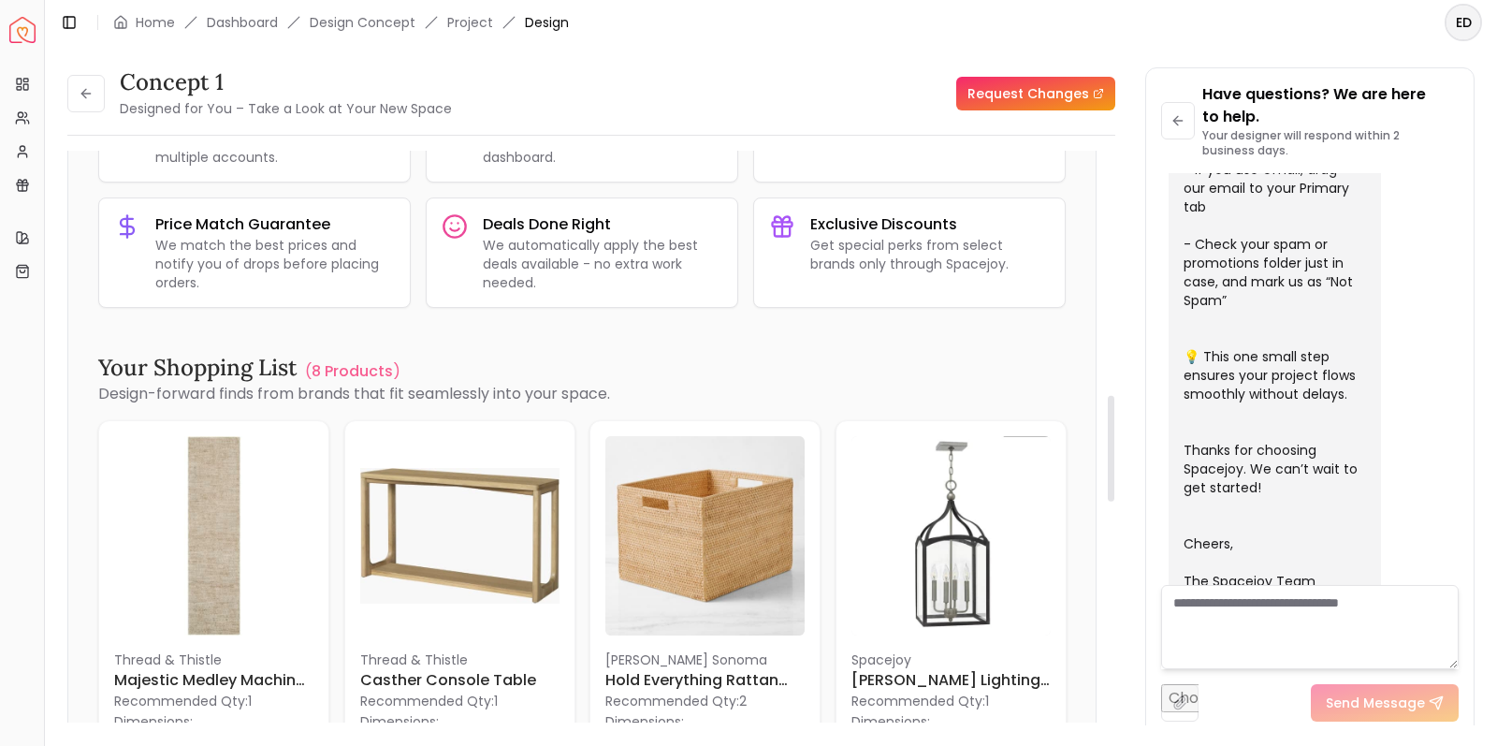
scroll to position [1435, 0]
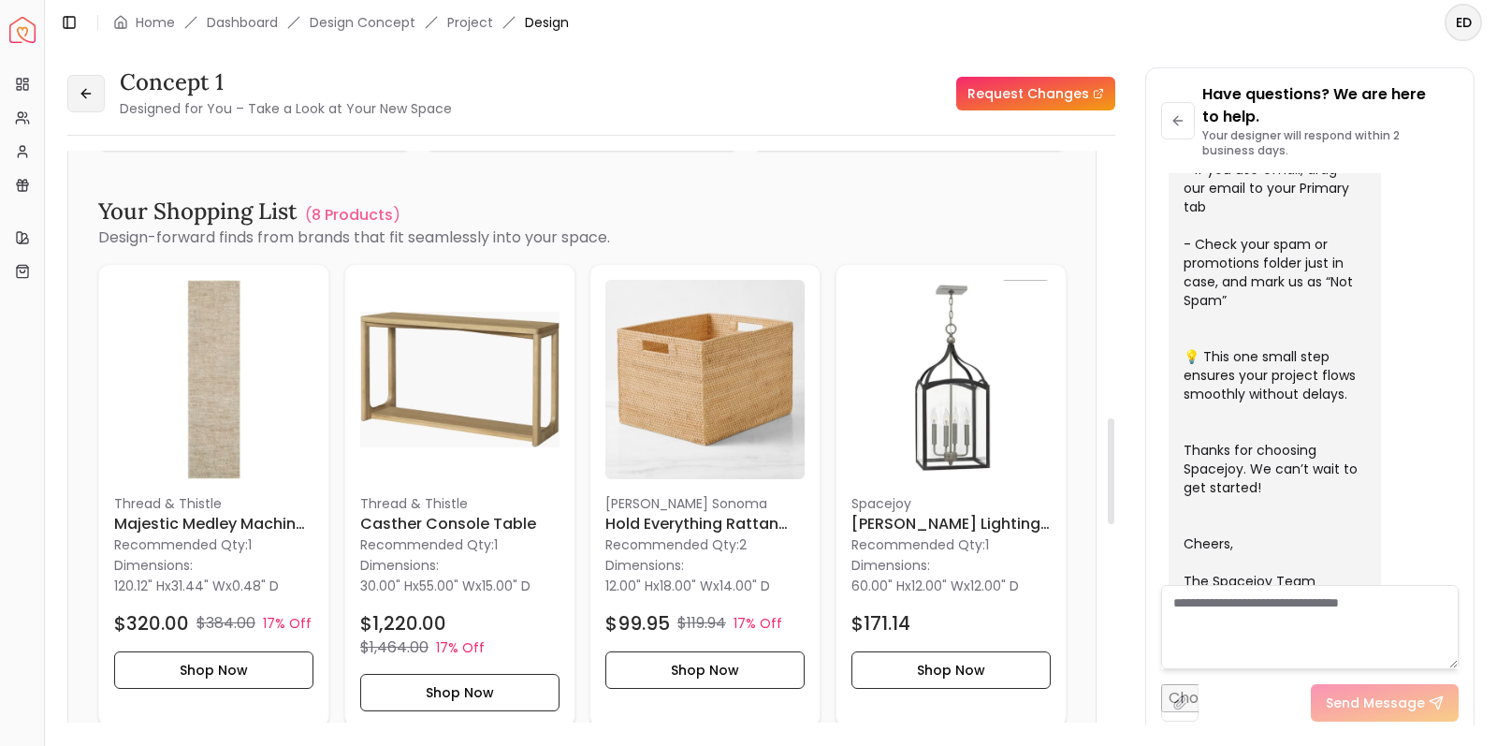
click at [84, 85] on button at bounding box center [85, 93] width 37 height 37
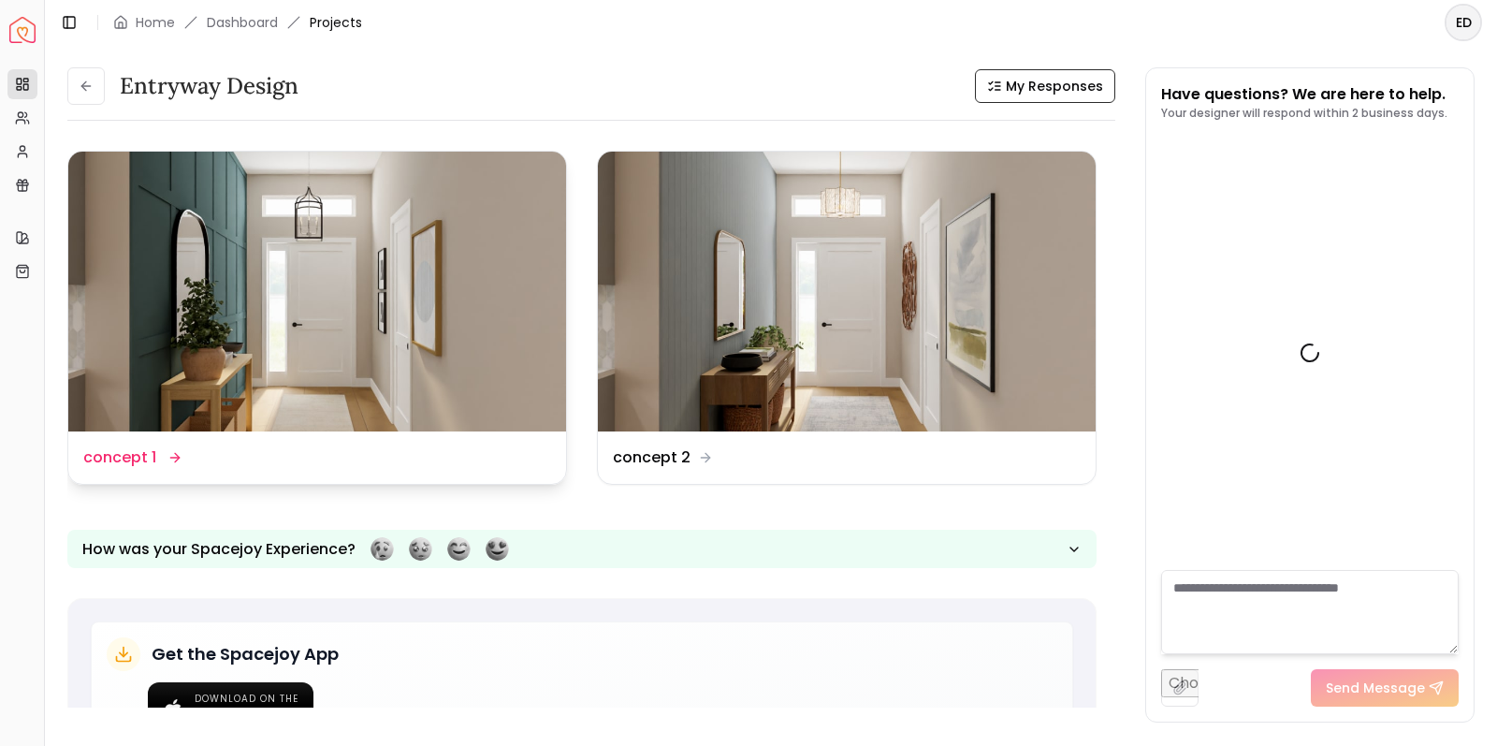
scroll to position [576, 0]
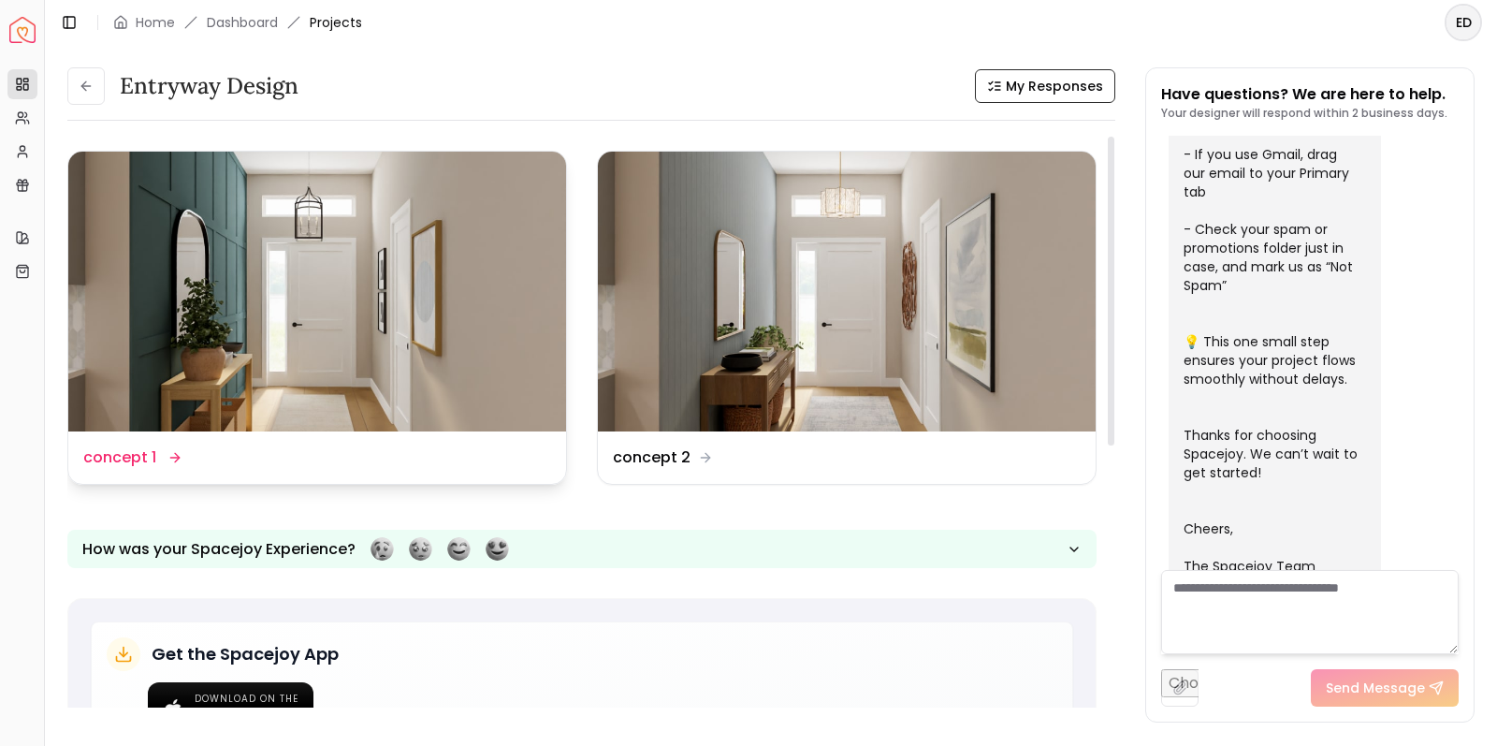
click at [347, 292] on img at bounding box center [317, 292] width 498 height 280
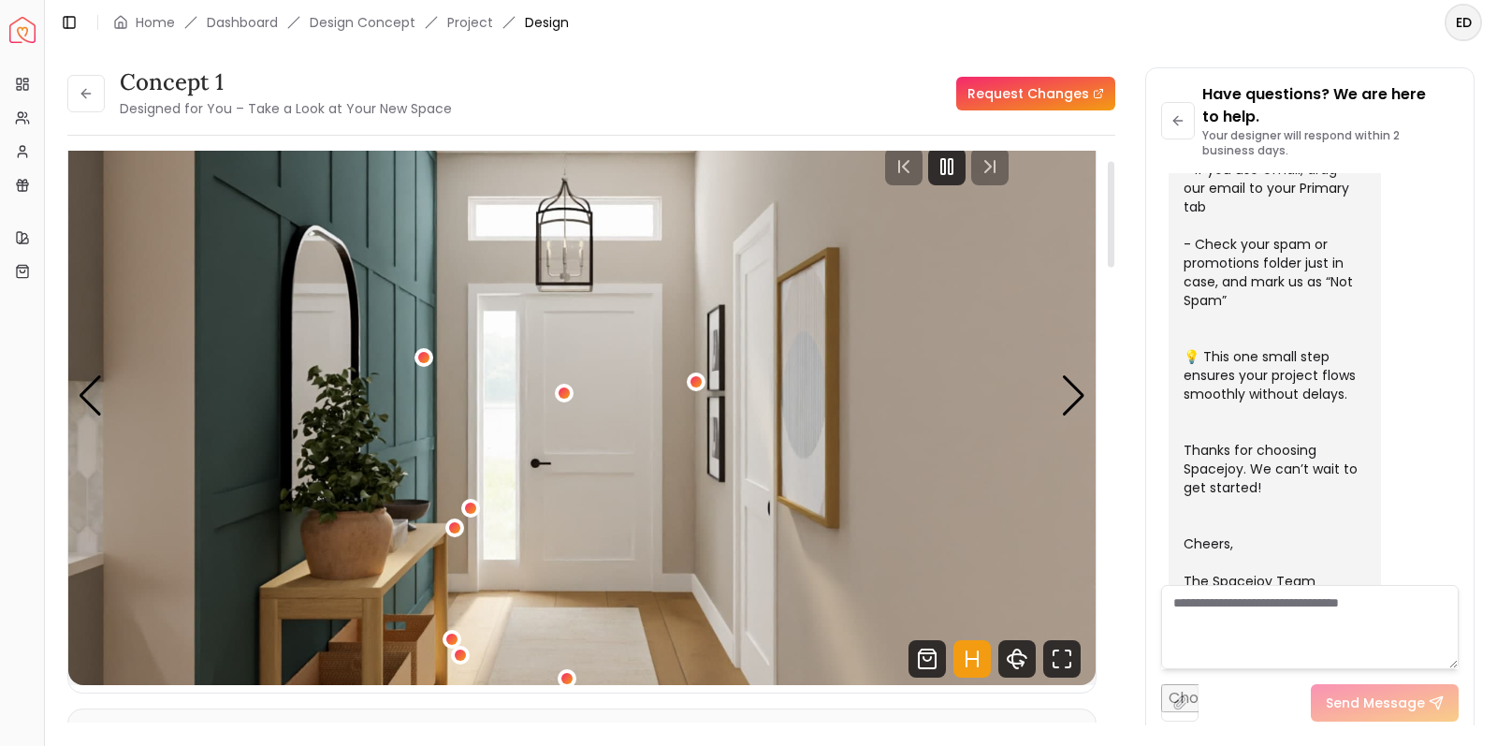
scroll to position [54, 0]
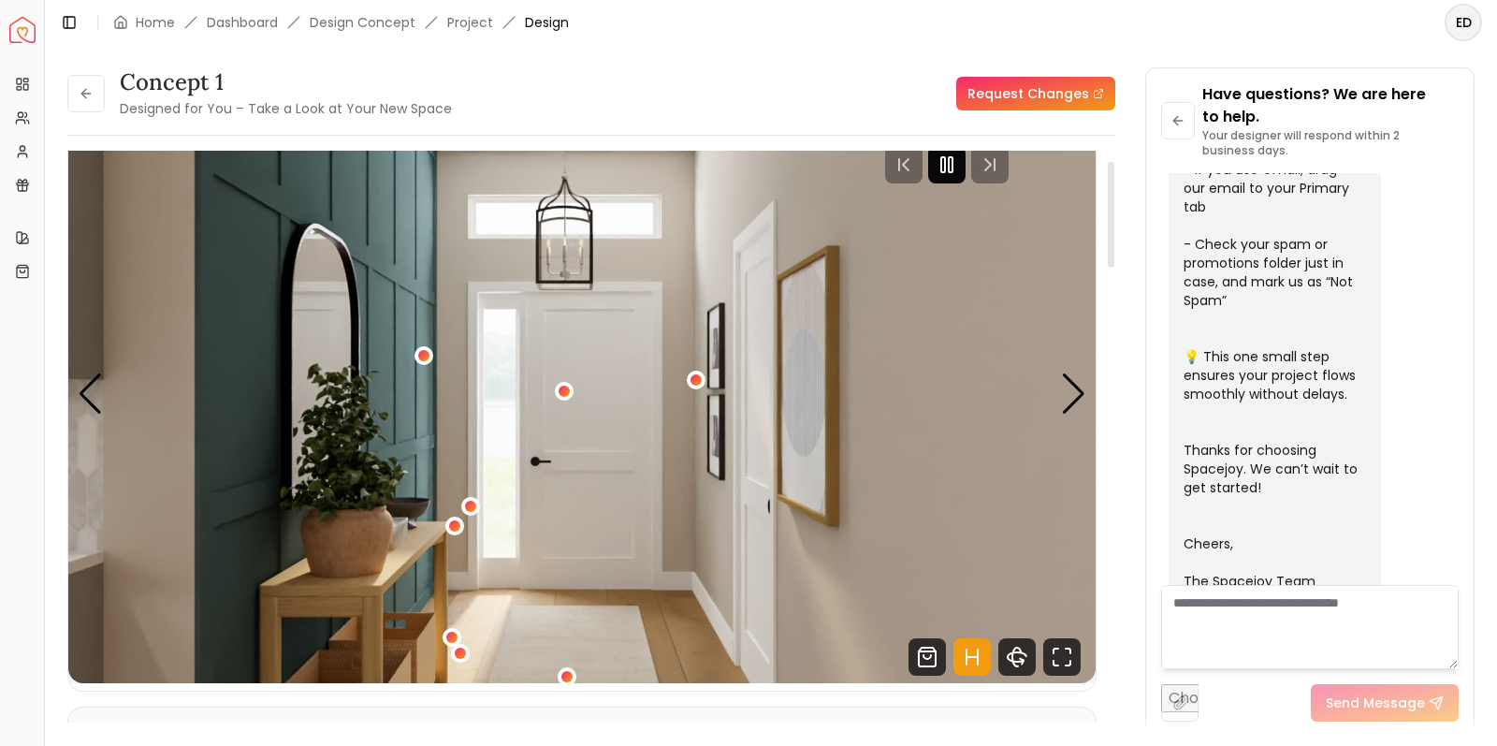
click at [945, 167] on rect "Pause" at bounding box center [943, 164] width 4 height 15
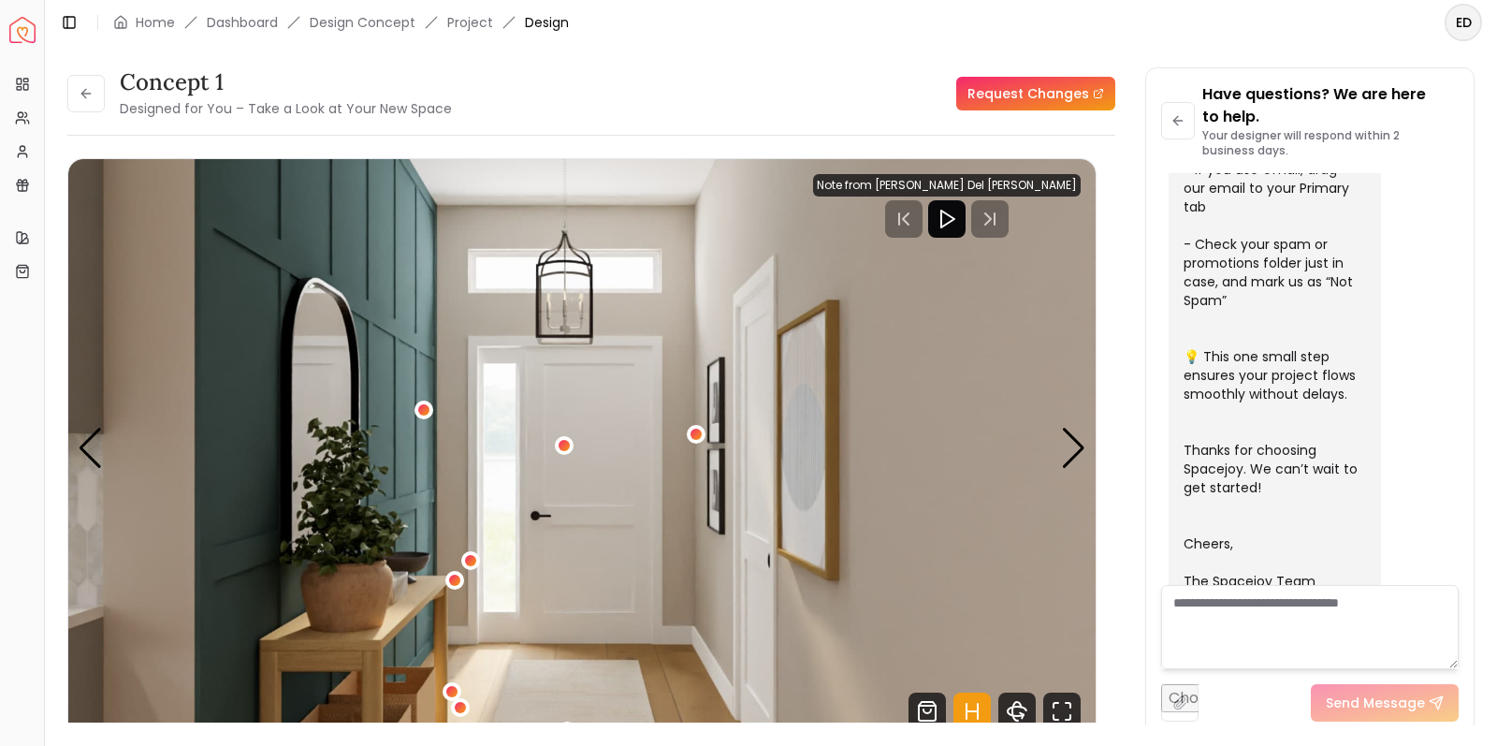
scroll to position [0, 0]
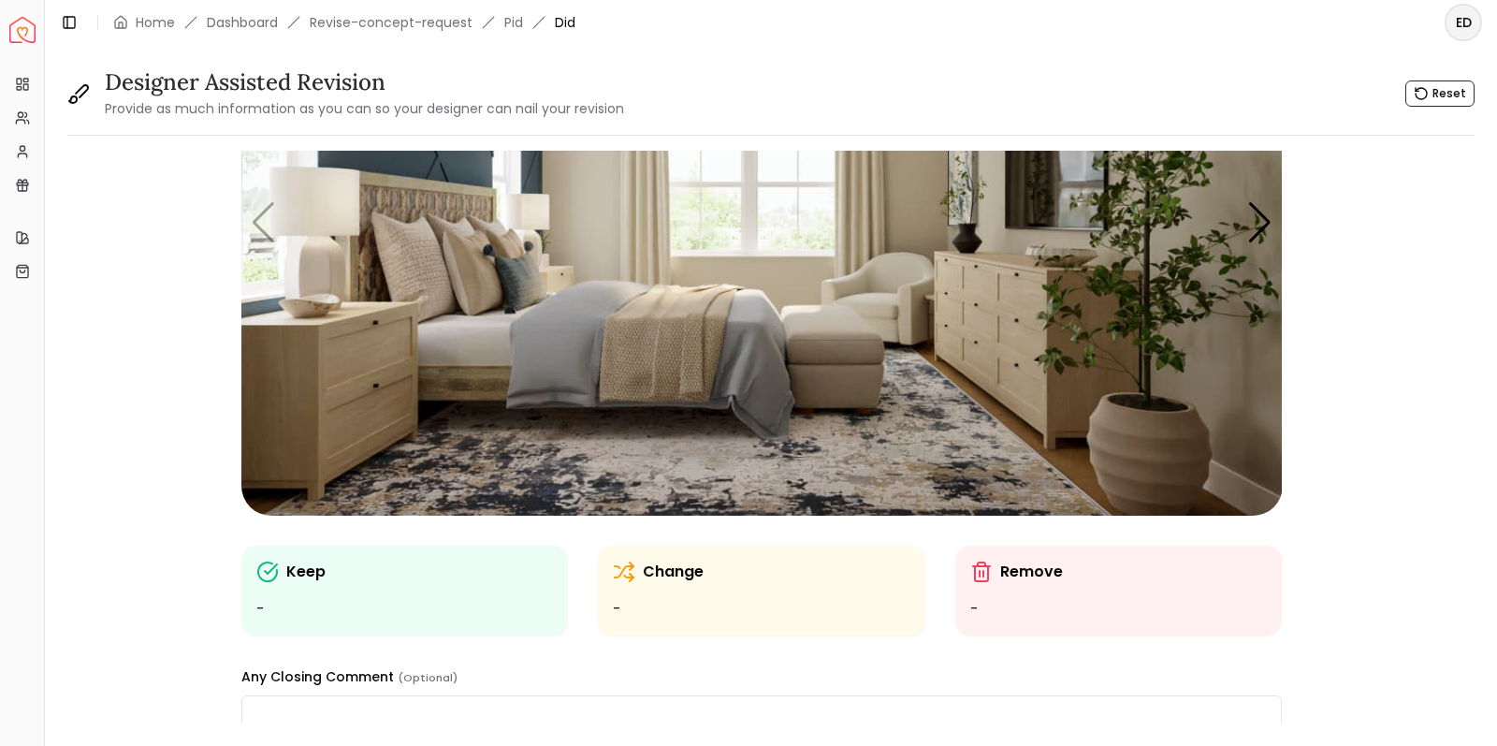
scroll to position [259, 0]
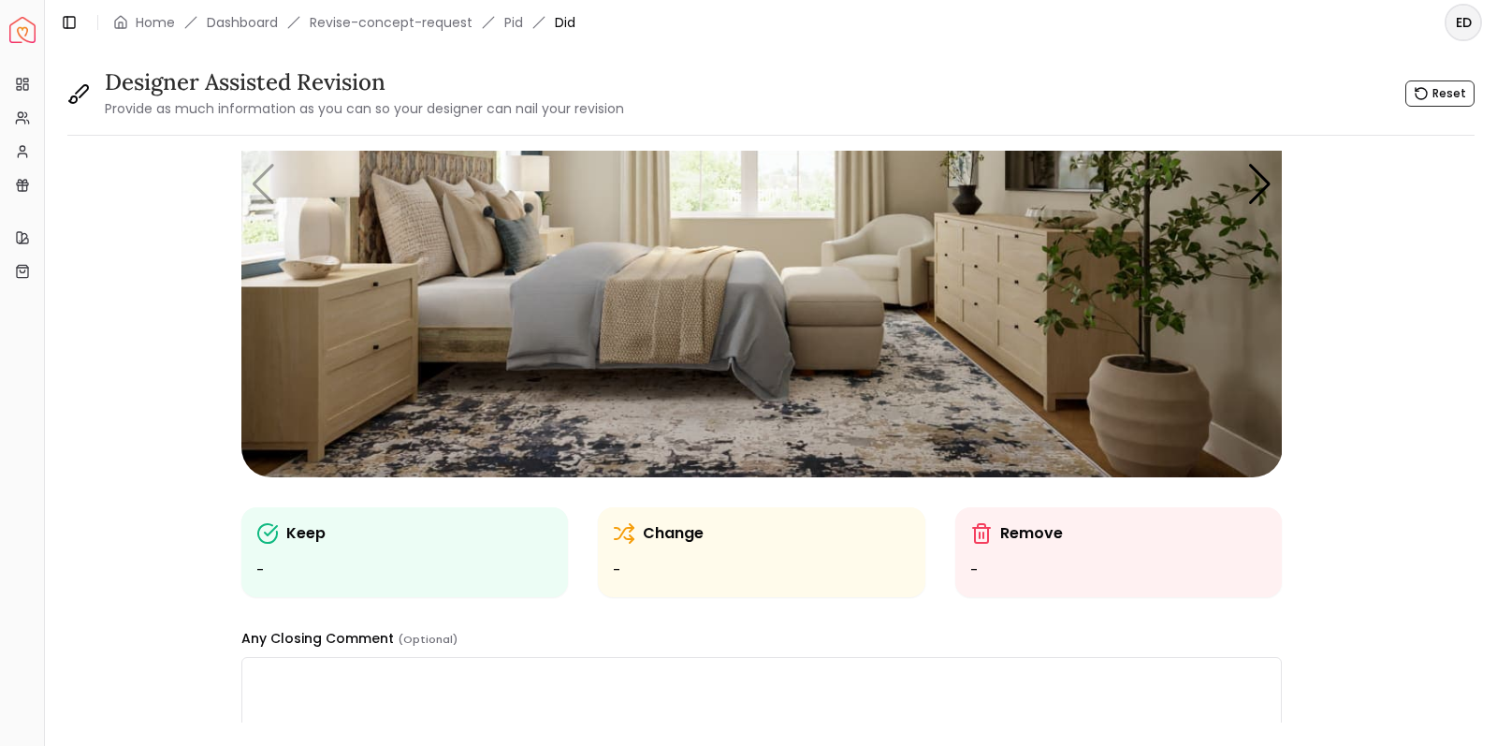
click at [529, 287] on img "1 / 5" at bounding box center [761, 184] width 1041 height 586
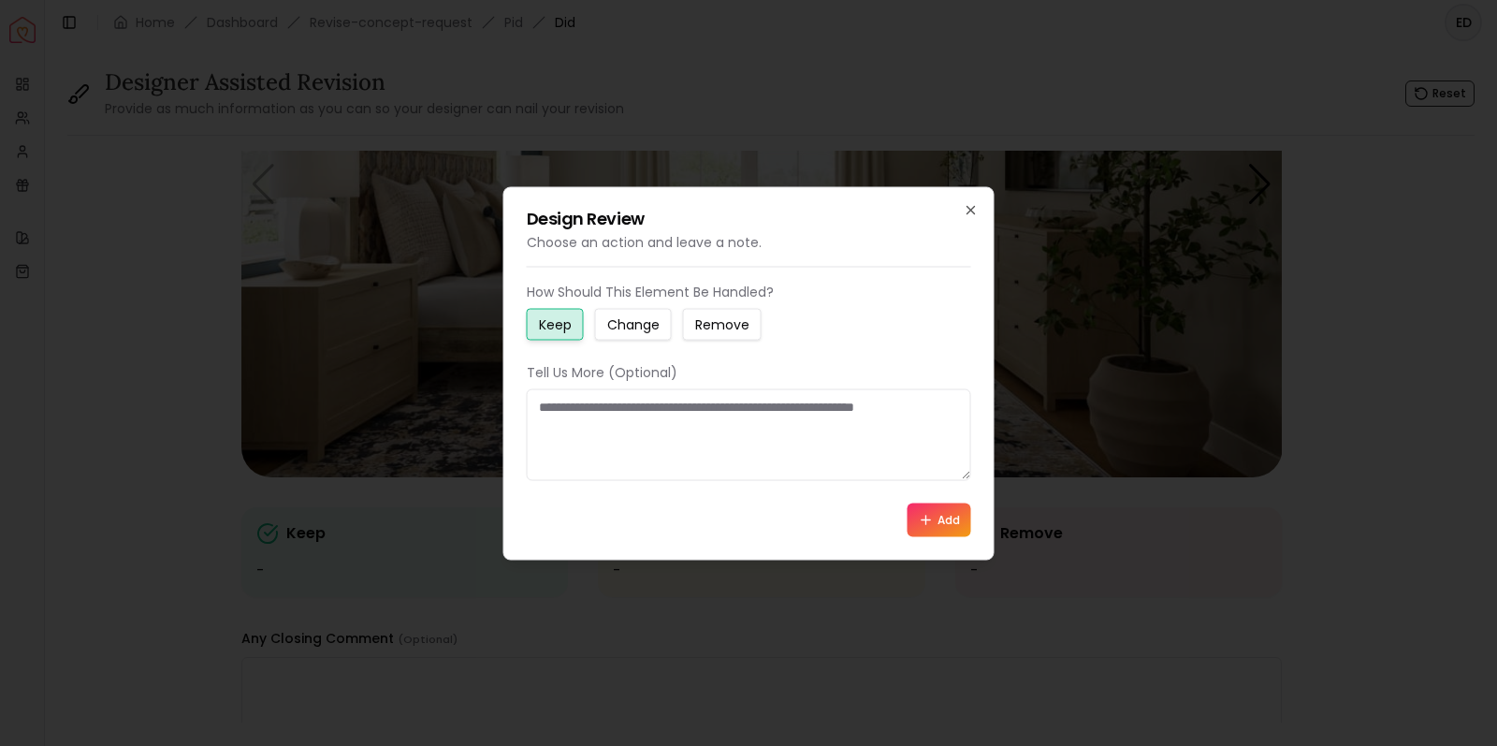
click at [651, 329] on small "Change" at bounding box center [633, 323] width 52 height 19
click at [610, 418] on textarea at bounding box center [749, 434] width 444 height 92
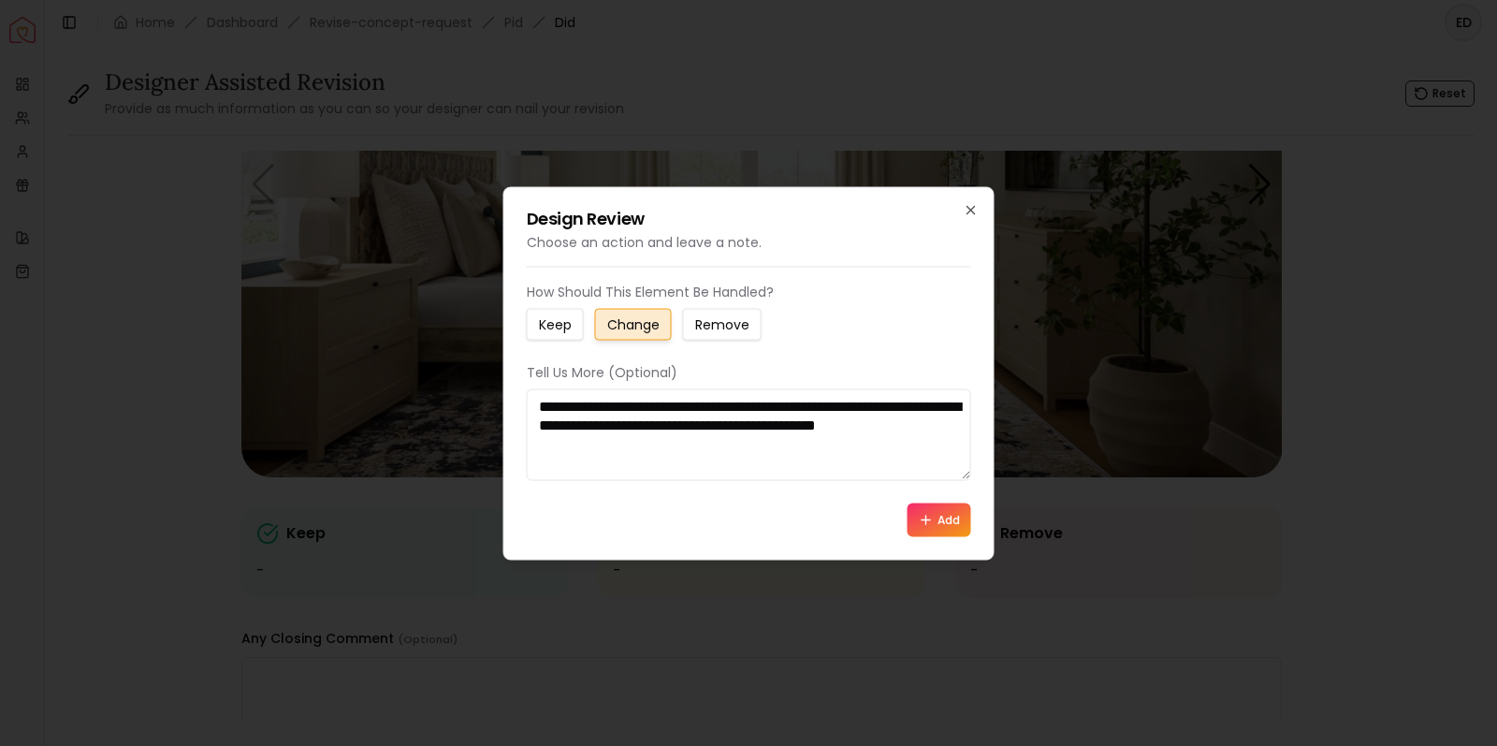
paste textarea "**********"
drag, startPoint x: 941, startPoint y: 444, endPoint x: 660, endPoint y: 448, distance: 280.7
click at [660, 448] on textarea "**********" at bounding box center [749, 434] width 444 height 92
paste textarea "**********"
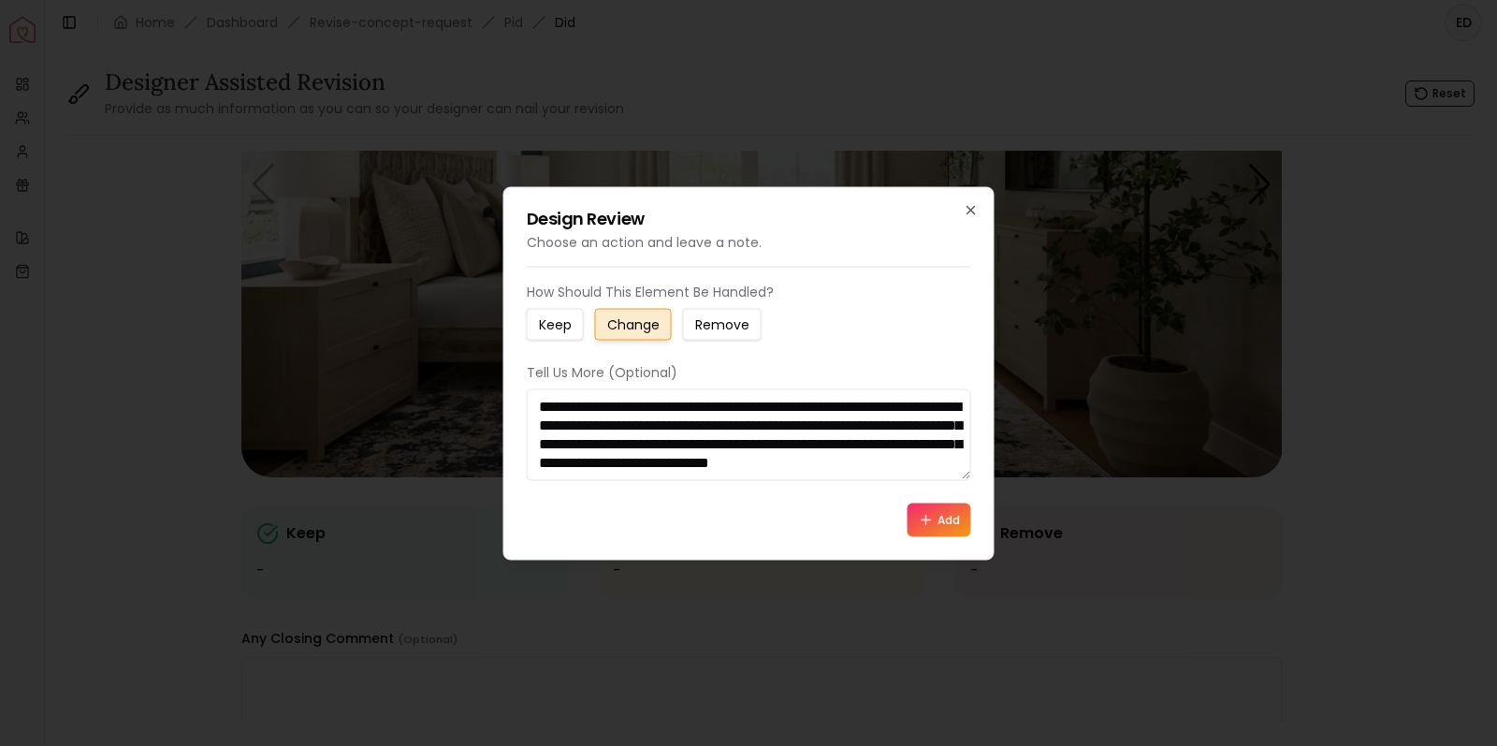
scroll to position [68, 0]
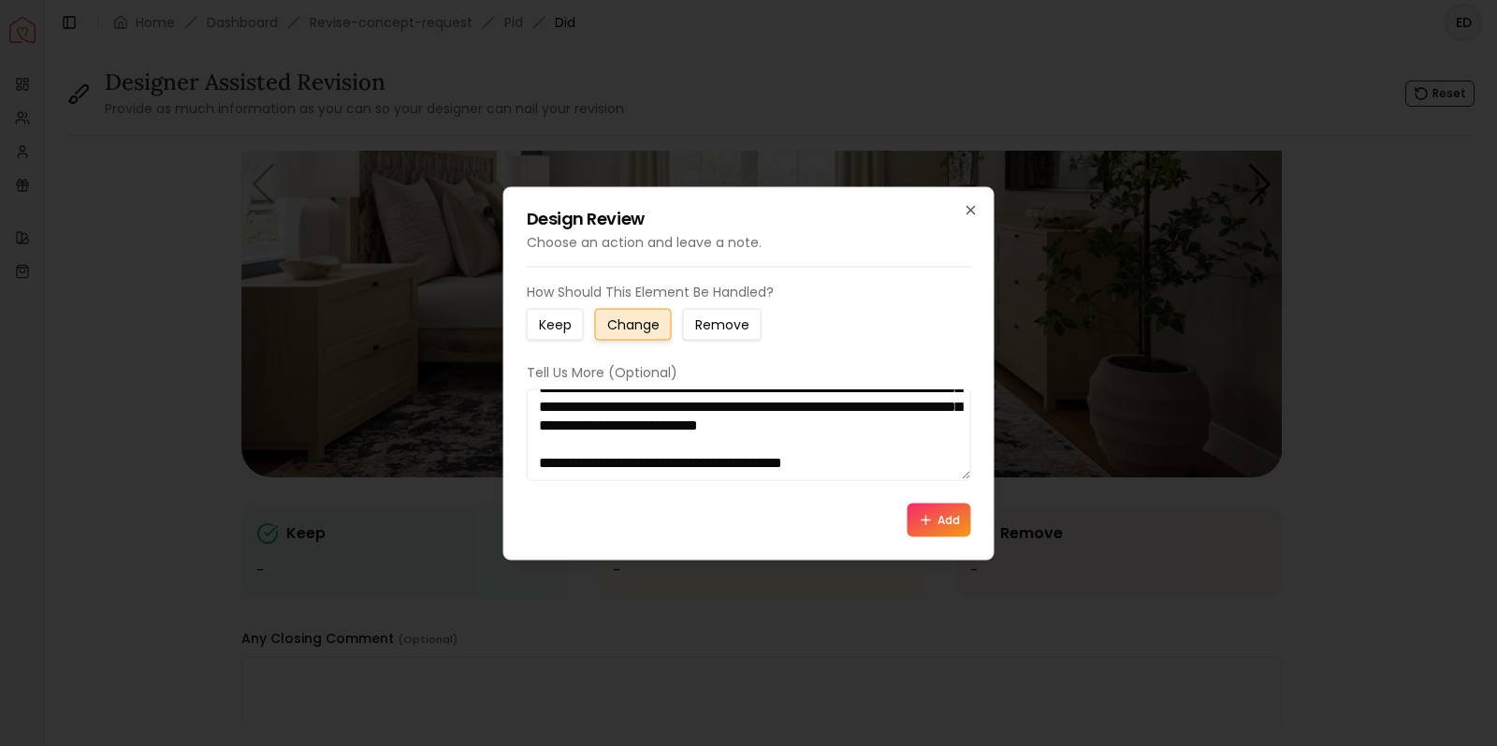
click at [761, 471] on textarea "**********" at bounding box center [749, 434] width 444 height 92
click at [867, 469] on textarea "**********" at bounding box center [749, 434] width 444 height 92
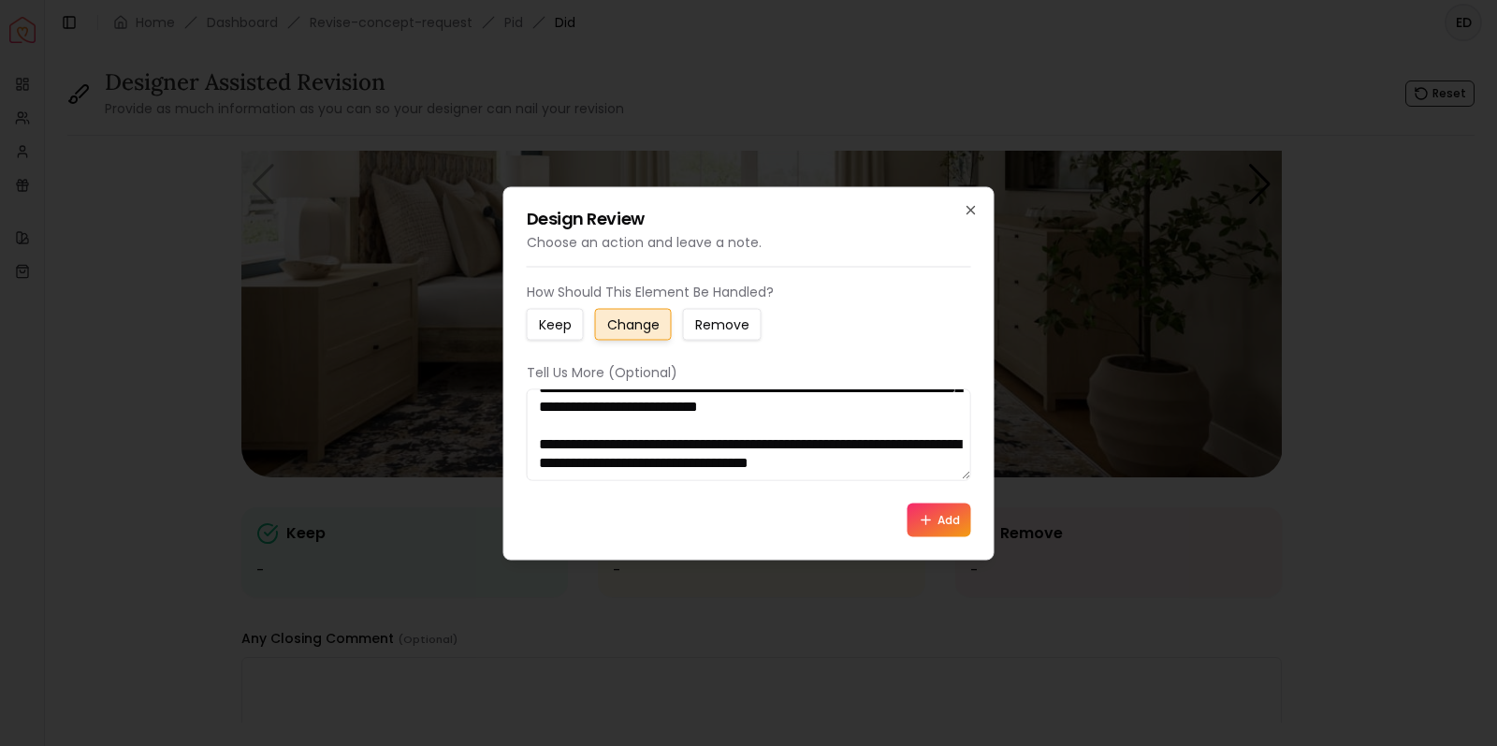
drag, startPoint x: 623, startPoint y: 466, endPoint x: 681, endPoint y: 499, distance: 66.6
click at [623, 466] on textarea "**********" at bounding box center [749, 434] width 444 height 92
click at [848, 470] on textarea "**********" at bounding box center [749, 434] width 444 height 92
click at [923, 472] on textarea "**********" at bounding box center [749, 434] width 444 height 92
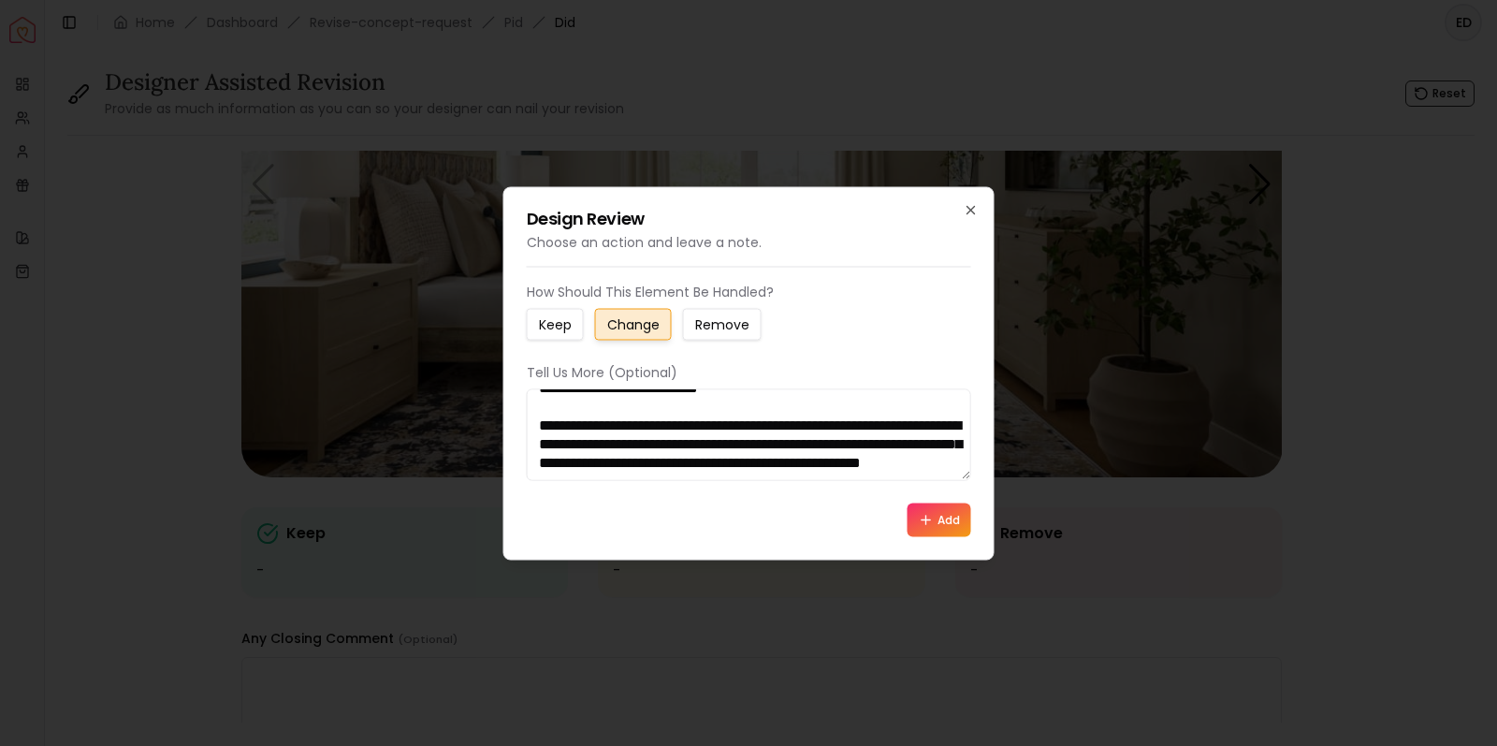
click at [832, 427] on textarea "**********" at bounding box center [749, 434] width 444 height 92
click at [846, 464] on textarea "**********" at bounding box center [749, 434] width 444 height 92
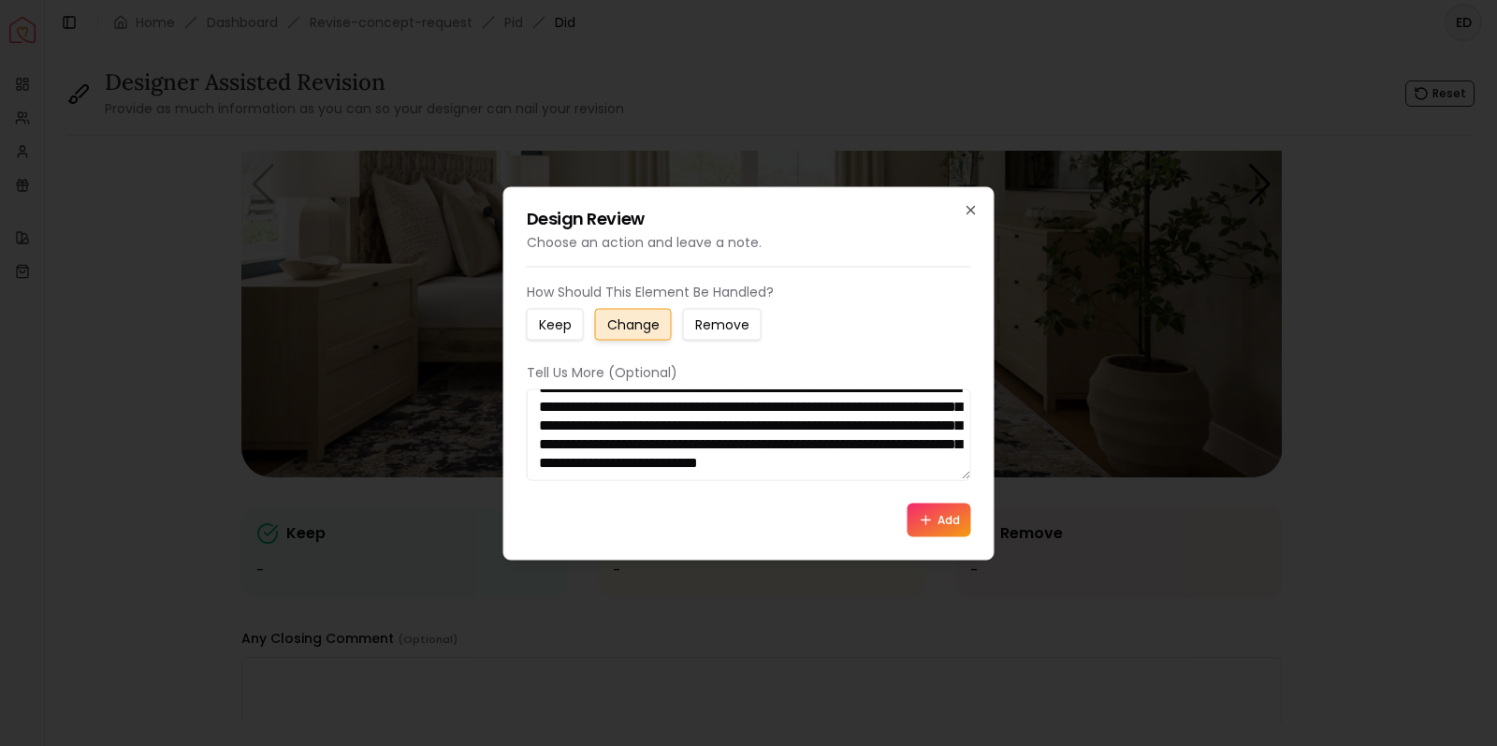
scroll to position [181, 0]
paste textarea "**********"
type textarea "**********"
click at [934, 524] on button "Add" at bounding box center [939, 519] width 64 height 34
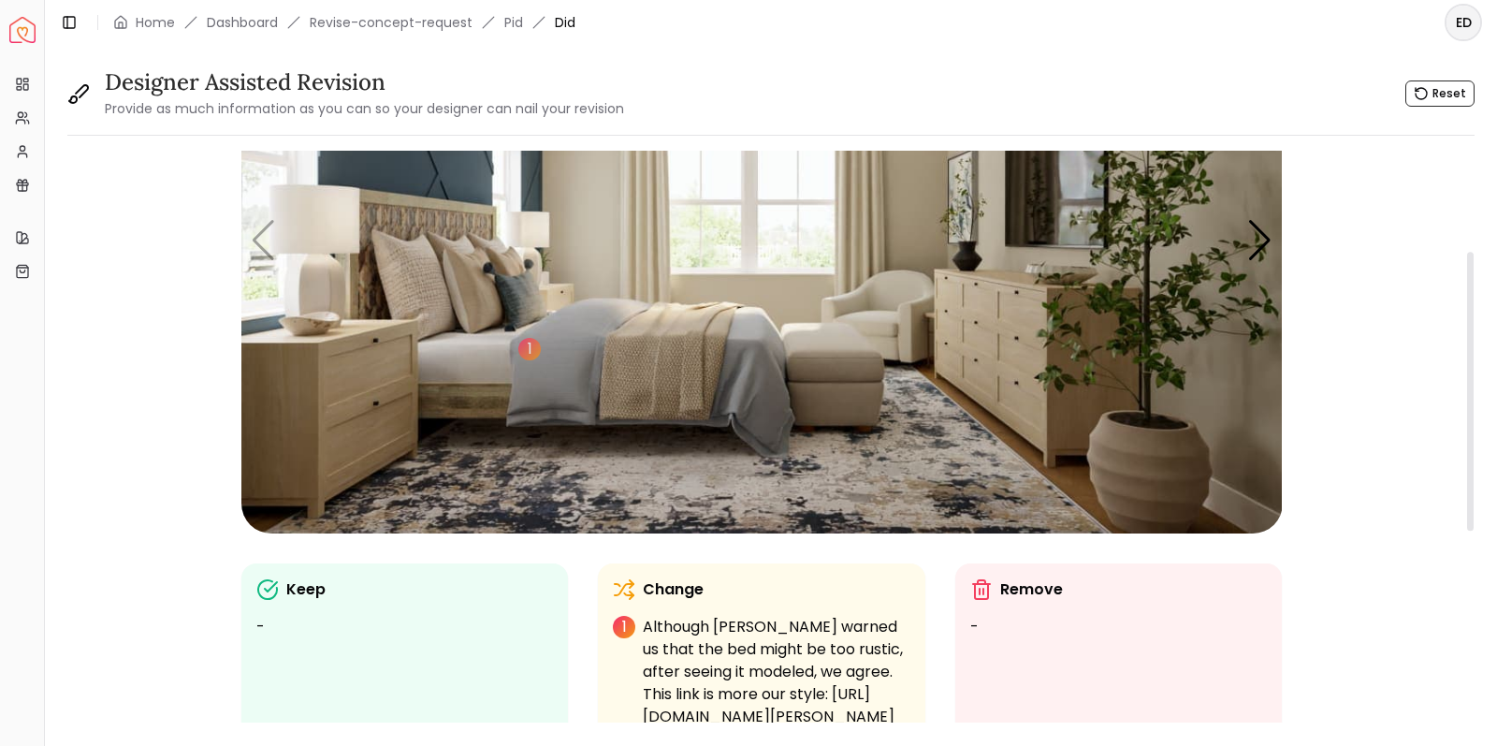
scroll to position [202, 0]
click at [588, 349] on img "1 / 5" at bounding box center [761, 242] width 1041 height 586
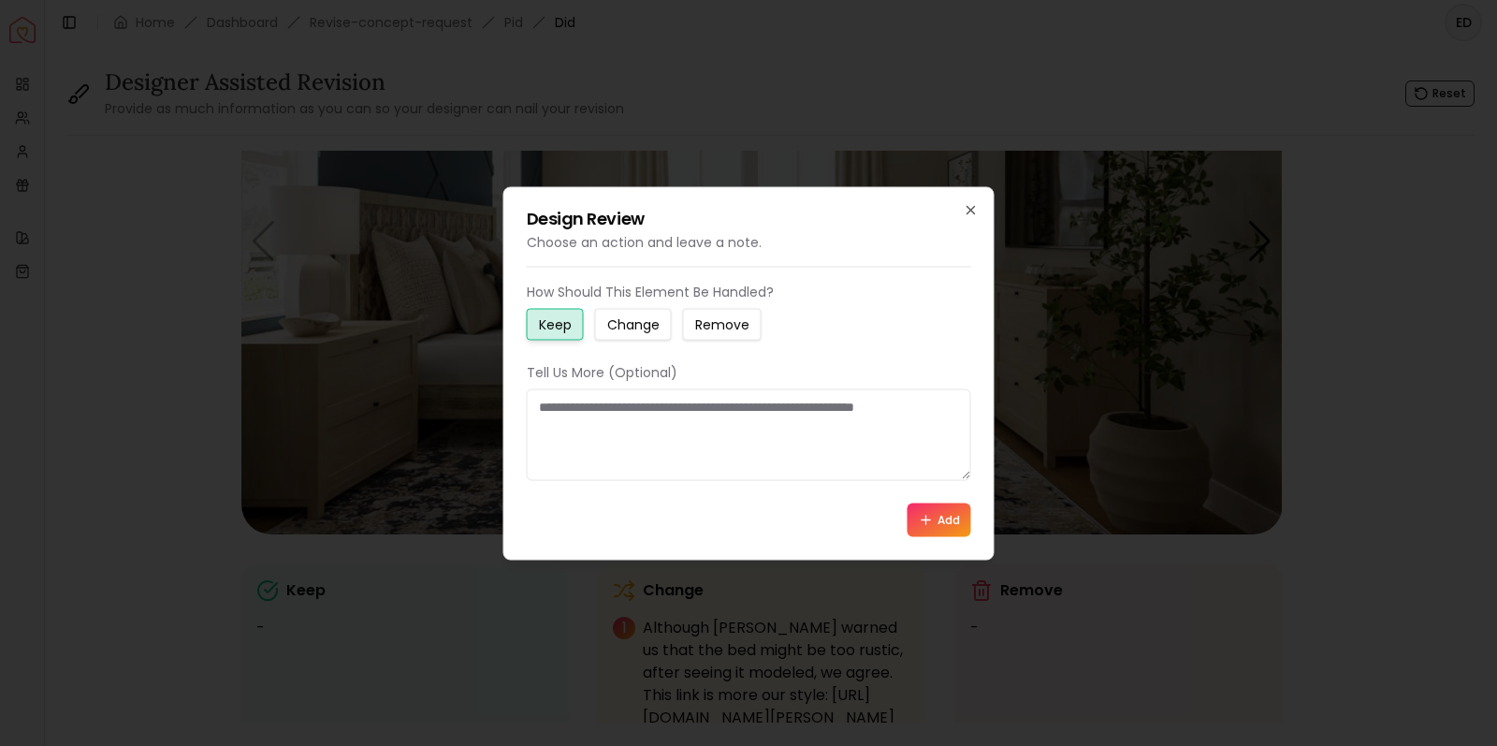
click at [646, 328] on small "Change" at bounding box center [633, 323] width 52 height 19
click at [617, 411] on textarea at bounding box center [749, 434] width 444 height 92
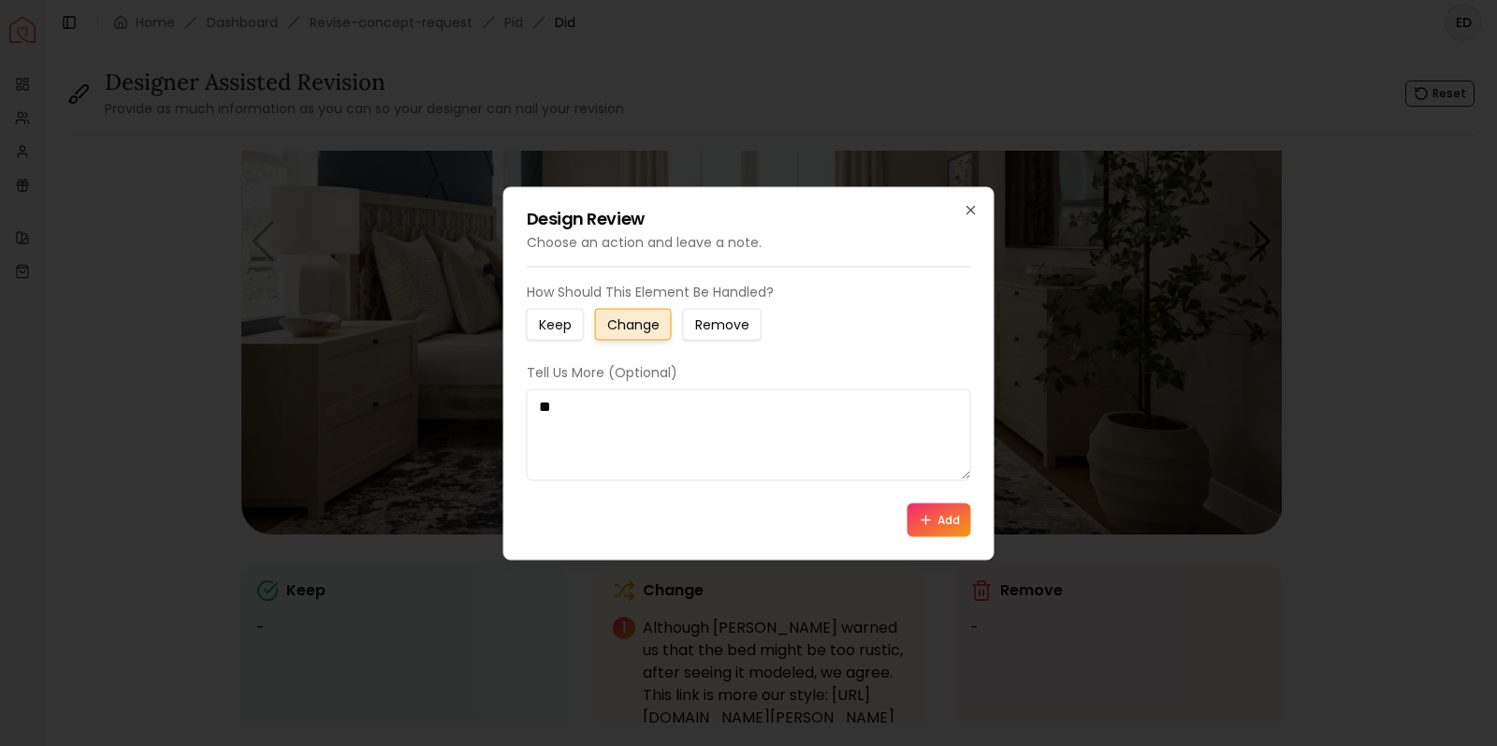
type textarea "*"
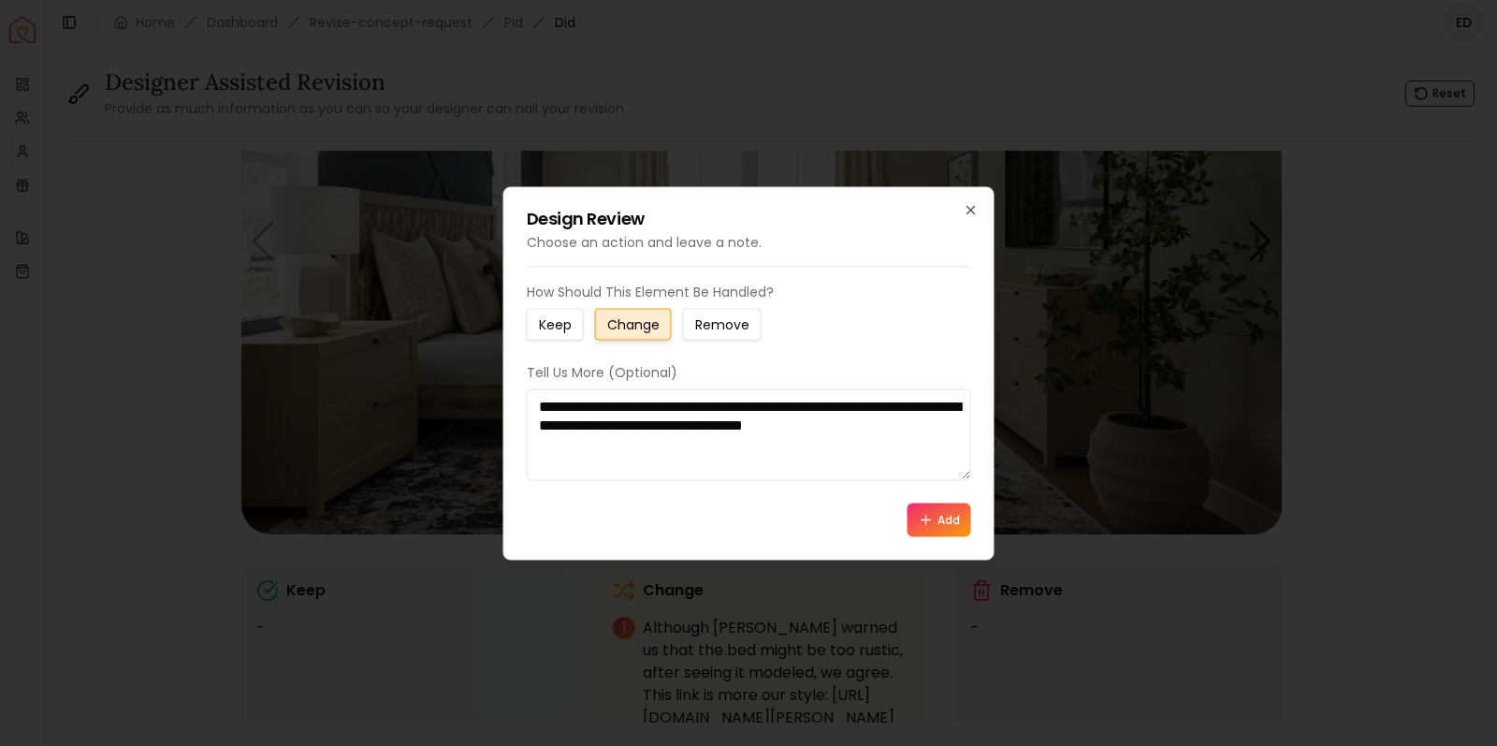
paste textarea "**********"
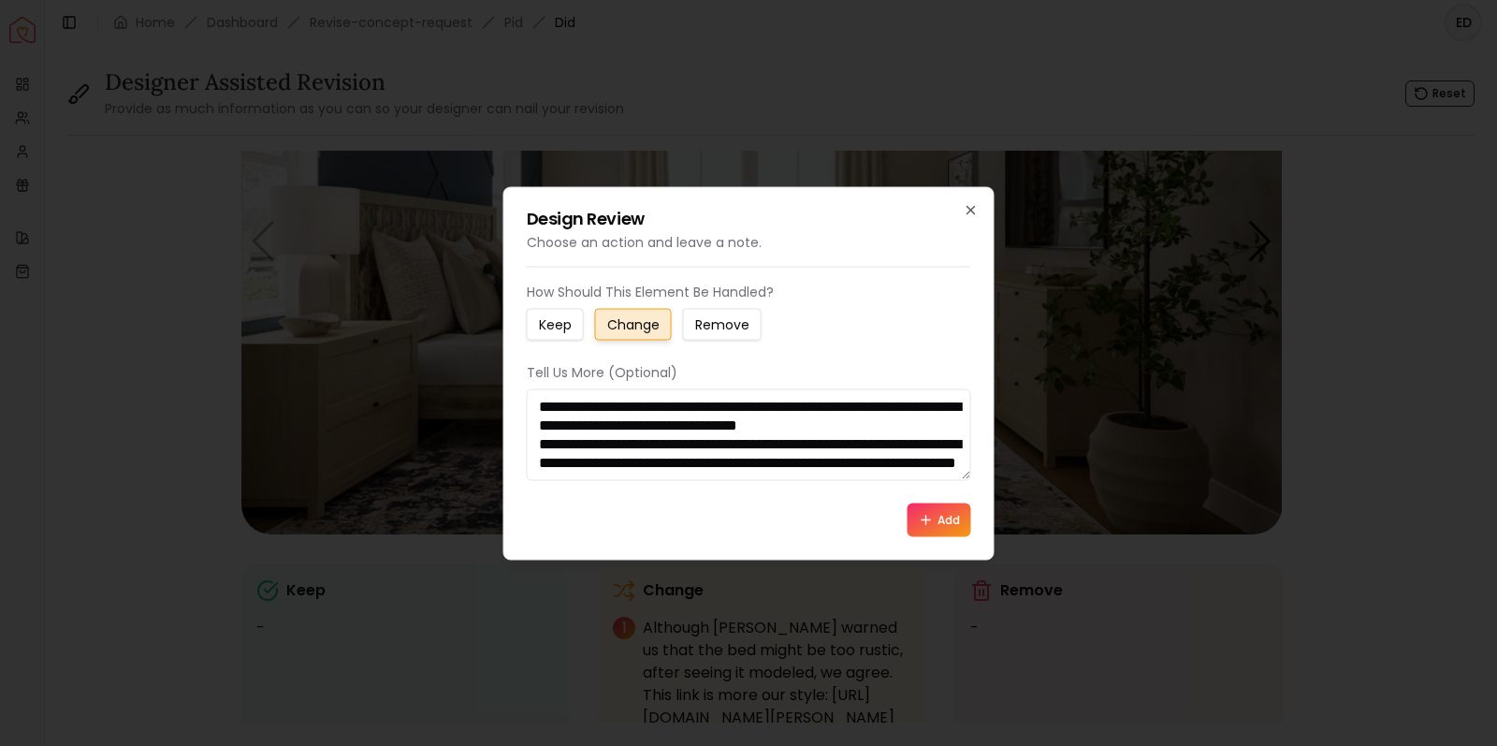
scroll to position [37, 0]
type textarea "**********"
click at [951, 522] on button "Add" at bounding box center [939, 519] width 64 height 34
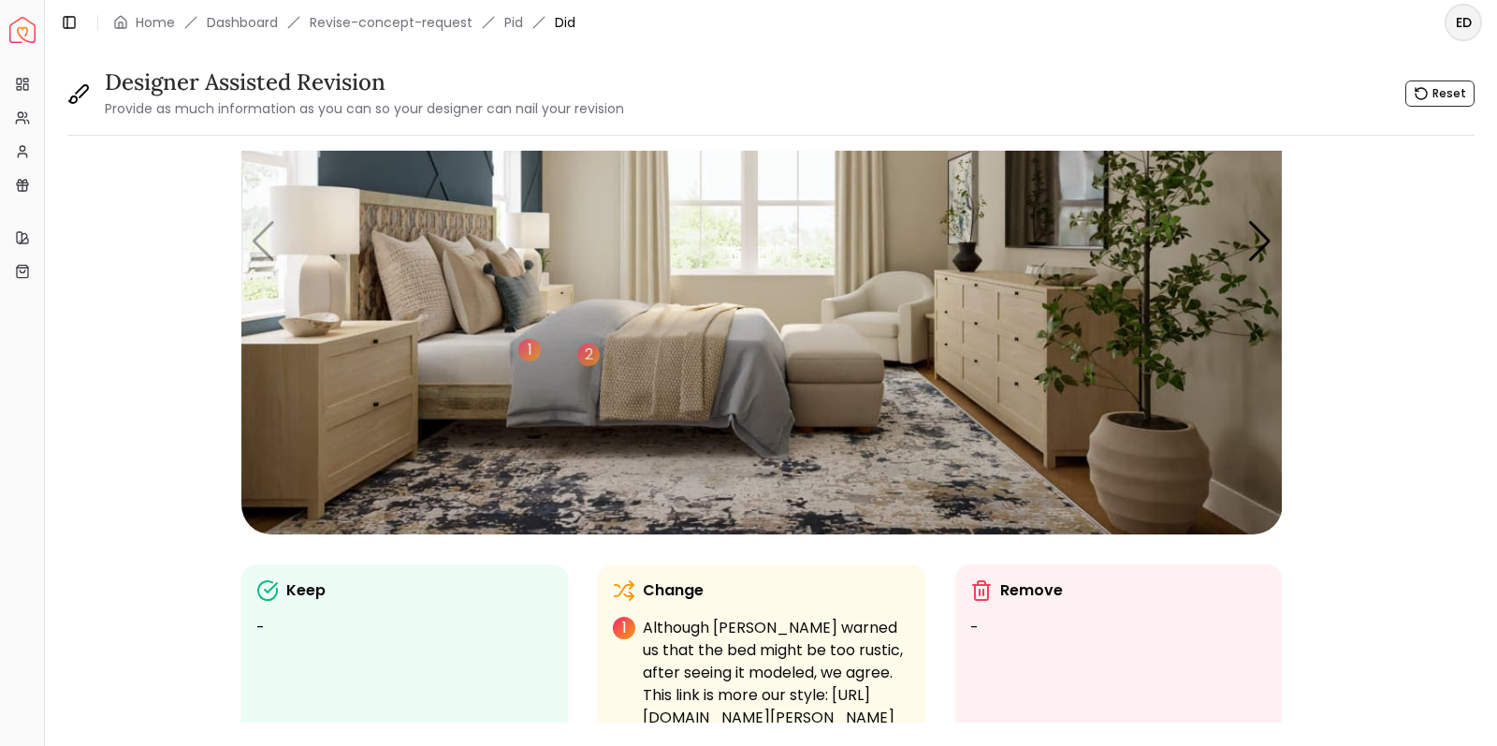
scroll to position [0, 0]
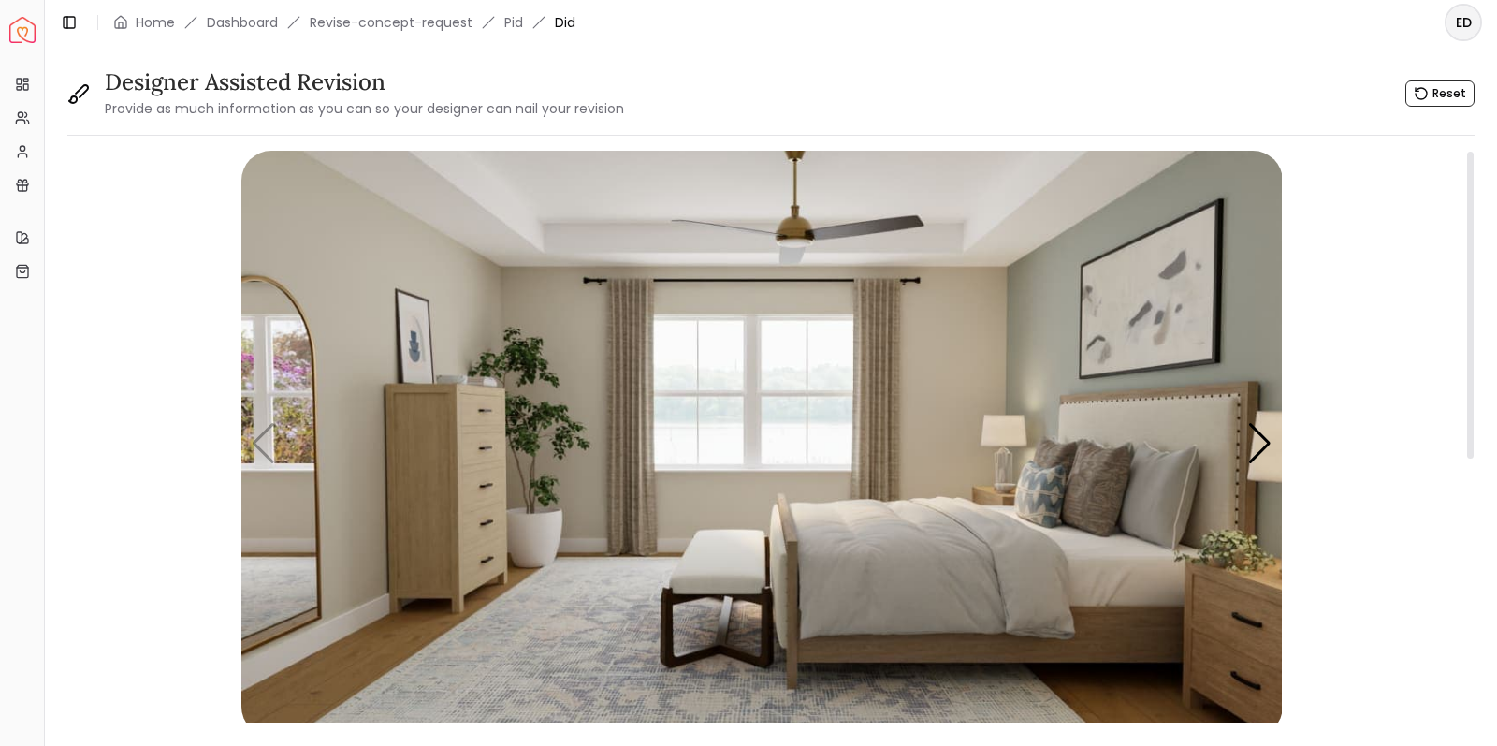
click at [267, 449] on img "1 / 4" at bounding box center [761, 444] width 1041 height 586
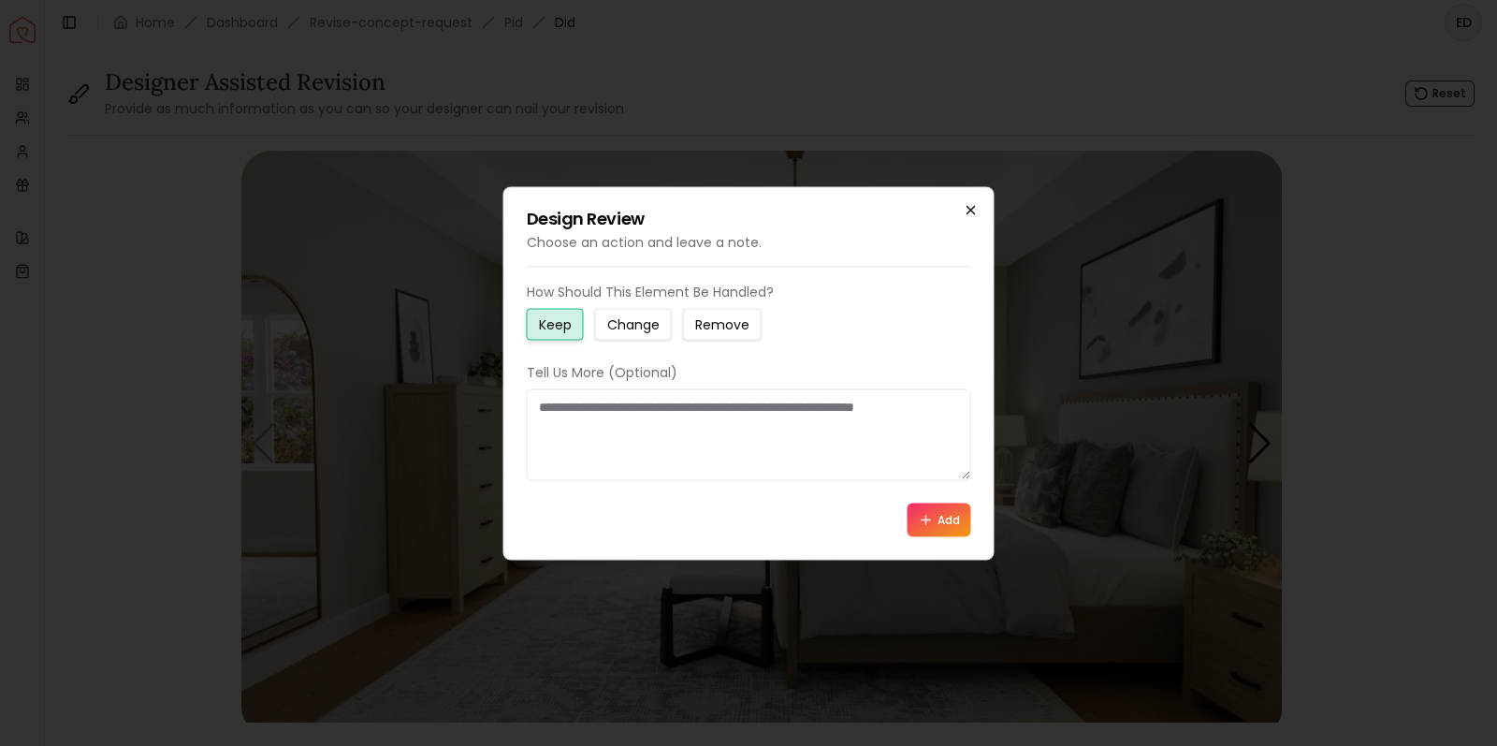
click at [970, 210] on icon "button" at bounding box center [970, 209] width 7 height 7
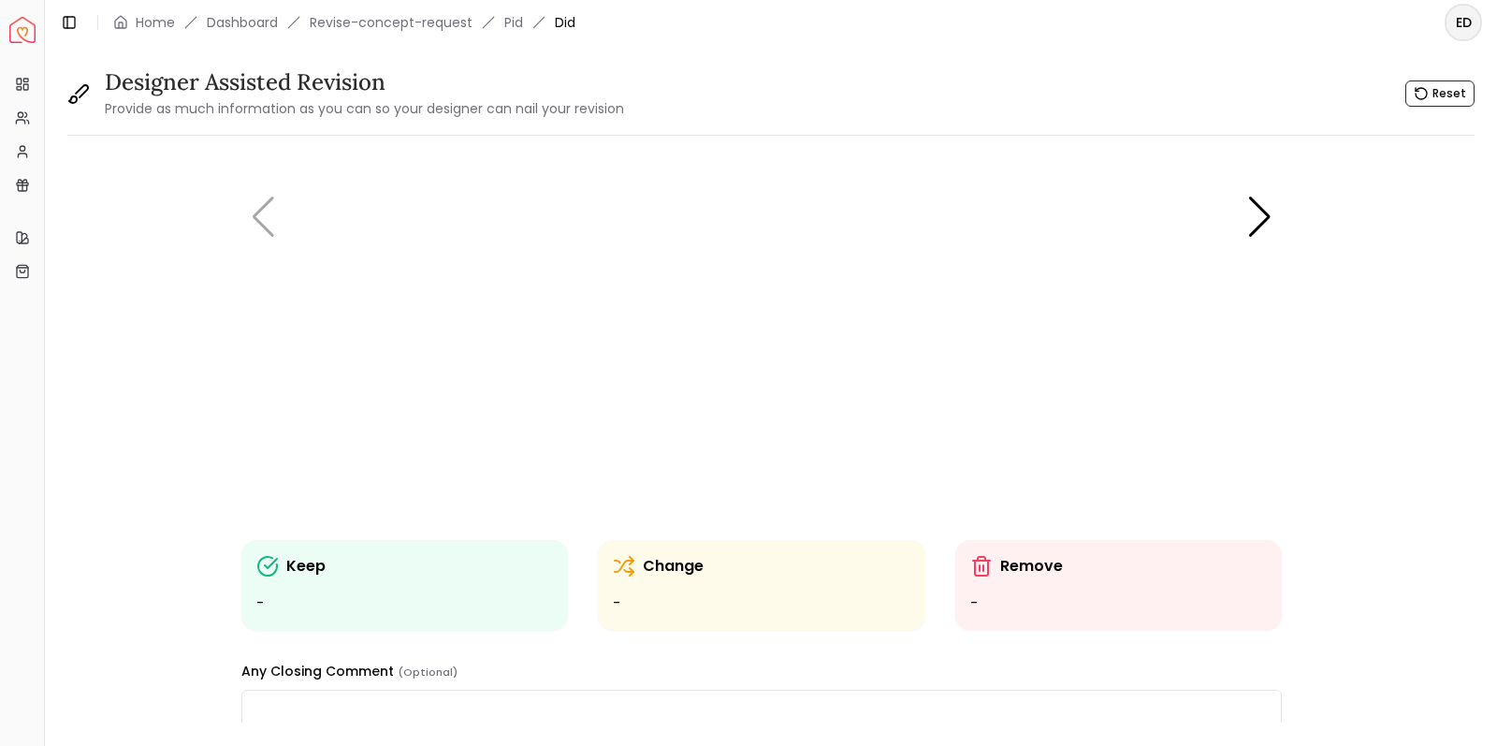
scroll to position [221, 0]
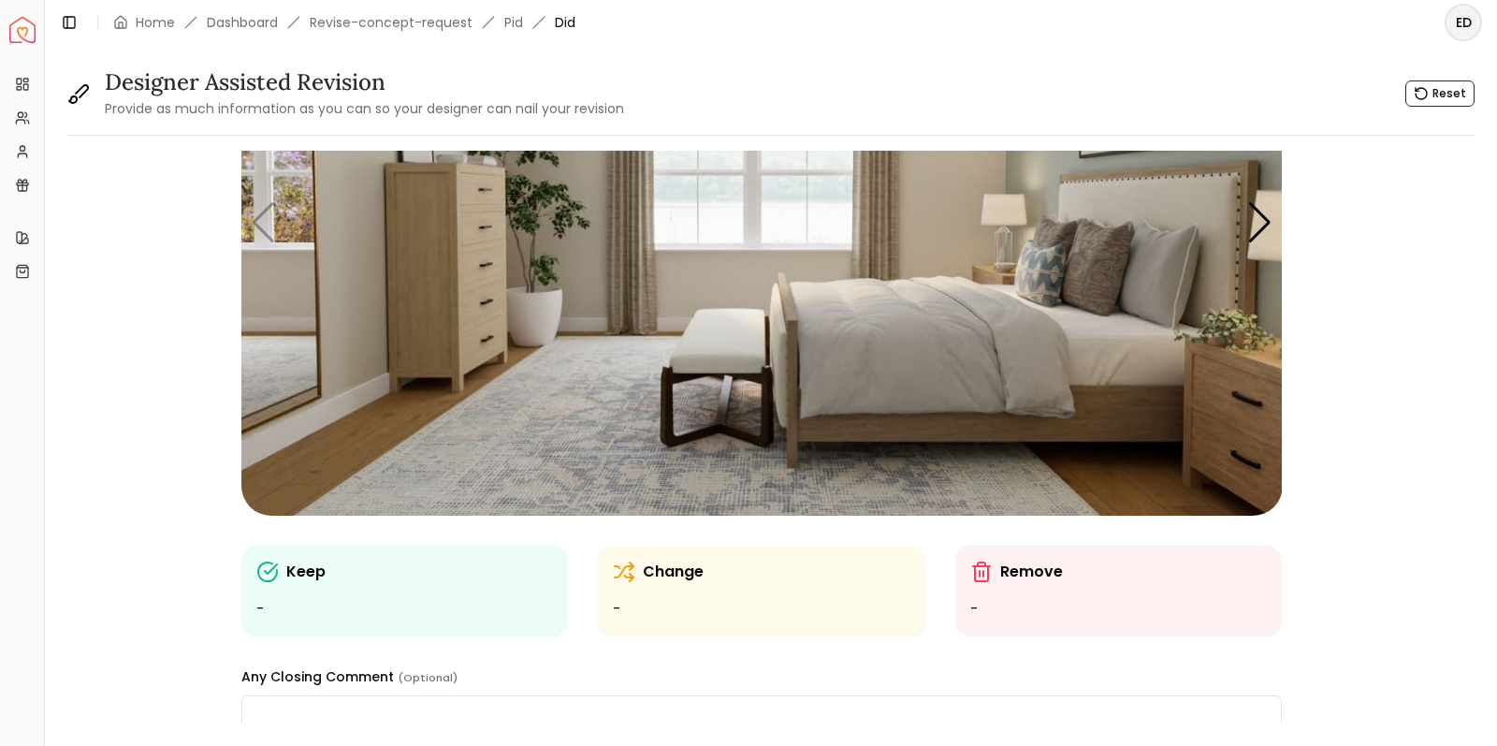
click at [885, 352] on img "1 / 4" at bounding box center [761, 223] width 1041 height 586
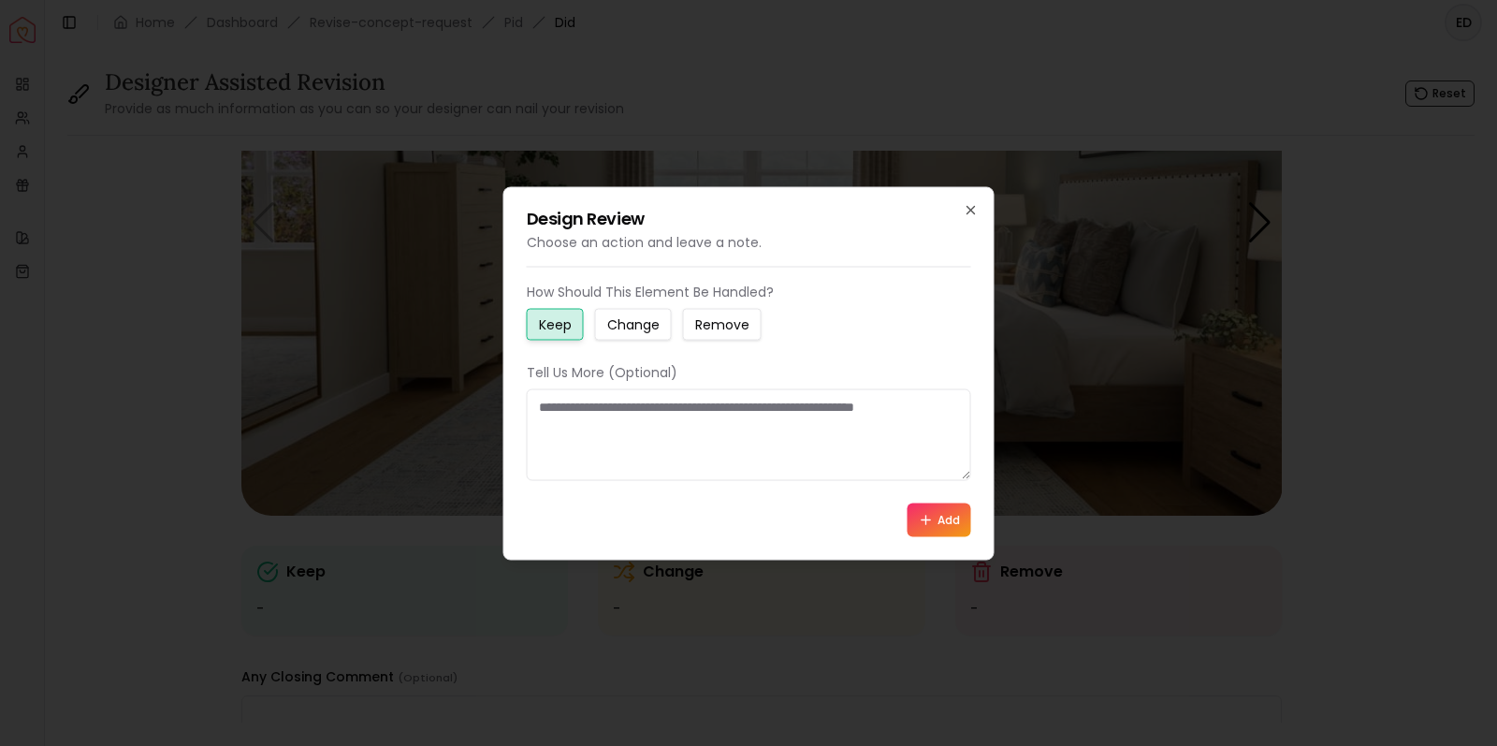
click at [646, 338] on button "Change" at bounding box center [633, 324] width 77 height 32
click at [649, 425] on textarea at bounding box center [749, 434] width 444 height 92
type textarea "*"
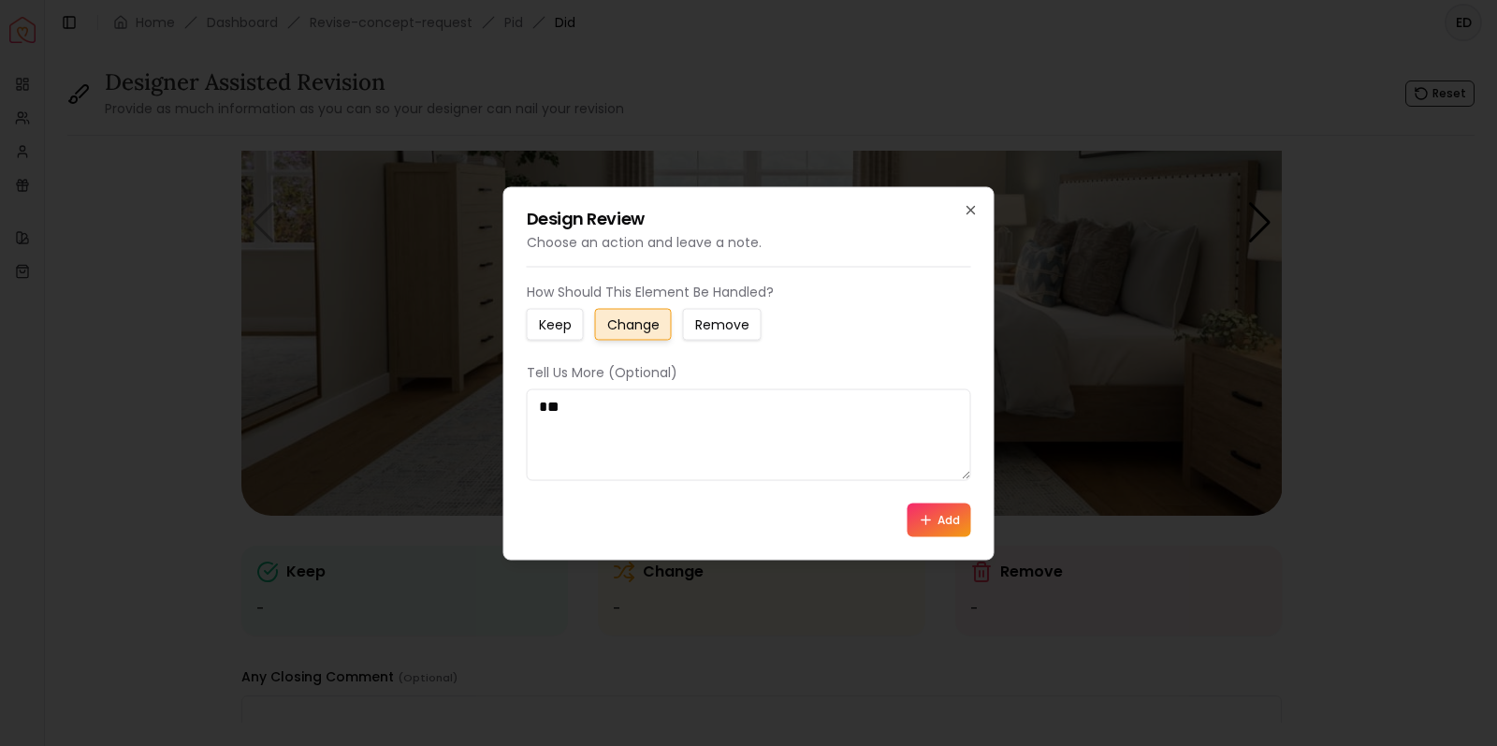
type textarea "*"
click at [675, 407] on textarea "**********" at bounding box center [749, 434] width 444 height 92
paste textarea "**********"
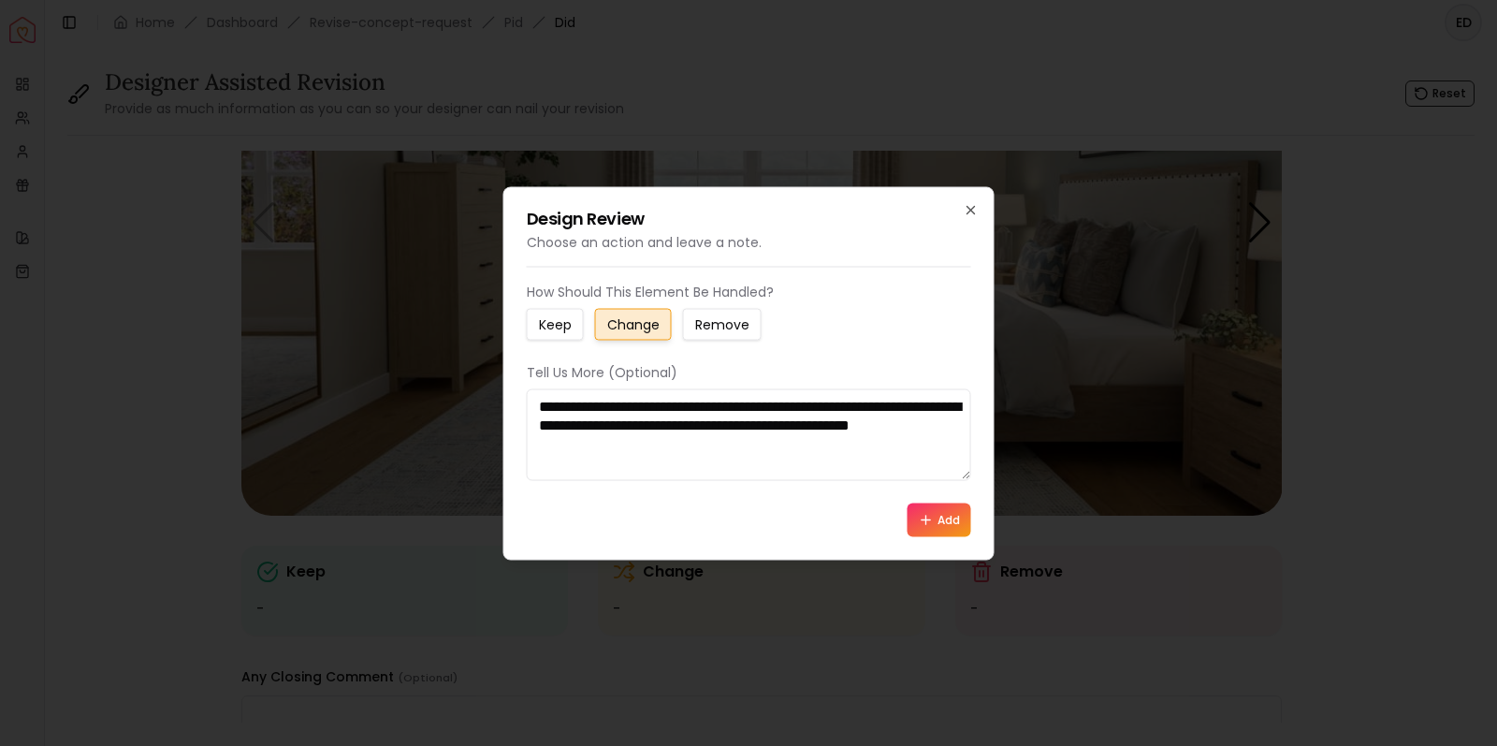
scroll to position [31, 0]
click at [658, 437] on textarea "**********" at bounding box center [749, 434] width 444 height 92
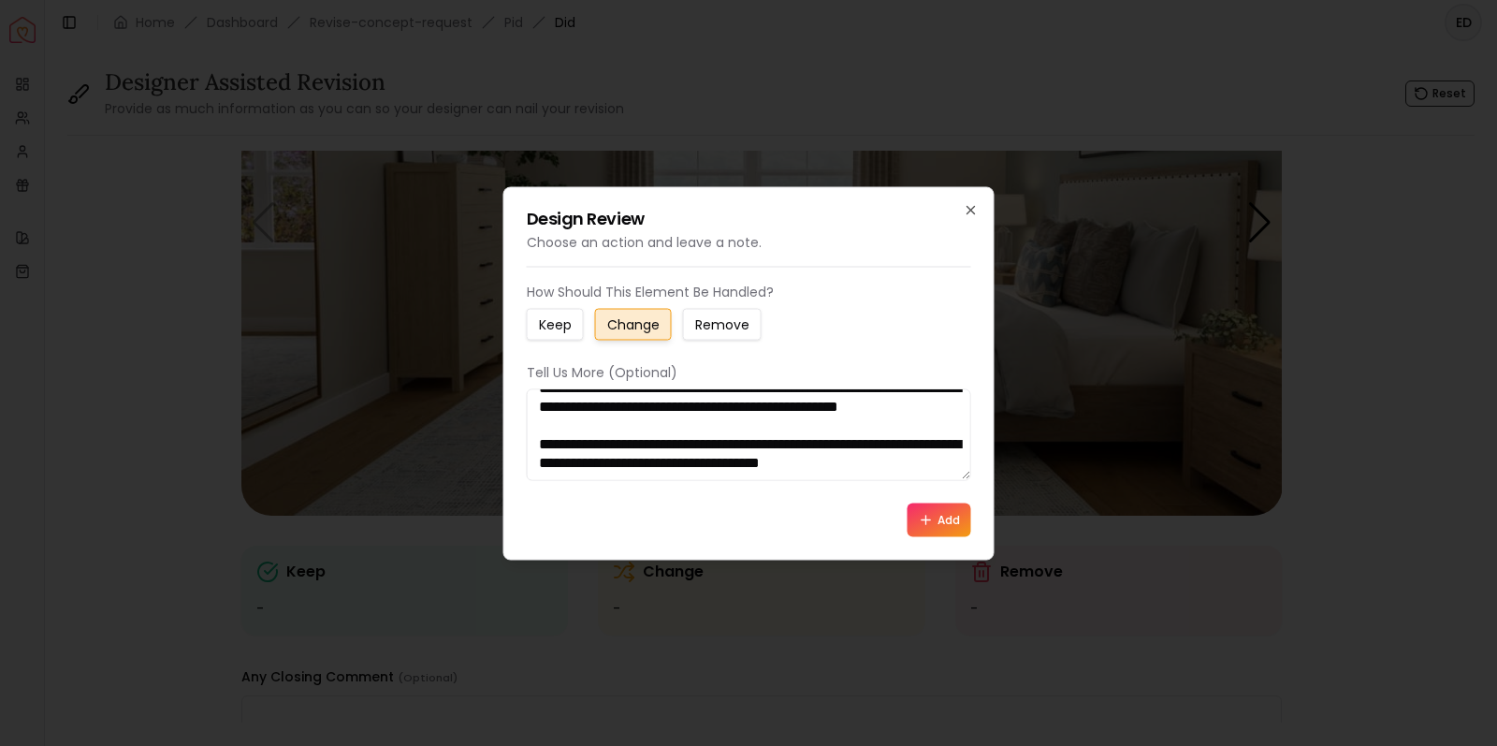
scroll to position [104, 0]
type textarea "**********"
click at [949, 521] on button "Add" at bounding box center [939, 519] width 64 height 34
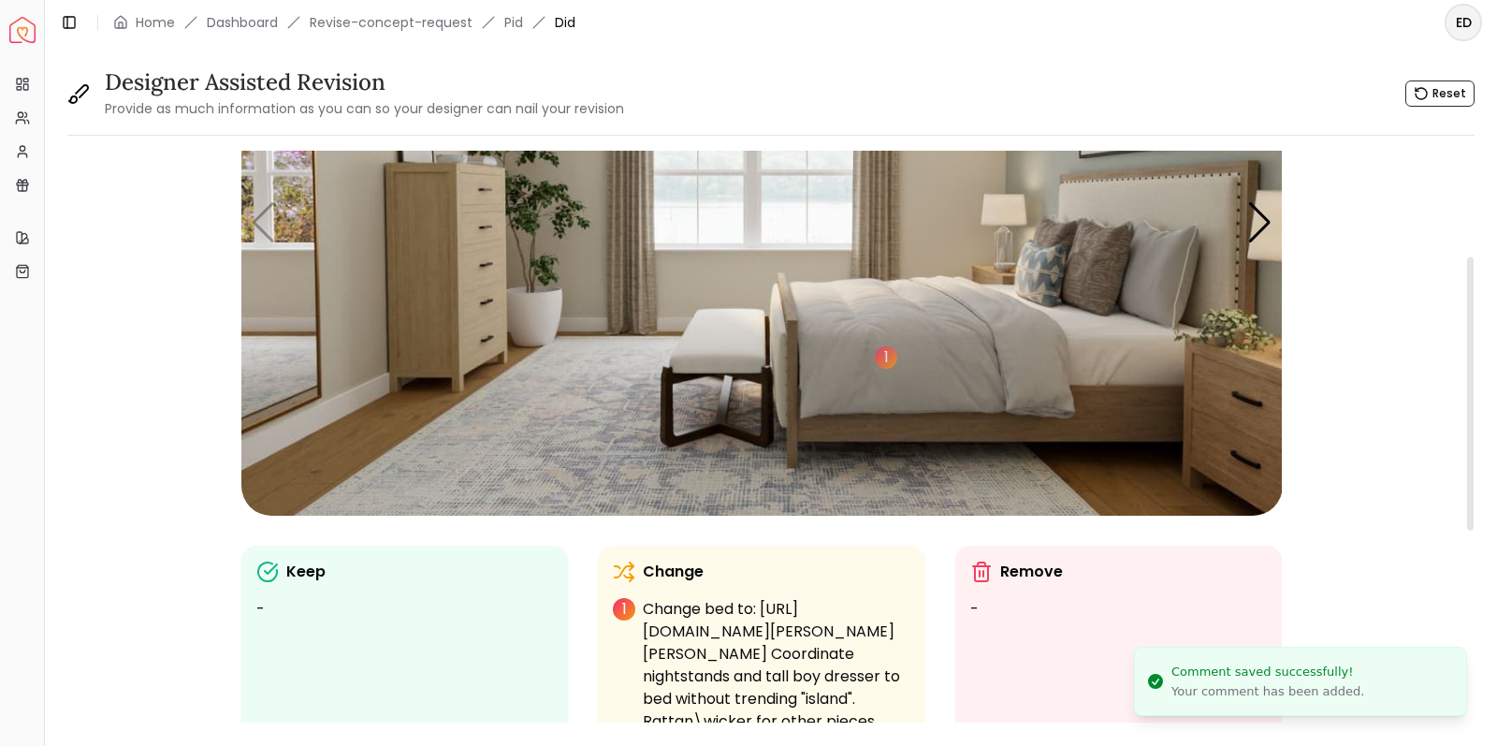
click at [454, 266] on img "1 / 4" at bounding box center [761, 223] width 1041 height 586
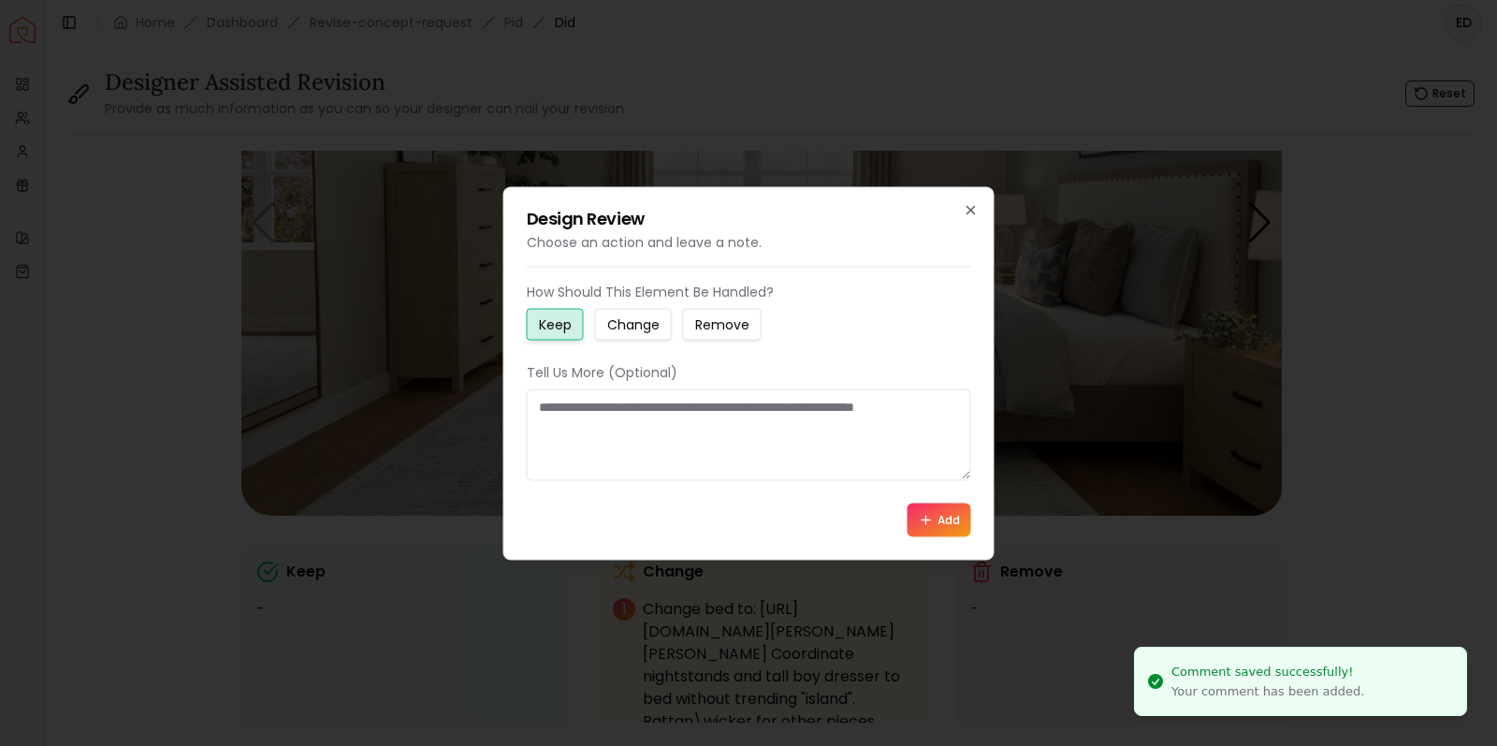
click at [600, 424] on textarea at bounding box center [749, 434] width 444 height 92
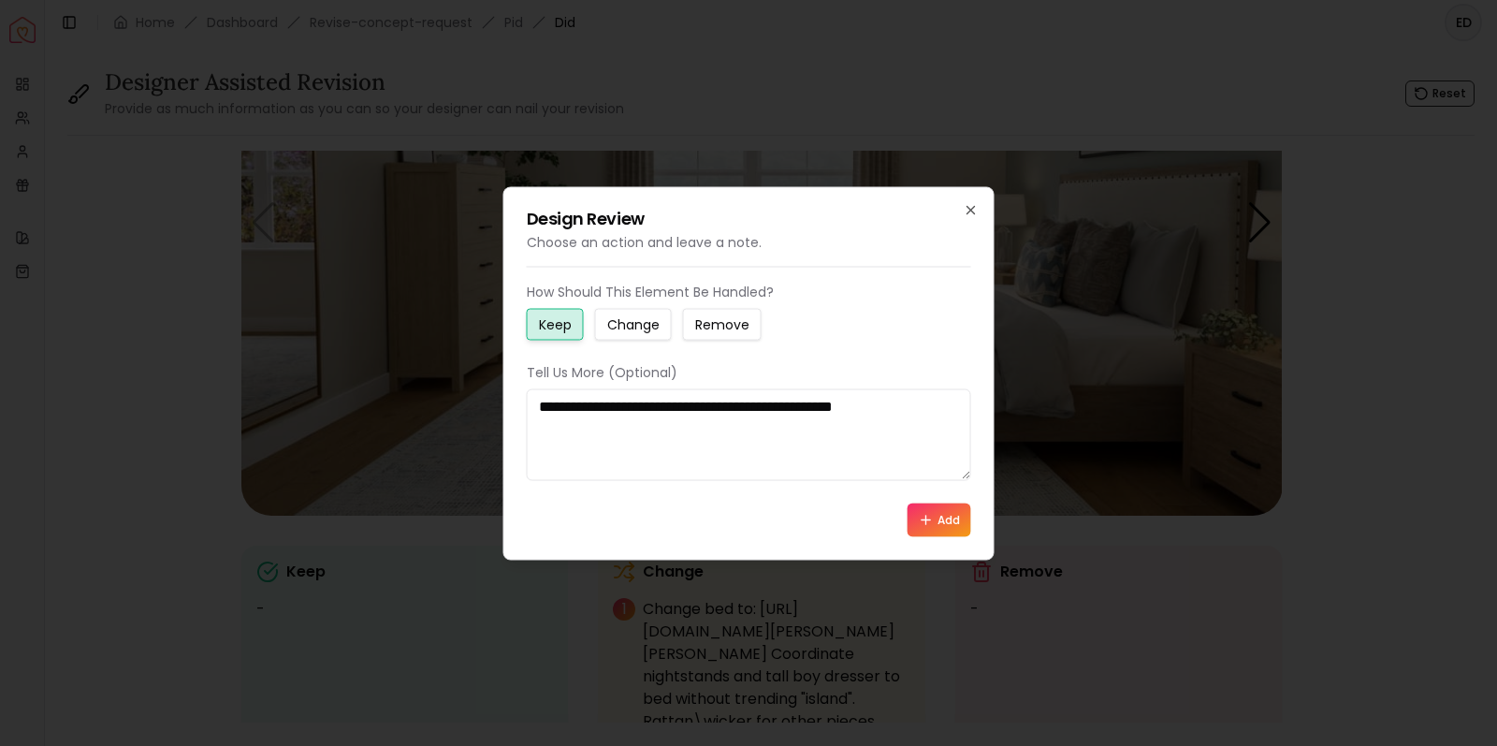
type textarea "**********"
click at [952, 530] on button "Add" at bounding box center [939, 519] width 64 height 34
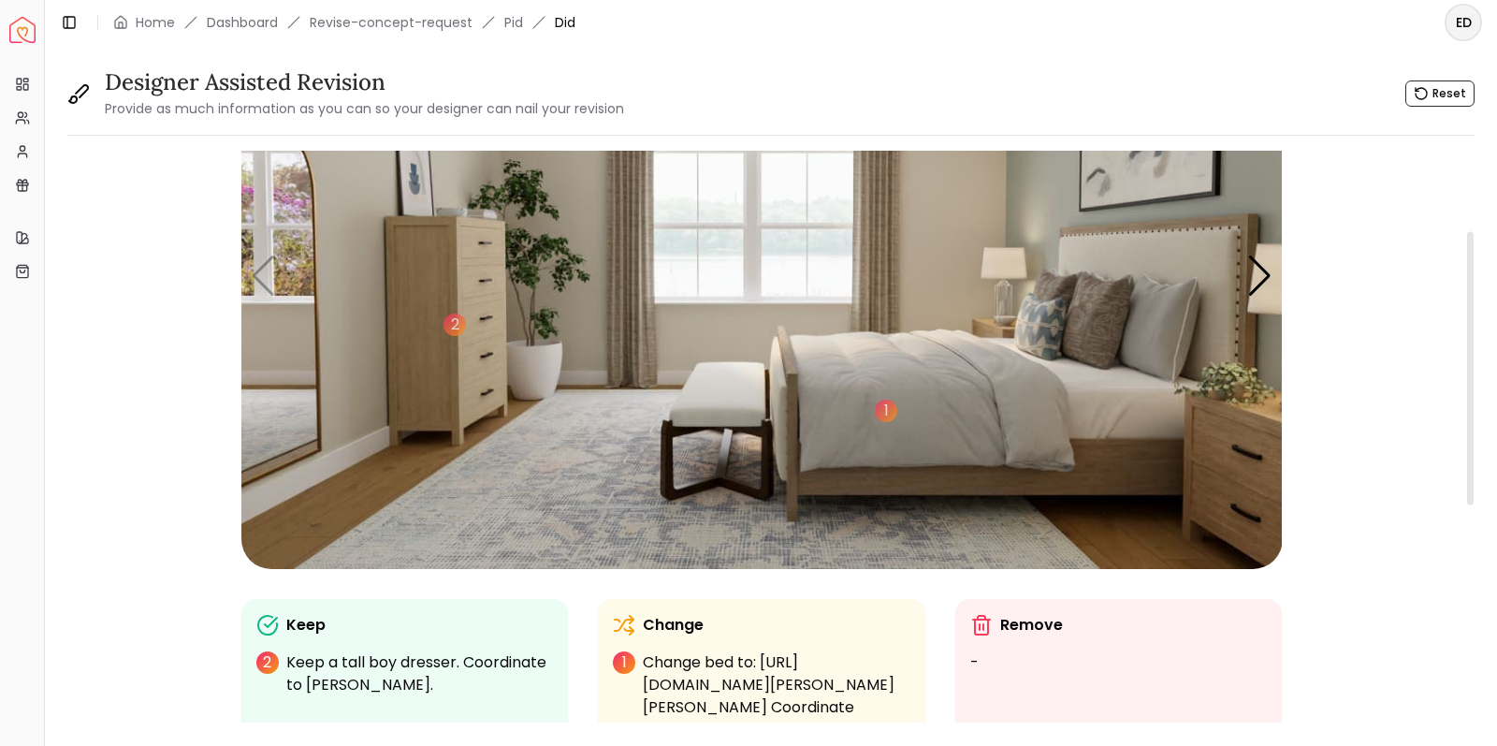
scroll to position [0, 0]
click at [646, 281] on img "1 / 4" at bounding box center [761, 276] width 1041 height 586
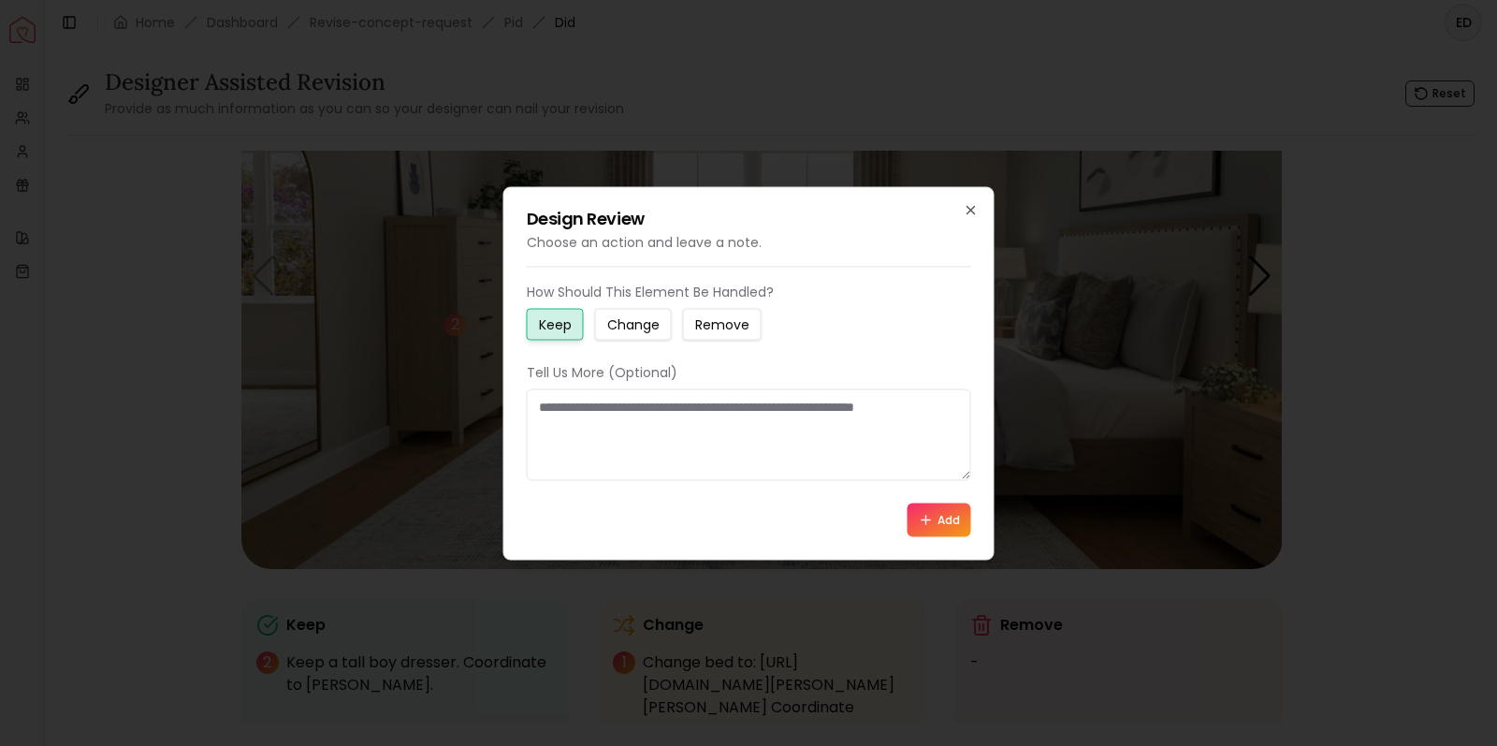
click at [645, 330] on small "Change" at bounding box center [633, 323] width 52 height 19
click at [576, 400] on textarea at bounding box center [749, 434] width 444 height 92
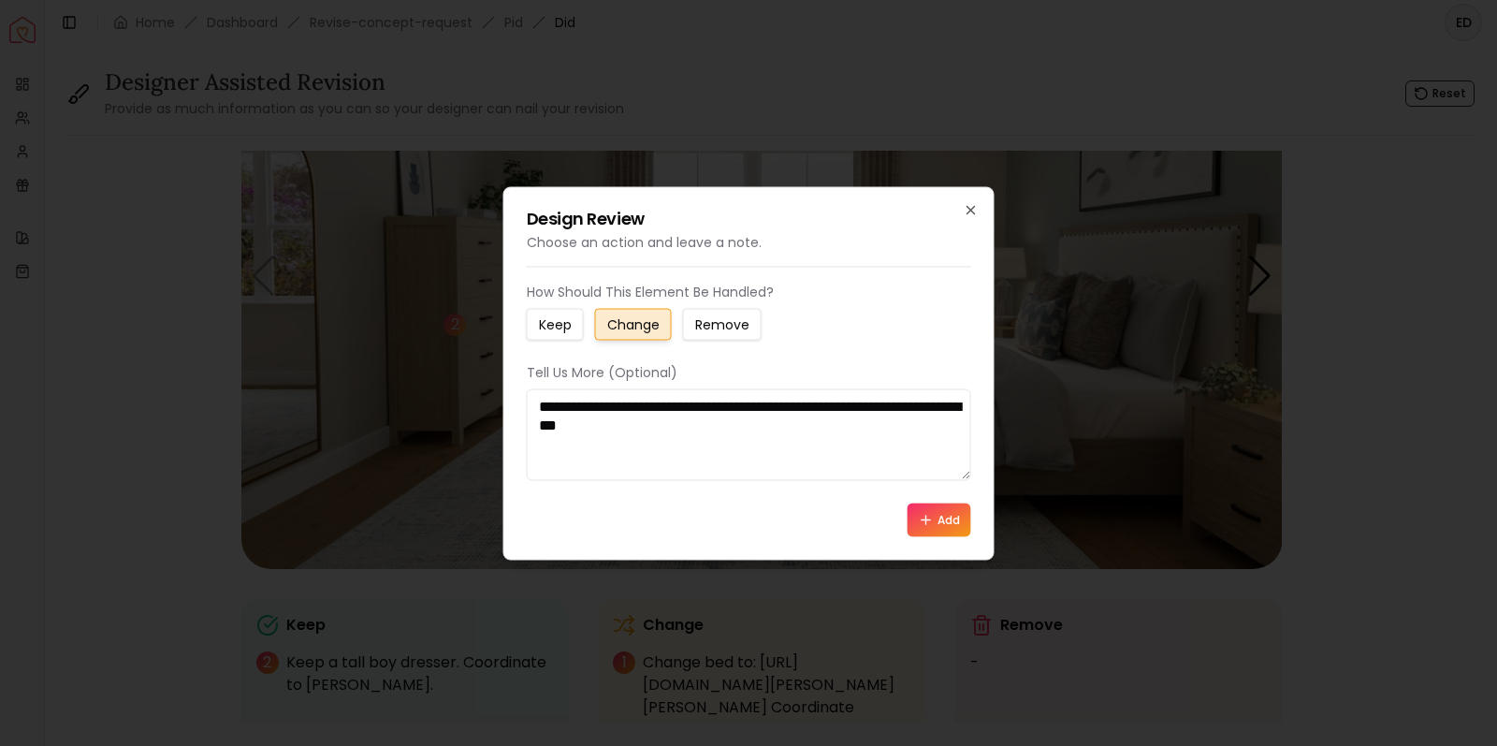
type textarea "**********"
click at [933, 518] on icon at bounding box center [926, 519] width 15 height 15
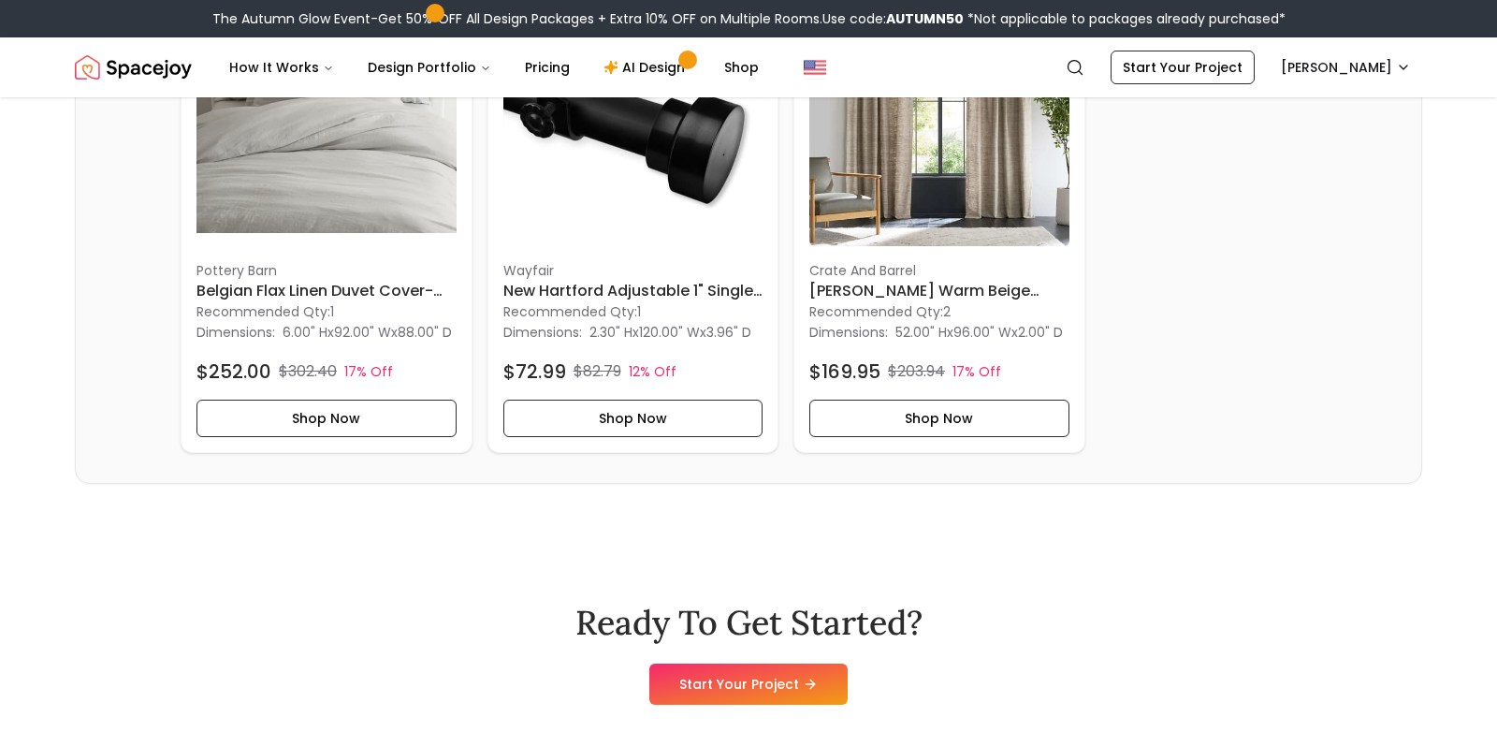
scroll to position [4536, 0]
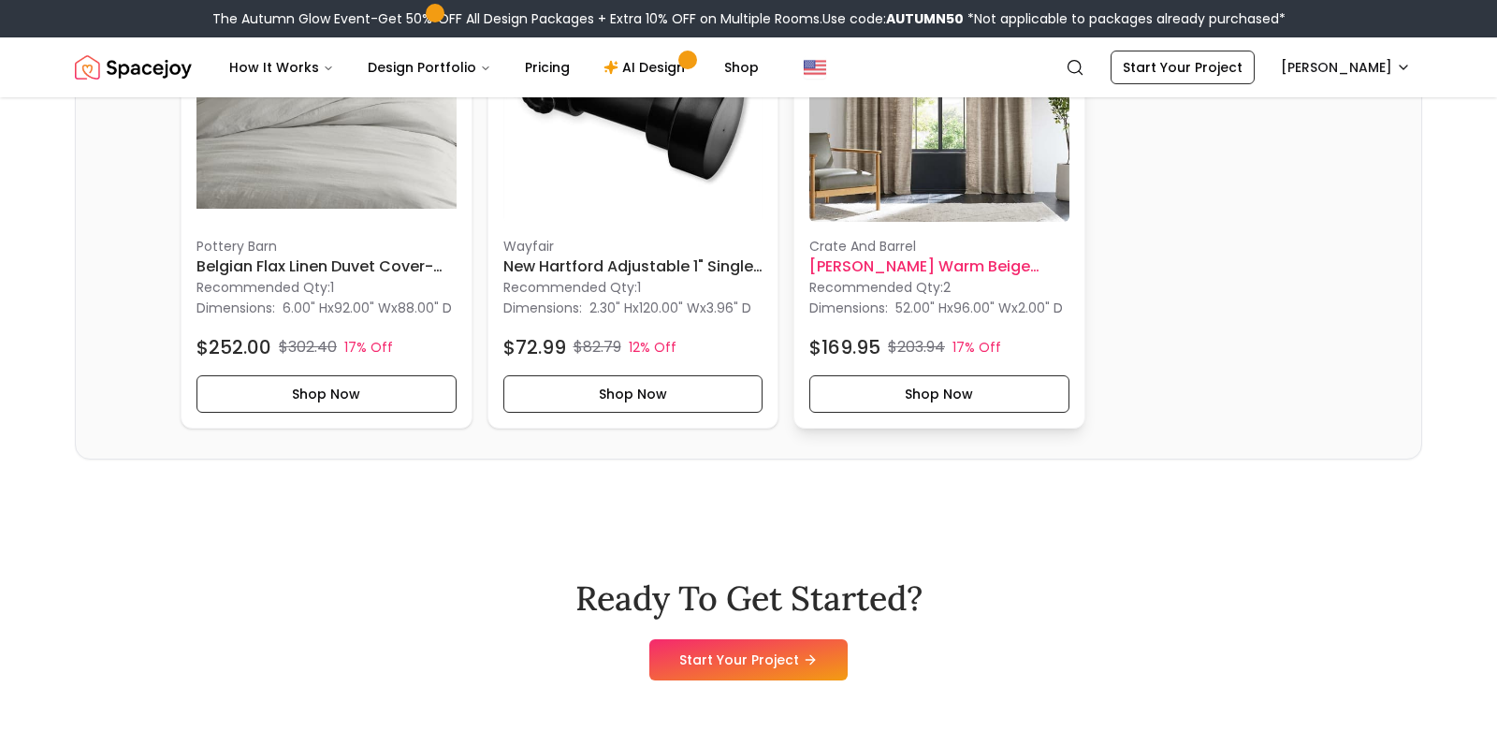
click at [979, 223] on img at bounding box center [939, 93] width 260 height 260
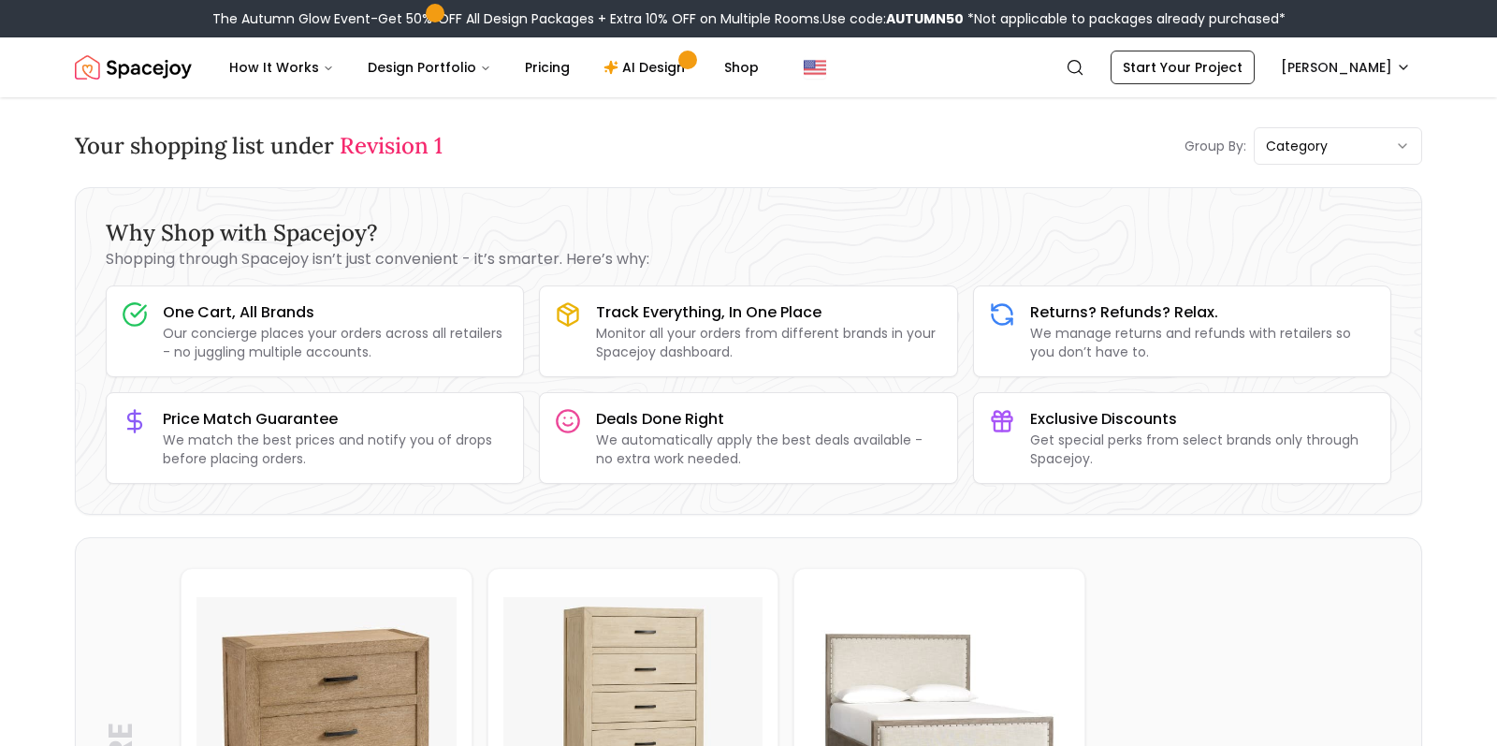
scroll to position [0, 0]
